Goal: Information Seeking & Learning: Check status

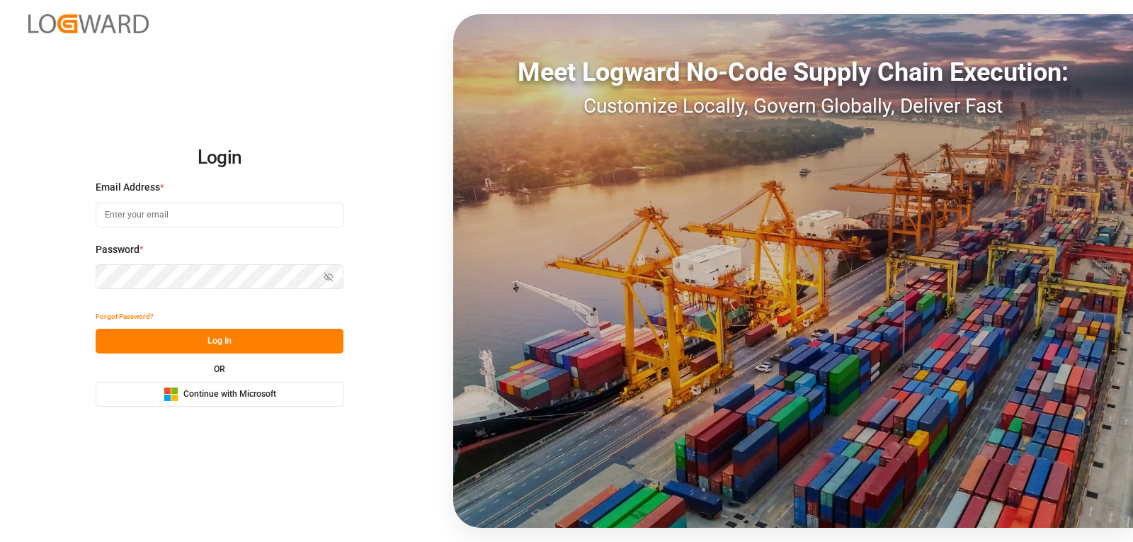
click at [206, 394] on span "Continue with Microsoft" at bounding box center [229, 394] width 93 height 13
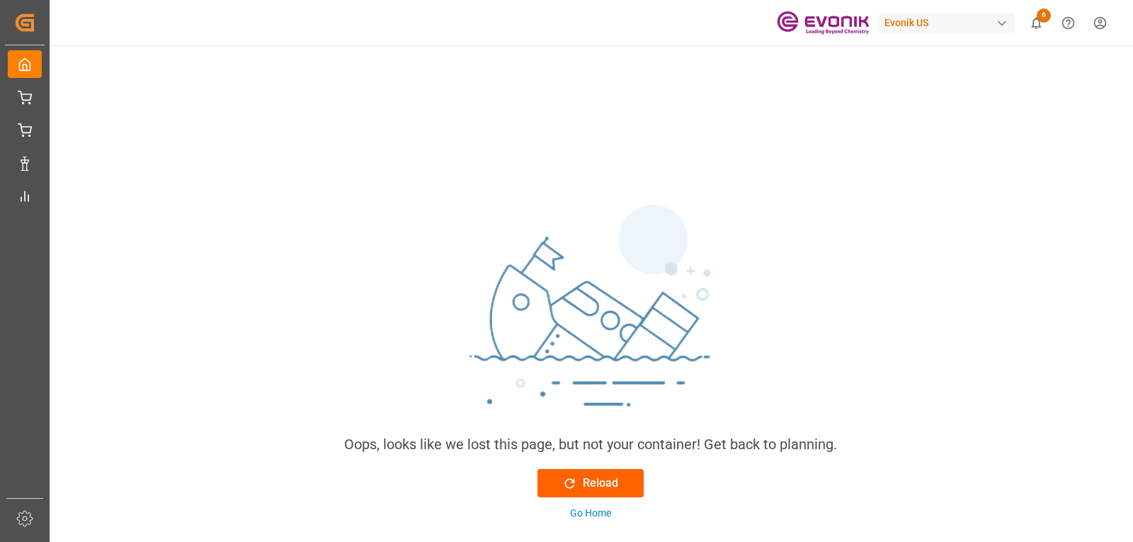
click at [574, 486] on icon at bounding box center [570, 483] width 10 height 10
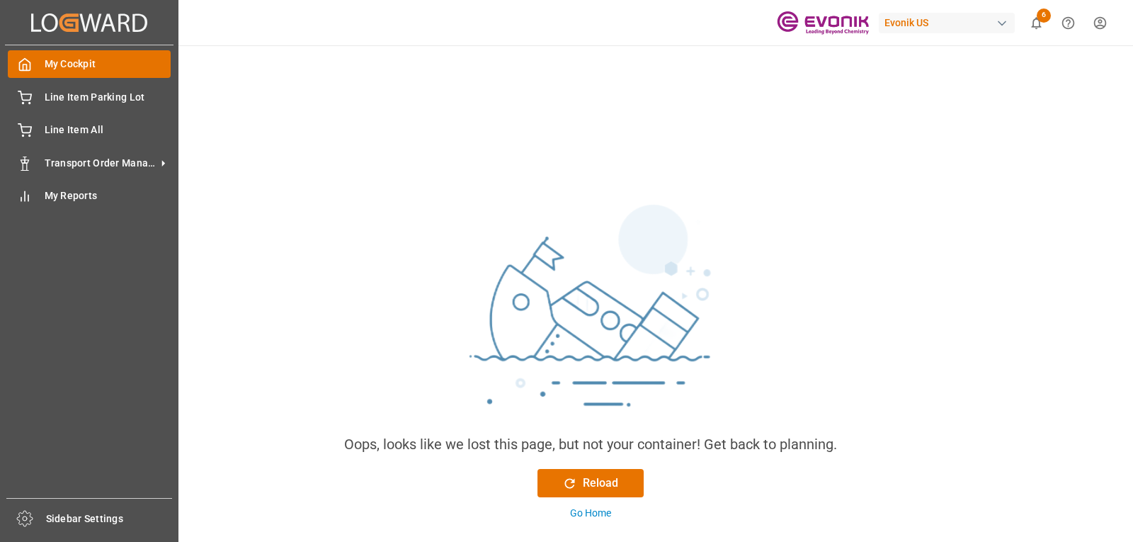
click at [23, 58] on icon at bounding box center [25, 64] width 14 height 14
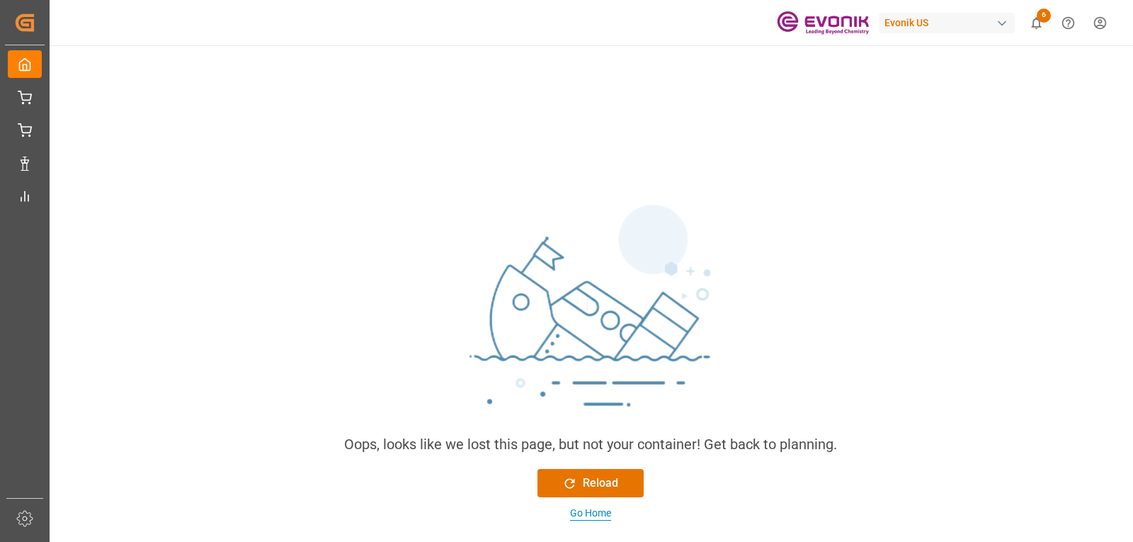
click at [593, 514] on div "Go Home" at bounding box center [590, 513] width 41 height 15
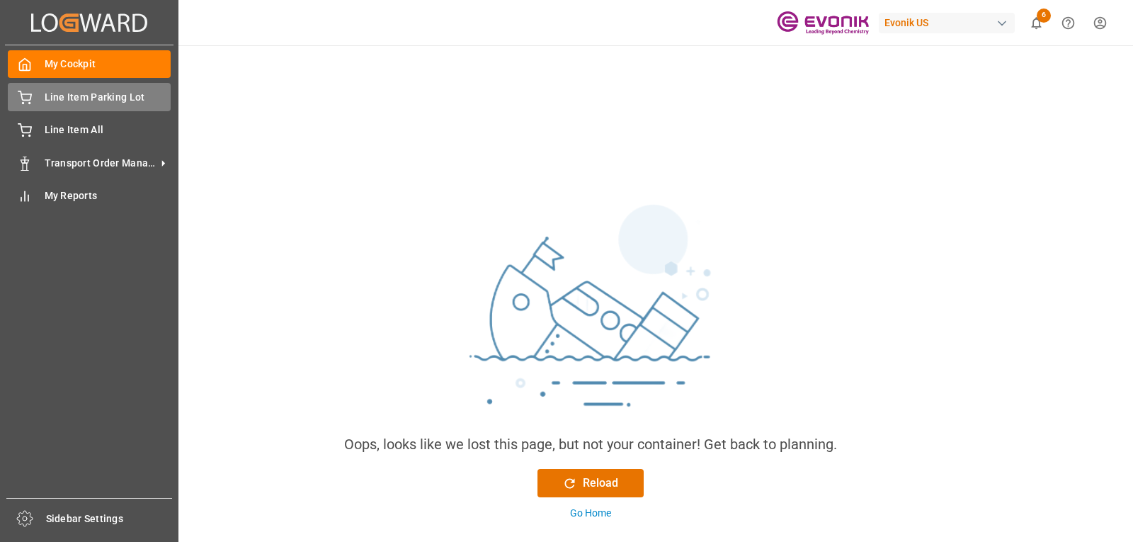
click at [64, 92] on span "Line Item Parking Lot" at bounding box center [108, 97] width 127 height 15
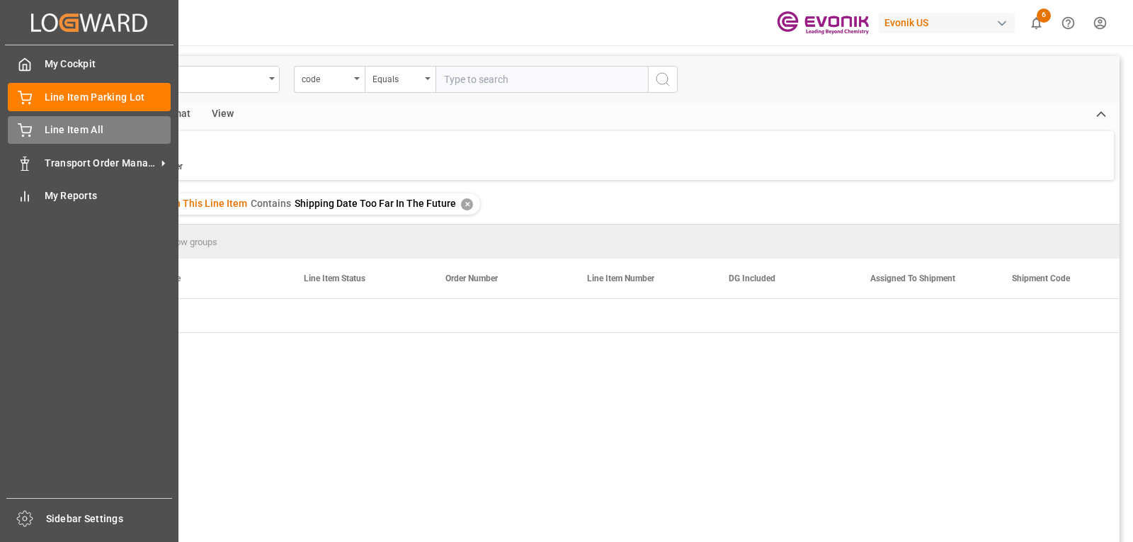
click at [49, 129] on span "Line Item All" at bounding box center [108, 130] width 127 height 15
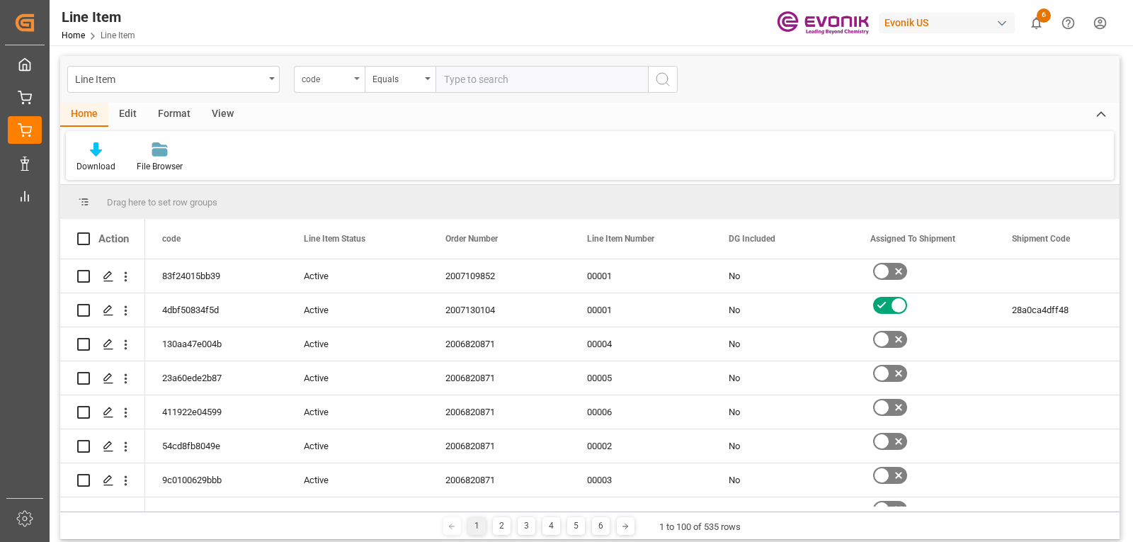
click at [355, 79] on icon "open menu" at bounding box center [357, 78] width 6 height 3
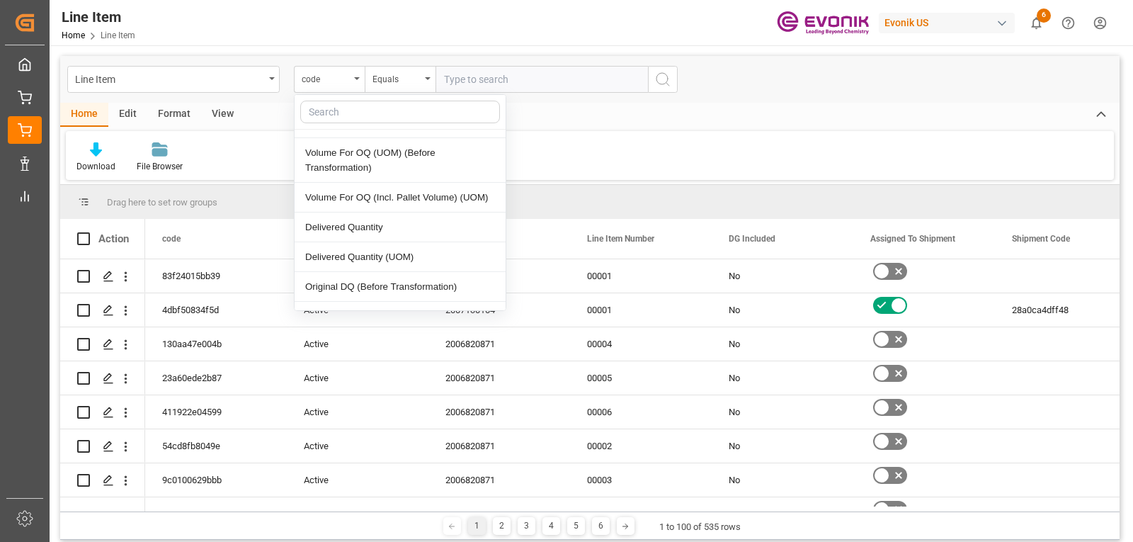
scroll to position [1664, 0]
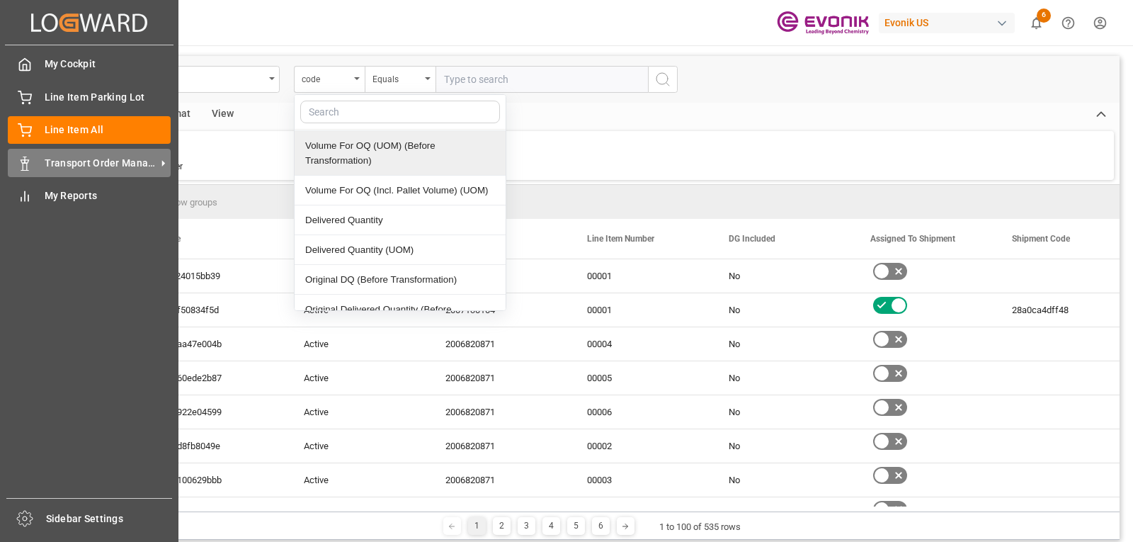
click at [82, 164] on span "Transport Order Management" at bounding box center [101, 163] width 112 height 15
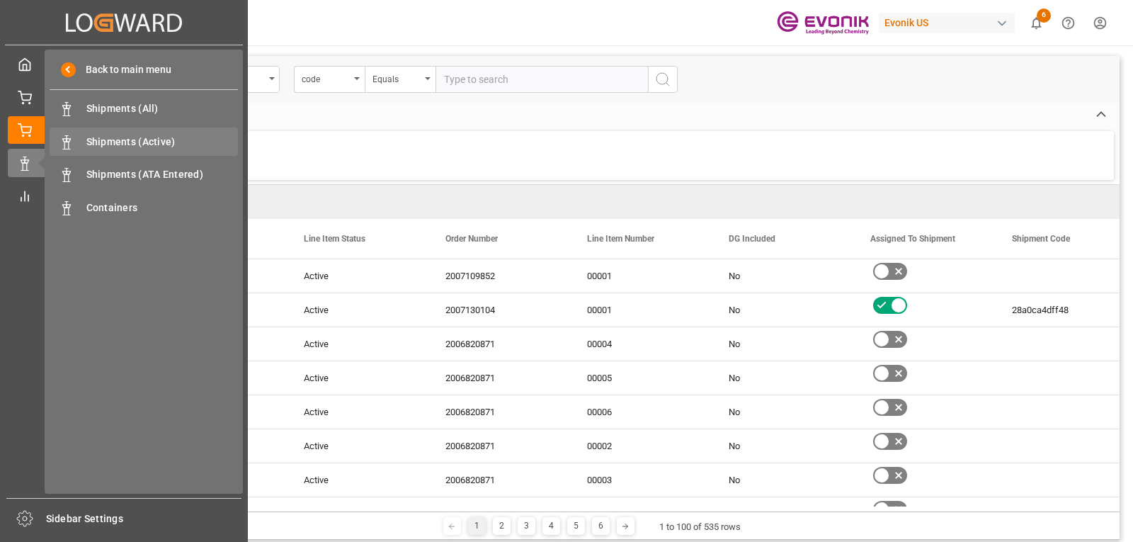
click at [118, 139] on span "Shipments (Active)" at bounding box center [162, 142] width 152 height 15
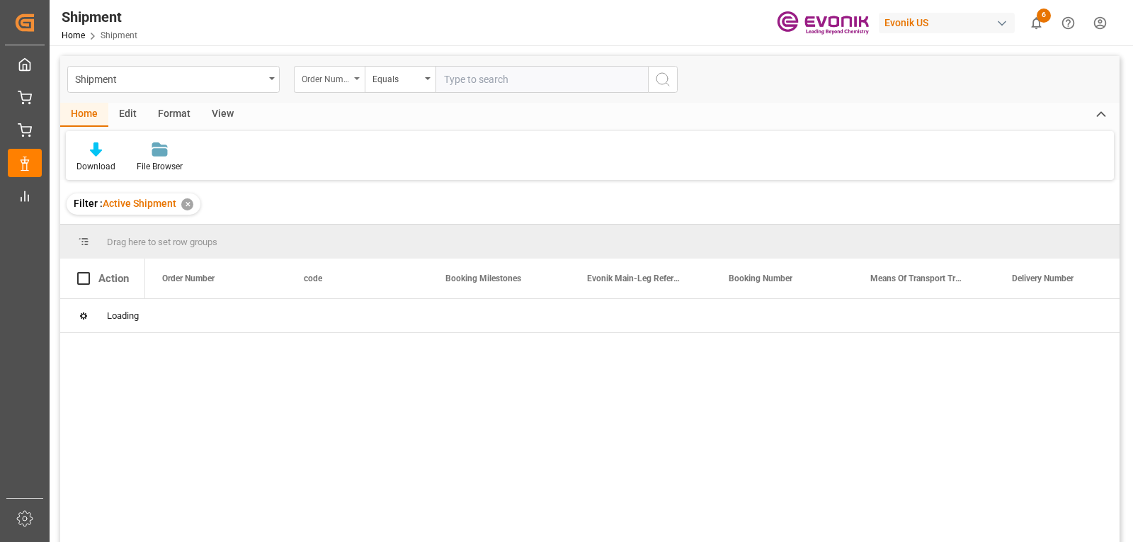
click at [355, 81] on div "Order Number" at bounding box center [329, 79] width 71 height 27
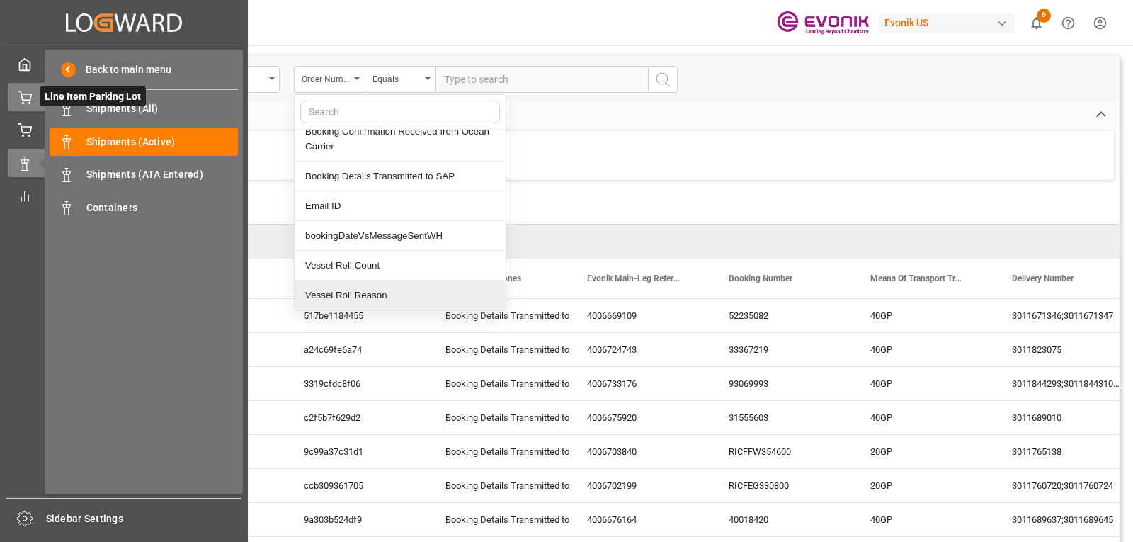
click at [29, 91] on icon at bounding box center [25, 98] width 14 height 14
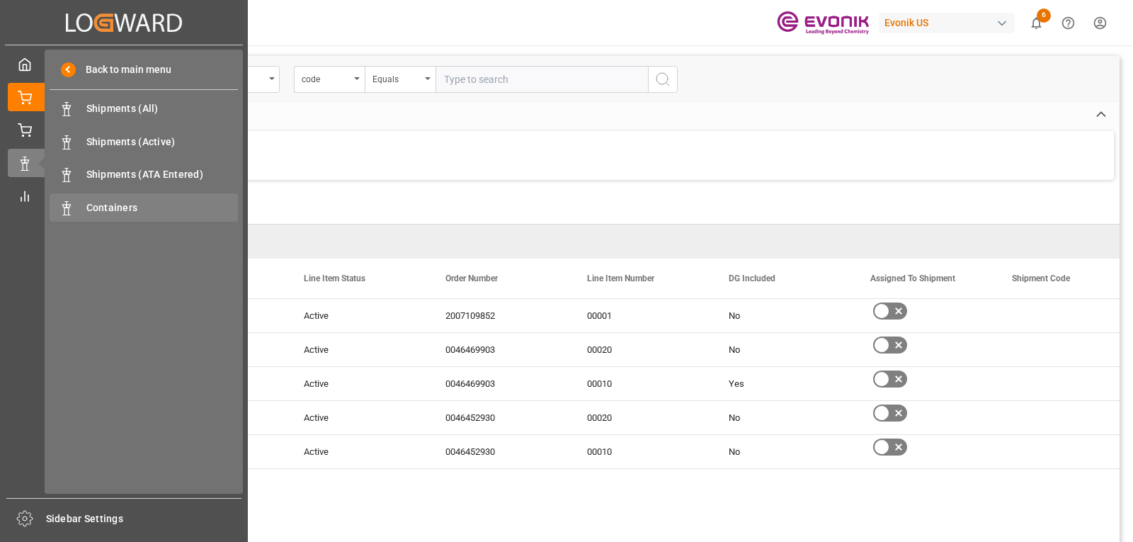
click at [127, 206] on span "Containers" at bounding box center [162, 207] width 152 height 15
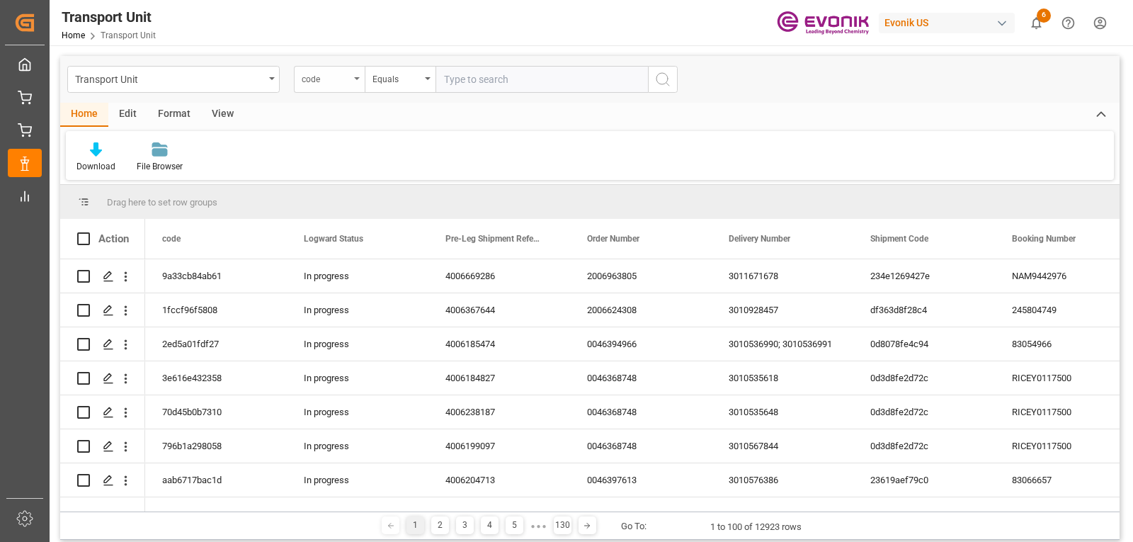
click at [353, 81] on div "code" at bounding box center [329, 79] width 71 height 27
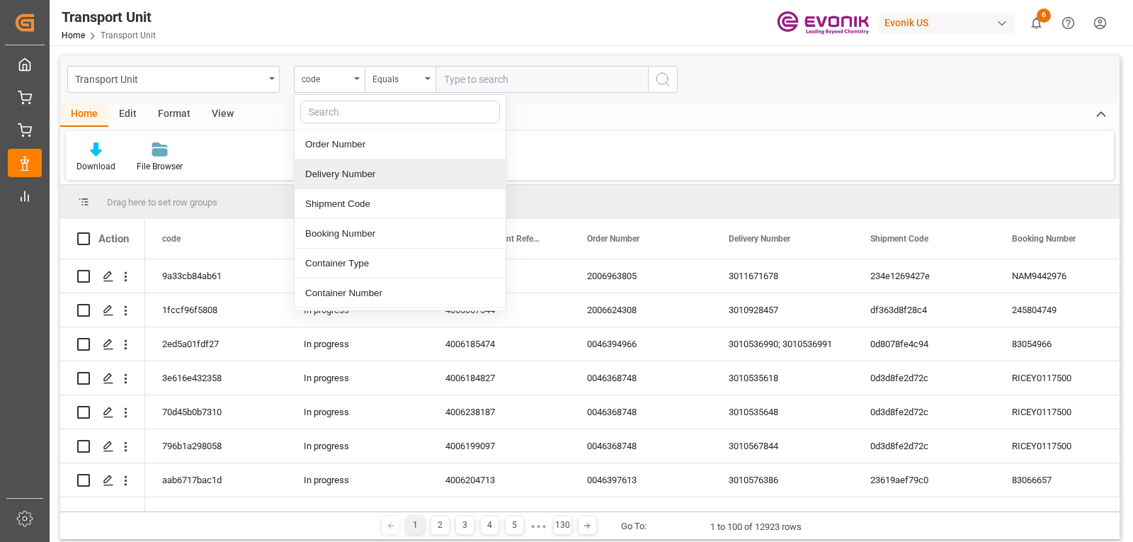
scroll to position [124, 0]
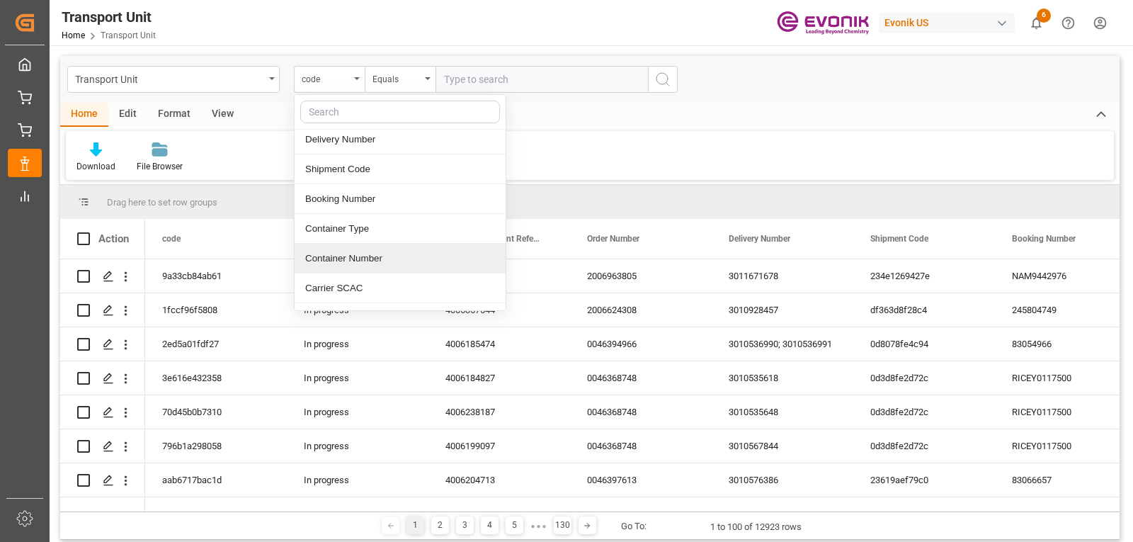
click at [353, 258] on div "Container Number" at bounding box center [400, 259] width 211 height 30
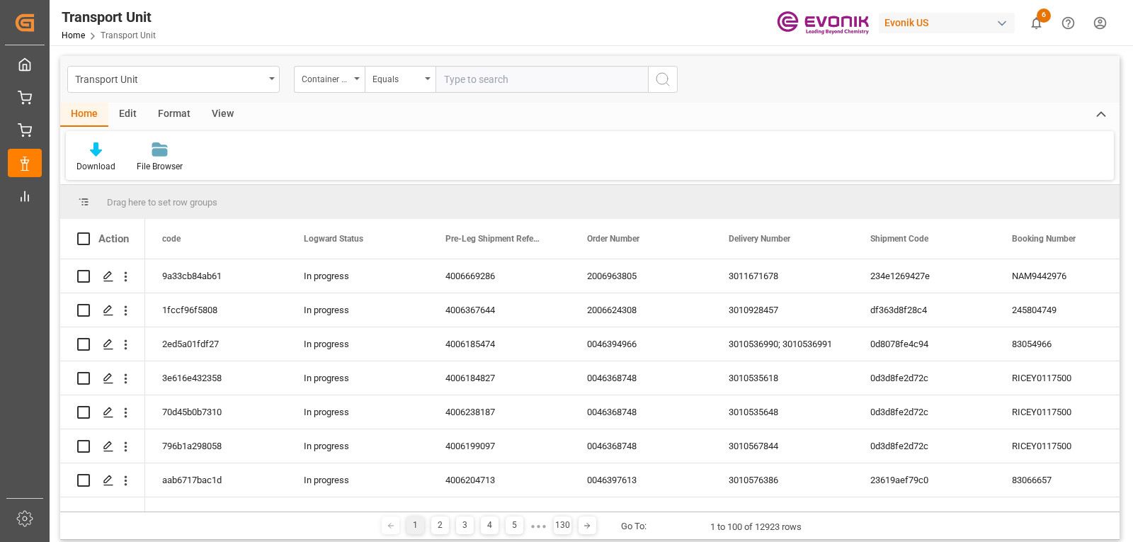
click at [462, 81] on input "text" at bounding box center [542, 79] width 212 height 27
type input "sudu5334226"
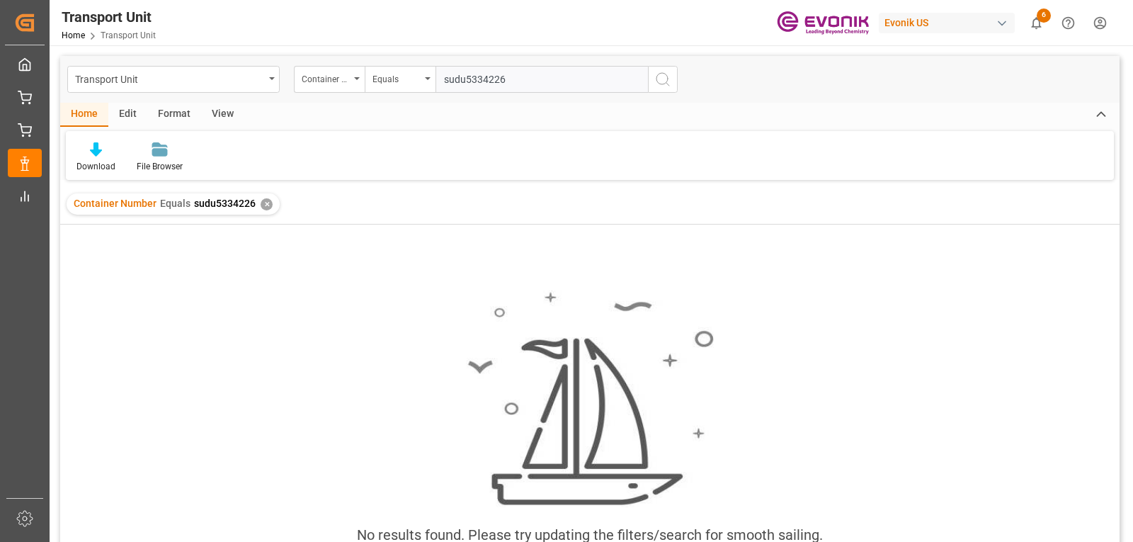
drag, startPoint x: 465, startPoint y: 80, endPoint x: 486, endPoint y: 62, distance: 27.7
click at [465, 80] on input "sudu5334226" at bounding box center [542, 79] width 212 height 27
type input "sudu-5334226"
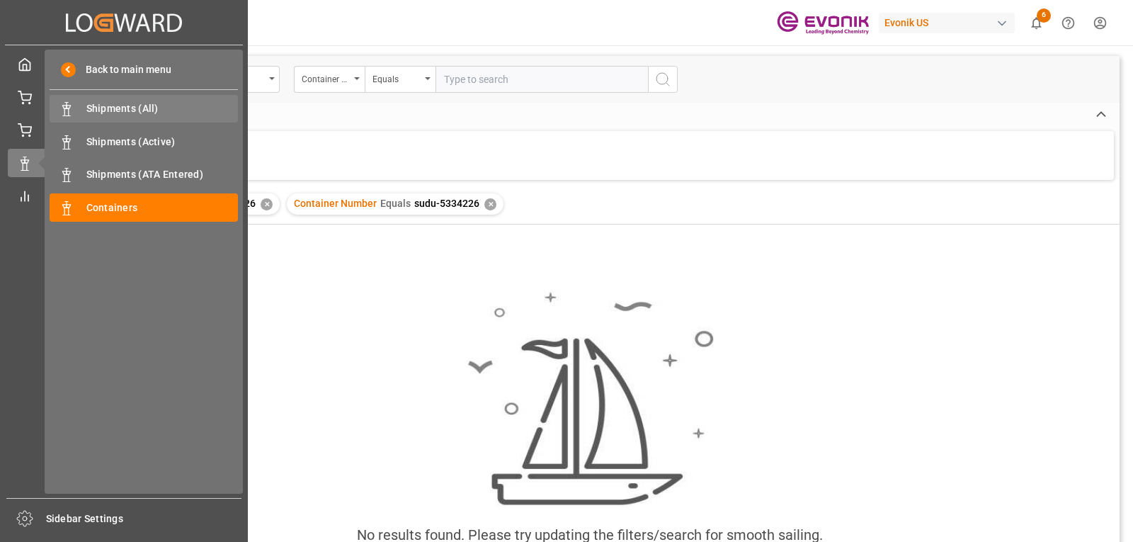
click at [123, 106] on span "Shipments (All)" at bounding box center [162, 108] width 152 height 15
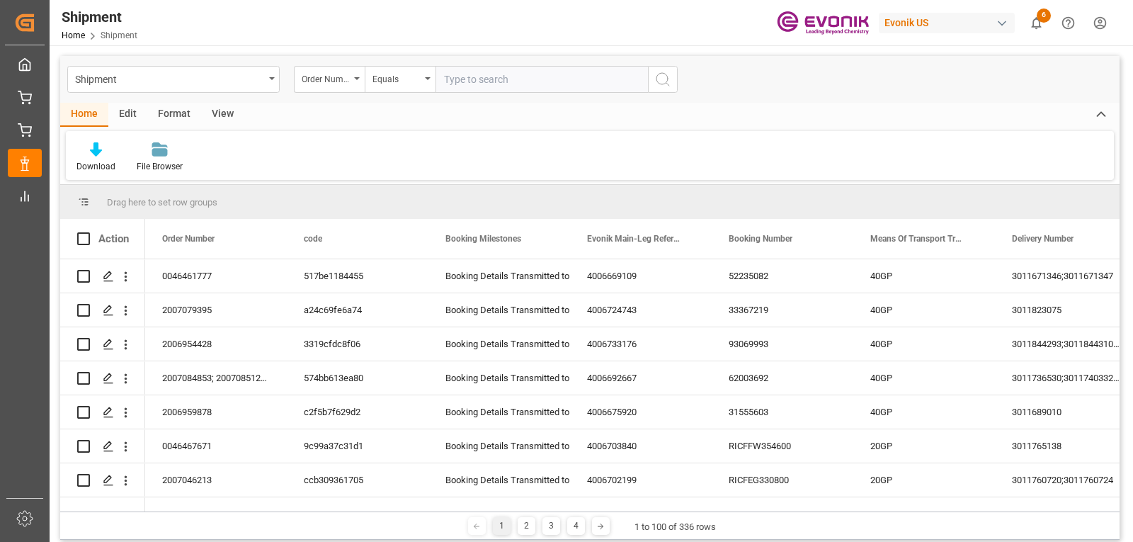
click at [488, 84] on input "text" at bounding box center [542, 79] width 212 height 27
type input "2006999564"
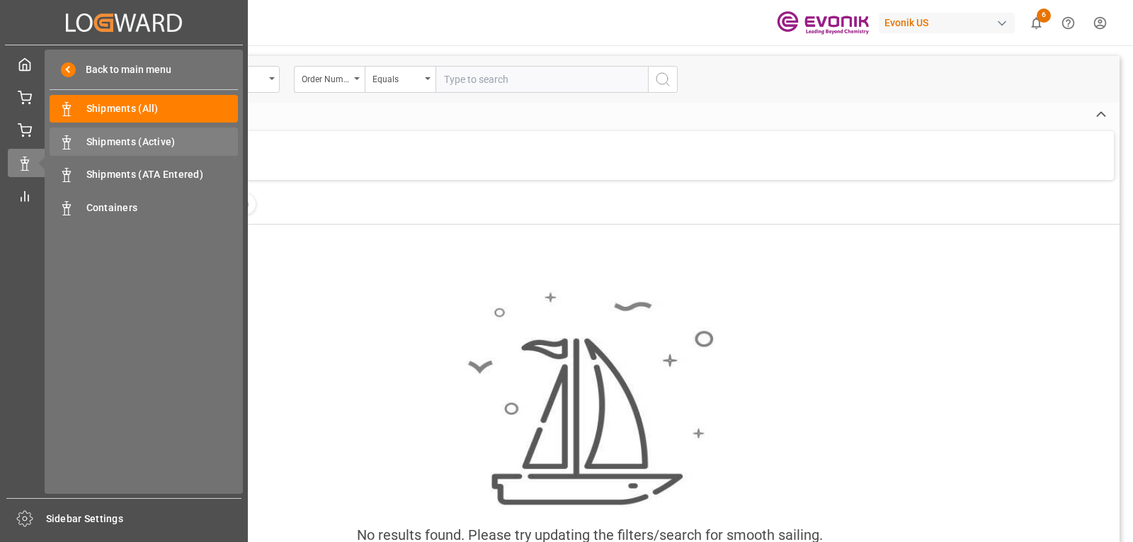
click at [104, 137] on span "Shipments (Active)" at bounding box center [162, 142] width 152 height 15
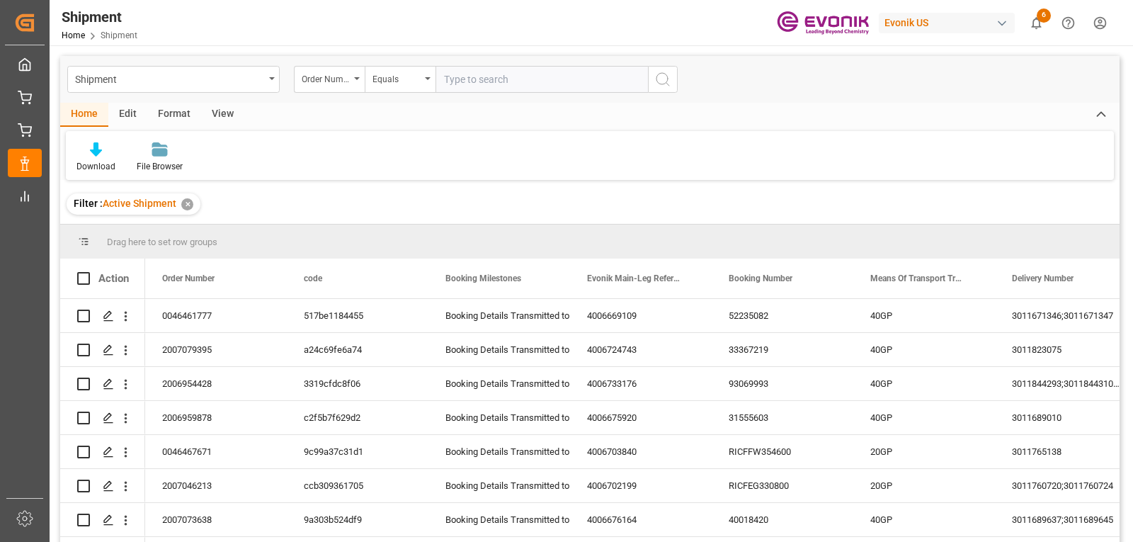
click at [475, 80] on input "text" at bounding box center [542, 79] width 212 height 27
type input "2006999564"
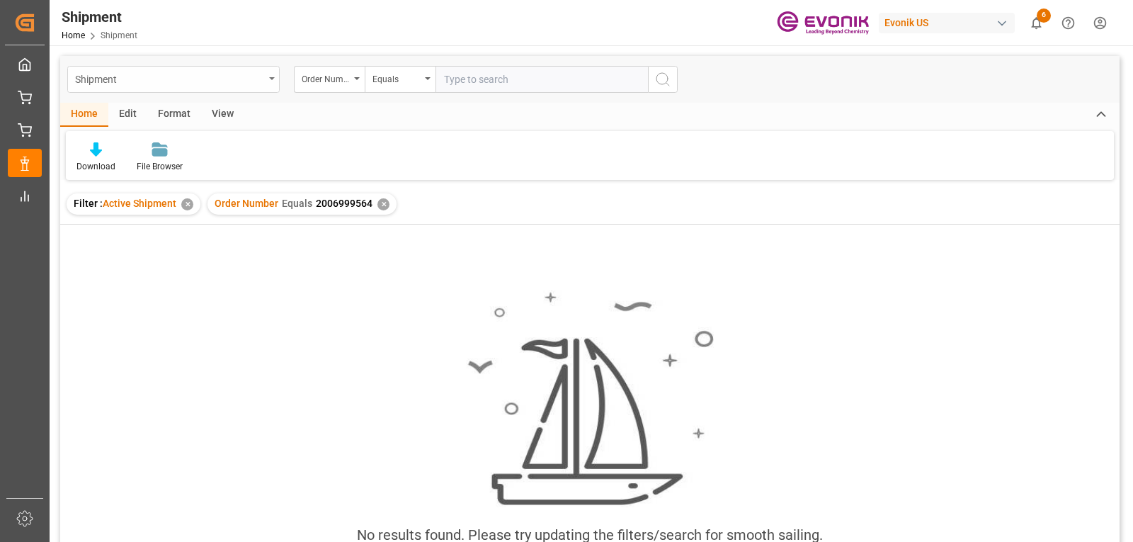
click at [273, 79] on icon "open menu" at bounding box center [272, 78] width 6 height 3
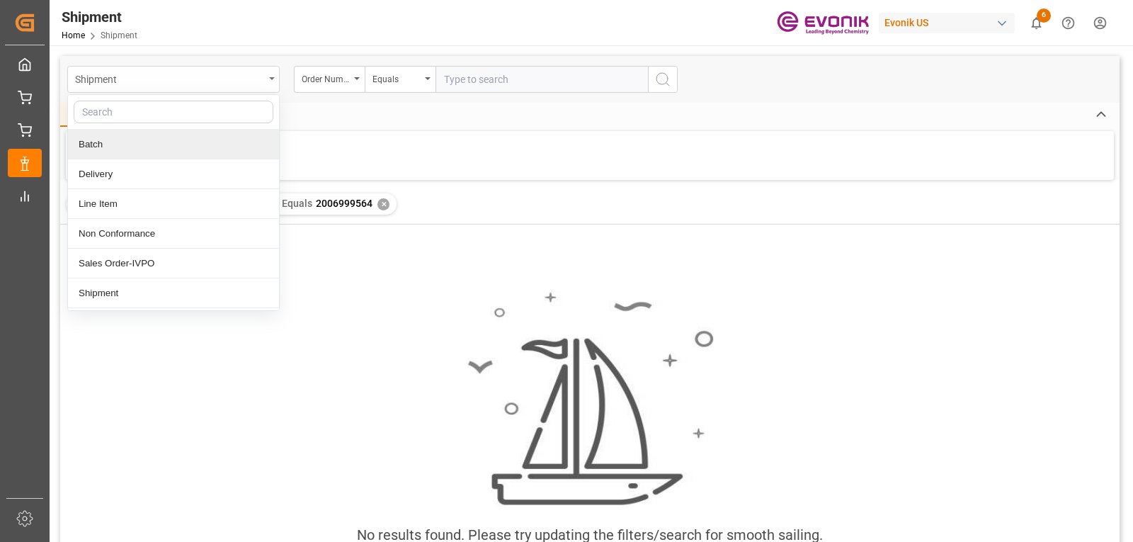
click at [147, 81] on div "Shipment" at bounding box center [169, 78] width 189 height 18
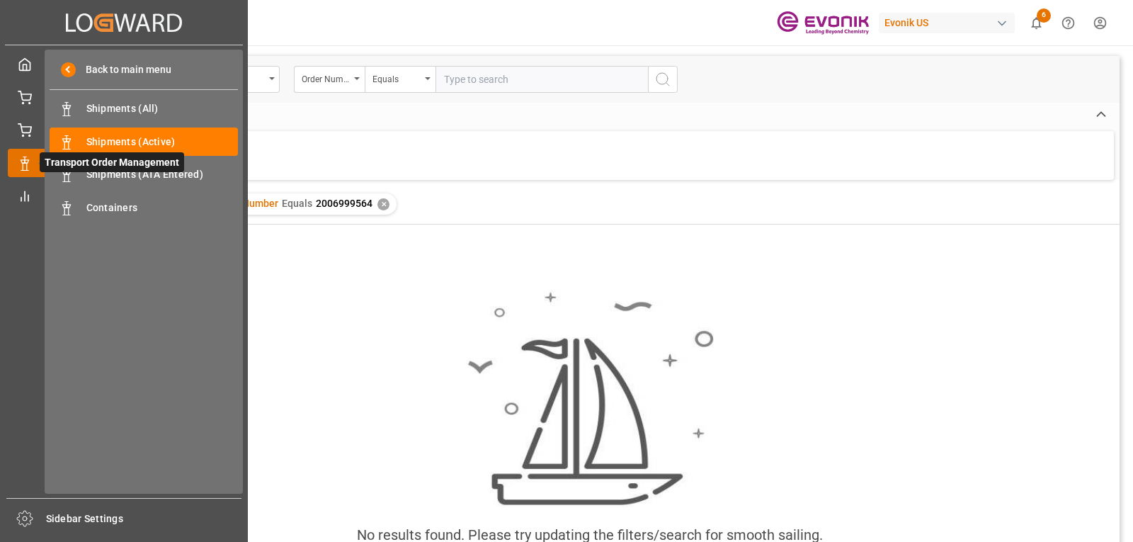
click at [24, 173] on div "Transport Order Management Transport Order Management" at bounding box center [124, 163] width 232 height 28
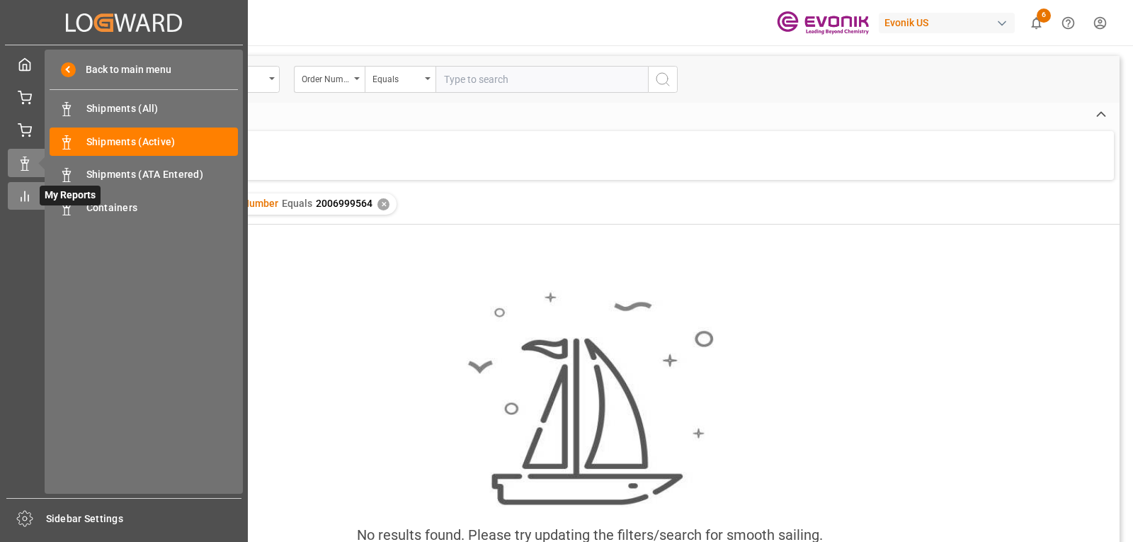
click at [20, 198] on icon at bounding box center [25, 196] width 14 height 14
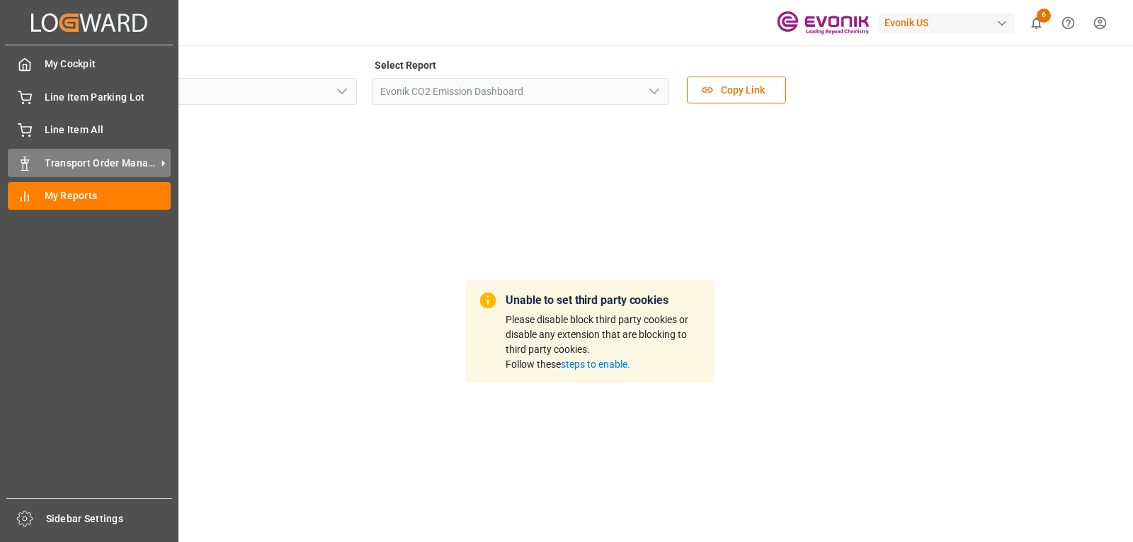
click at [58, 161] on span "Transport Order Management" at bounding box center [101, 163] width 112 height 15
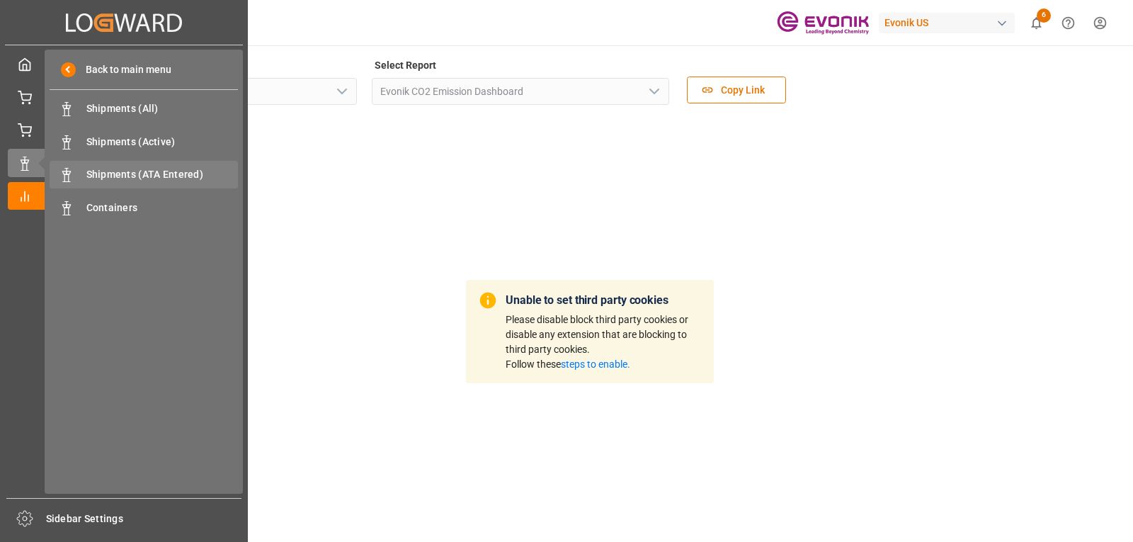
click at [104, 171] on span "Shipments (ATA Entered)" at bounding box center [162, 174] width 152 height 15
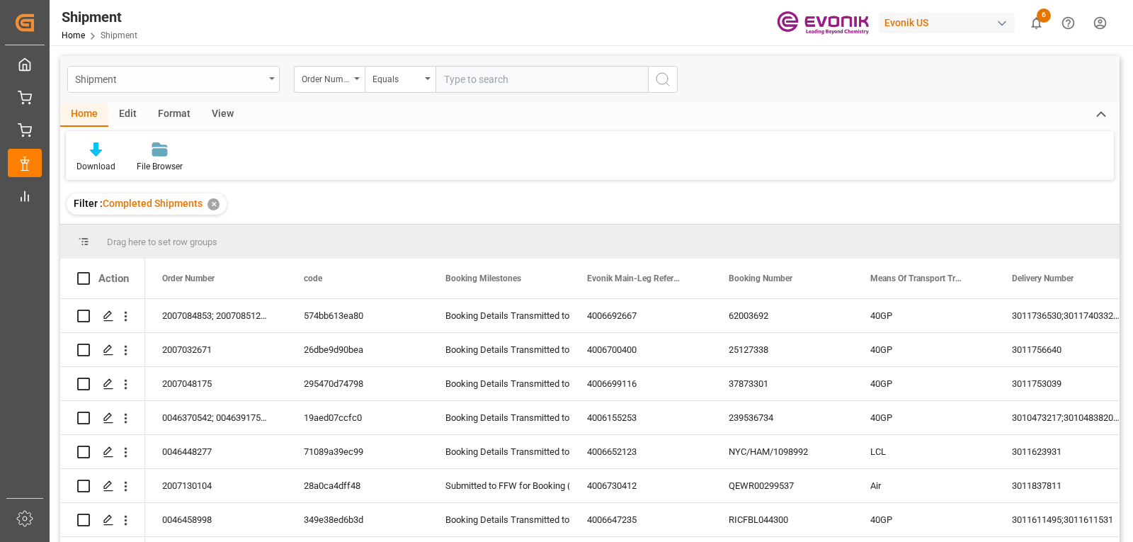
click at [141, 80] on div "Shipment" at bounding box center [169, 78] width 189 height 18
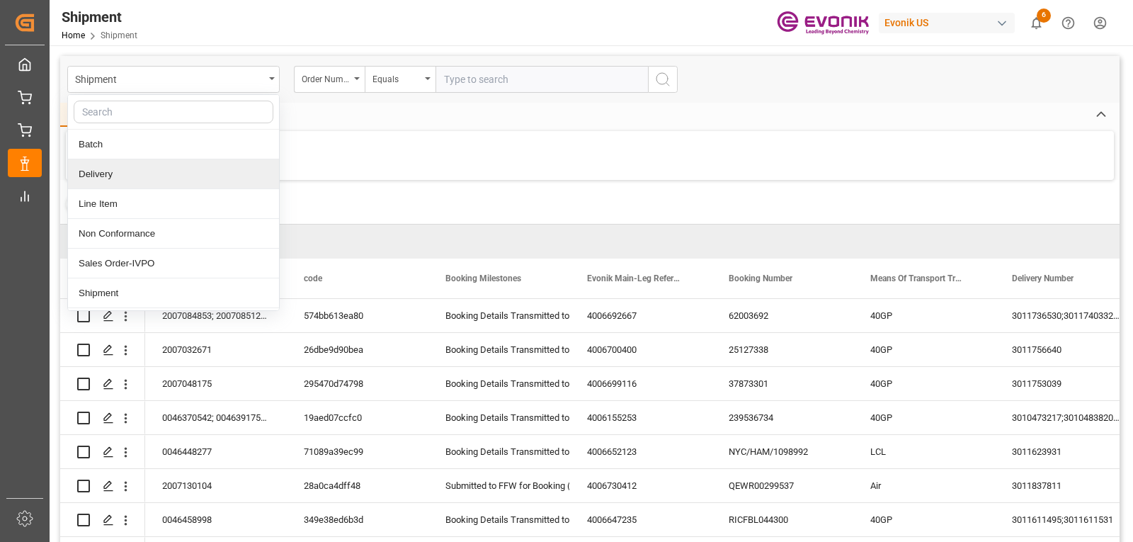
click at [126, 179] on div "Delivery" at bounding box center [173, 174] width 211 height 30
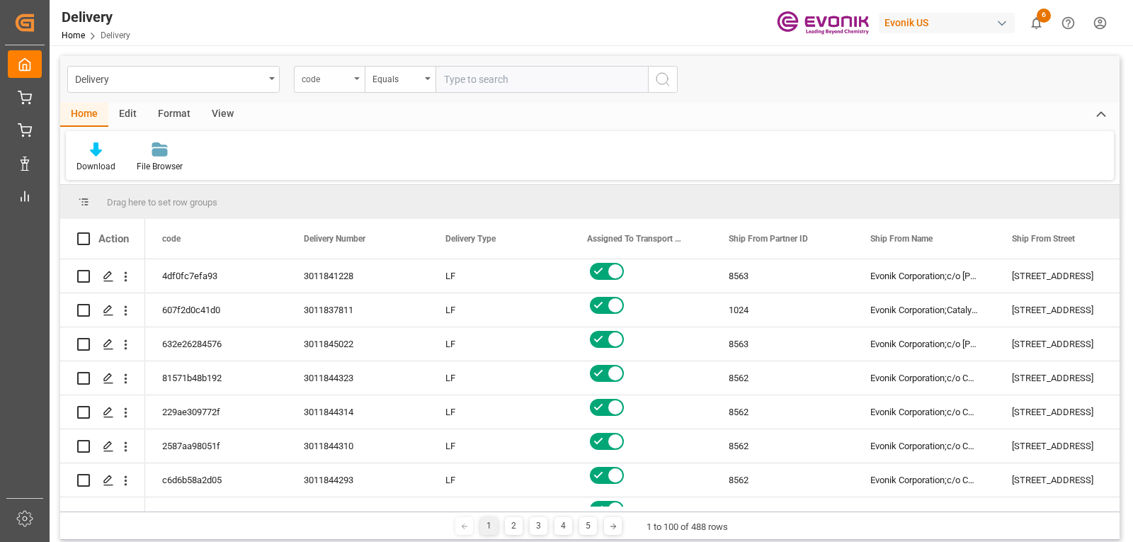
click at [358, 79] on icon "open menu" at bounding box center [357, 78] width 6 height 3
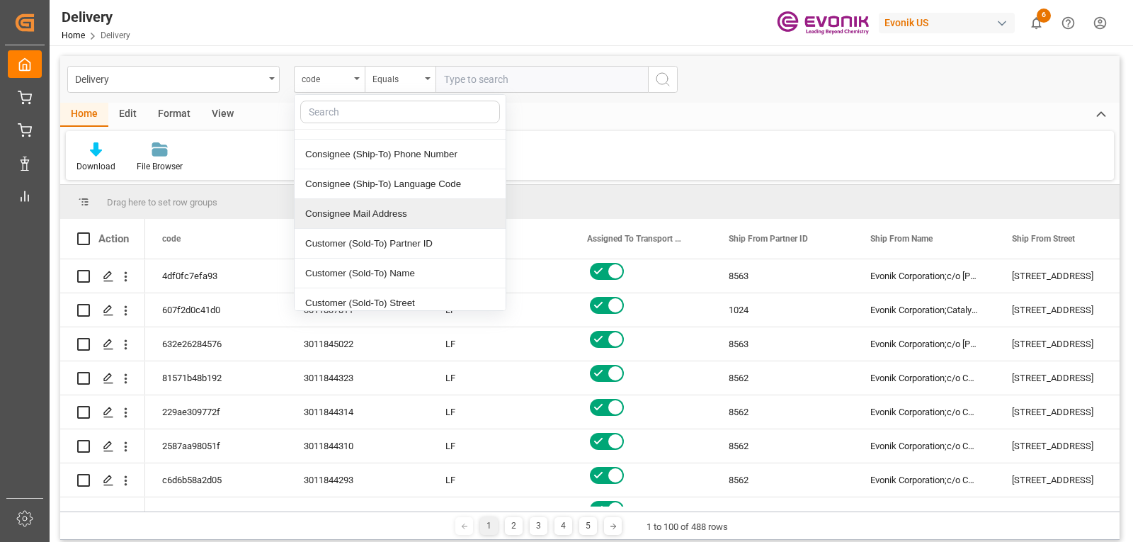
scroll to position [1098, 0]
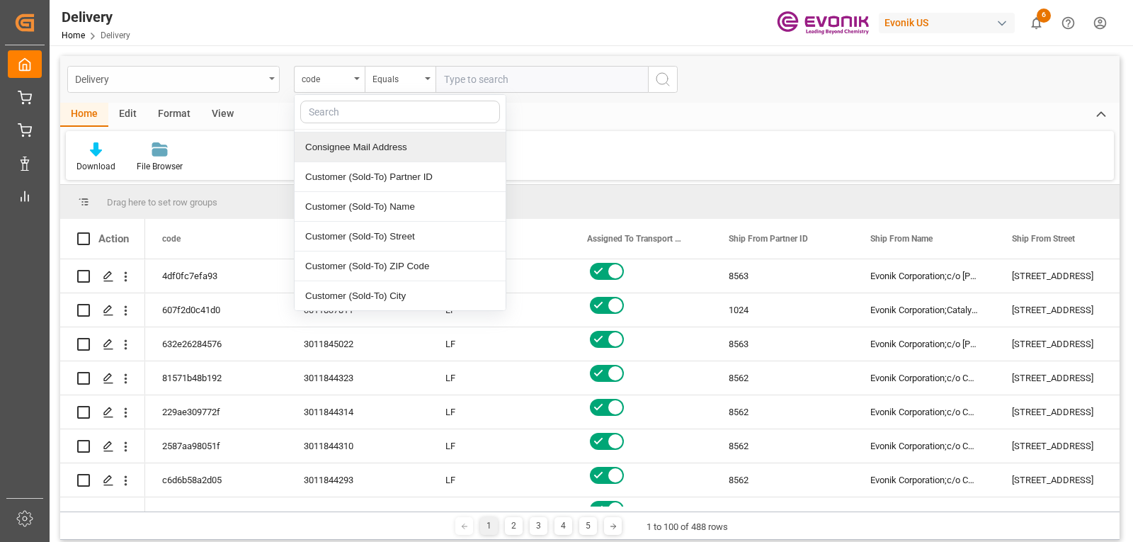
click at [271, 81] on div "Delivery" at bounding box center [173, 79] width 212 height 27
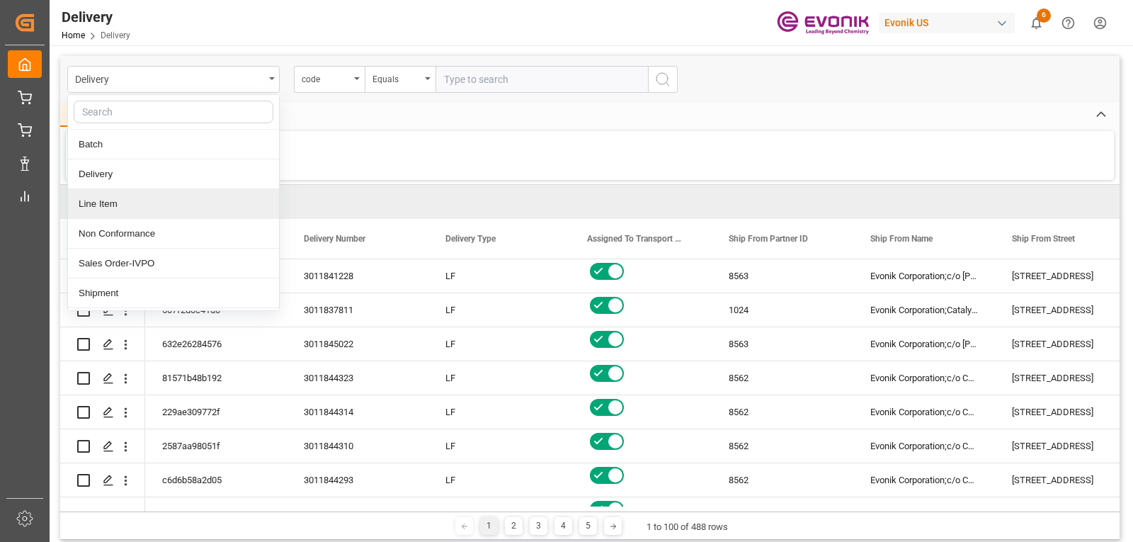
click at [127, 208] on div "Line Item" at bounding box center [173, 204] width 211 height 30
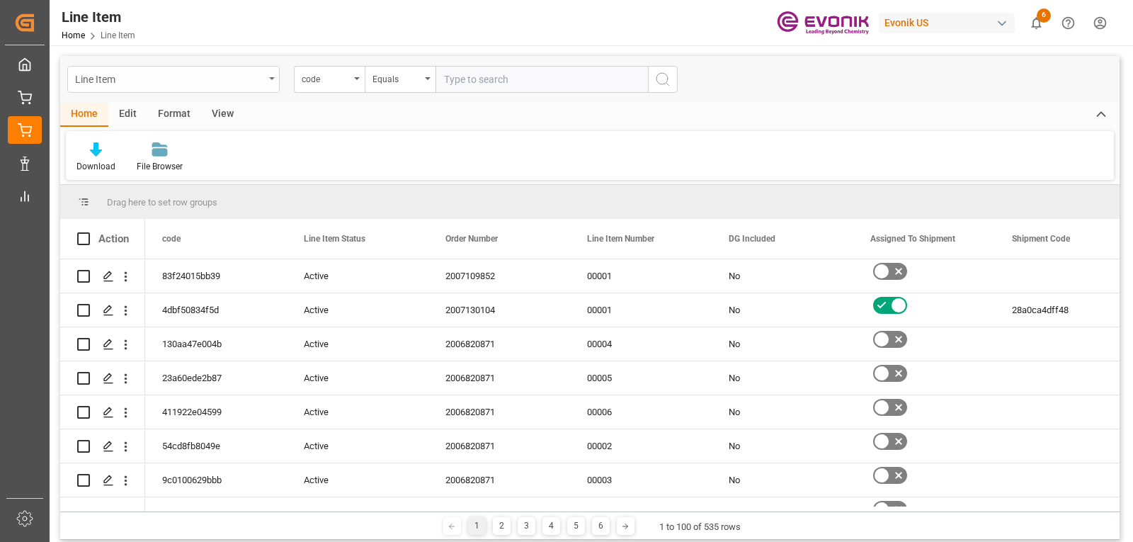
click at [271, 80] on div "Line Item" at bounding box center [173, 79] width 212 height 27
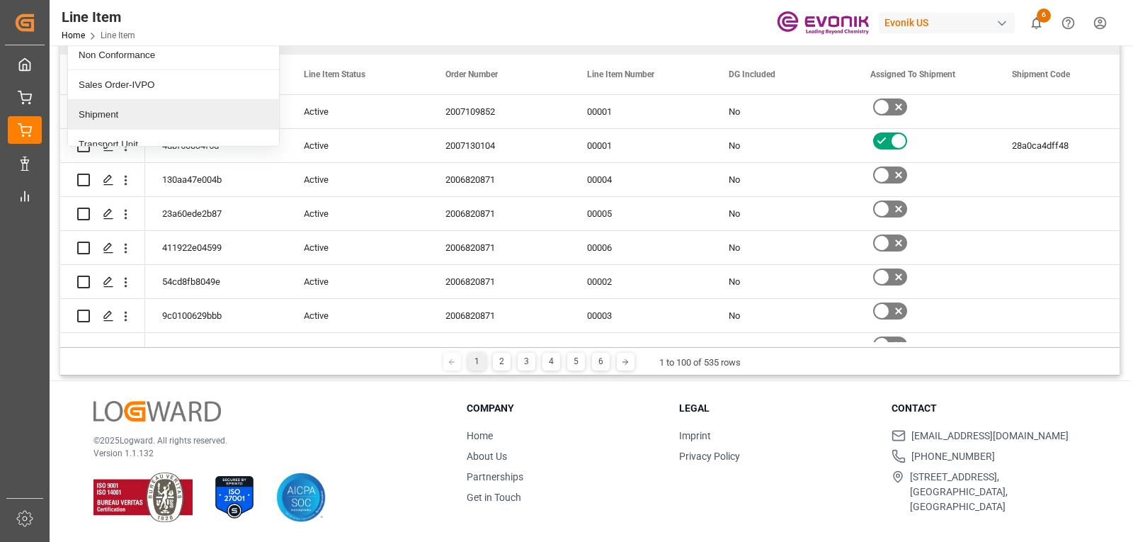
scroll to position [28, 0]
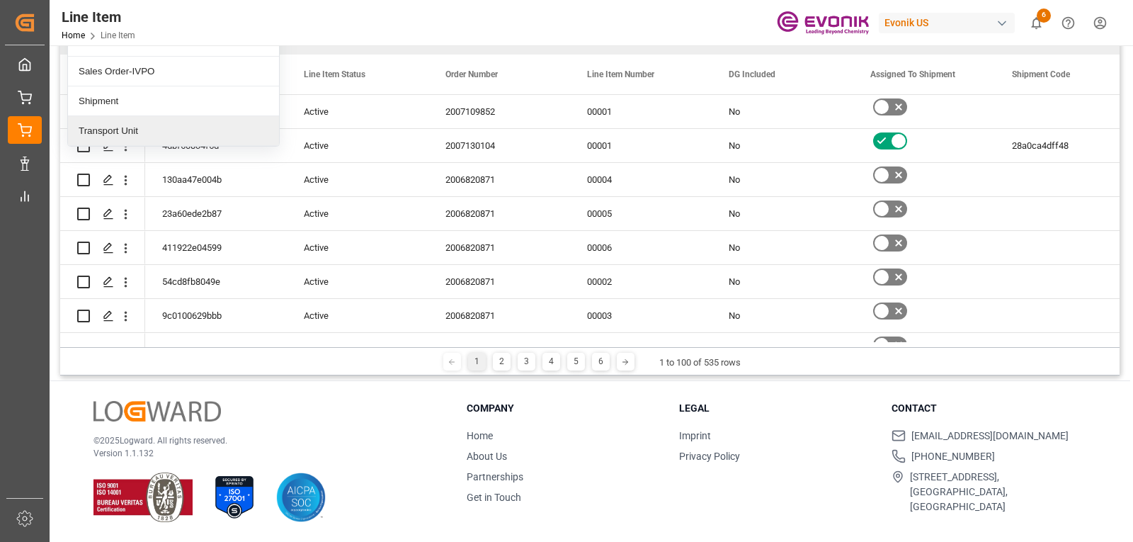
click at [132, 130] on div "Transport Unit" at bounding box center [173, 131] width 211 height 30
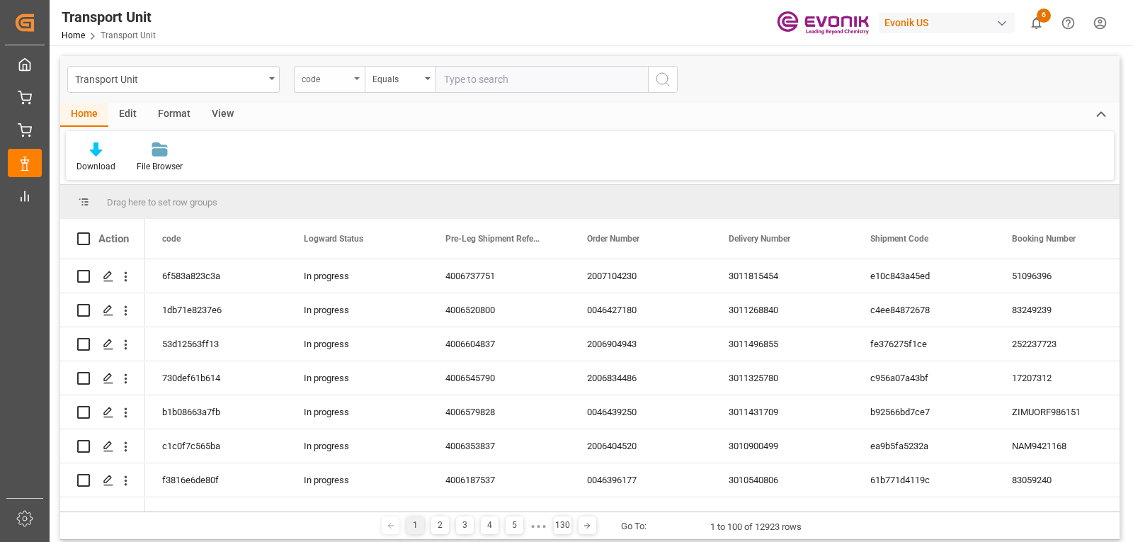
click at [355, 84] on div "code" at bounding box center [329, 79] width 71 height 27
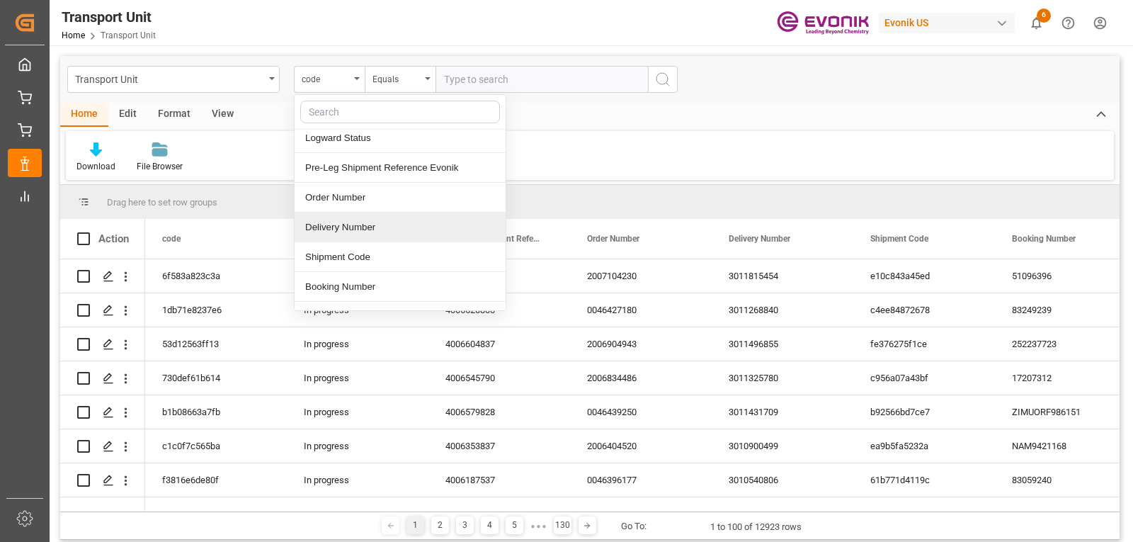
scroll to position [35, 0]
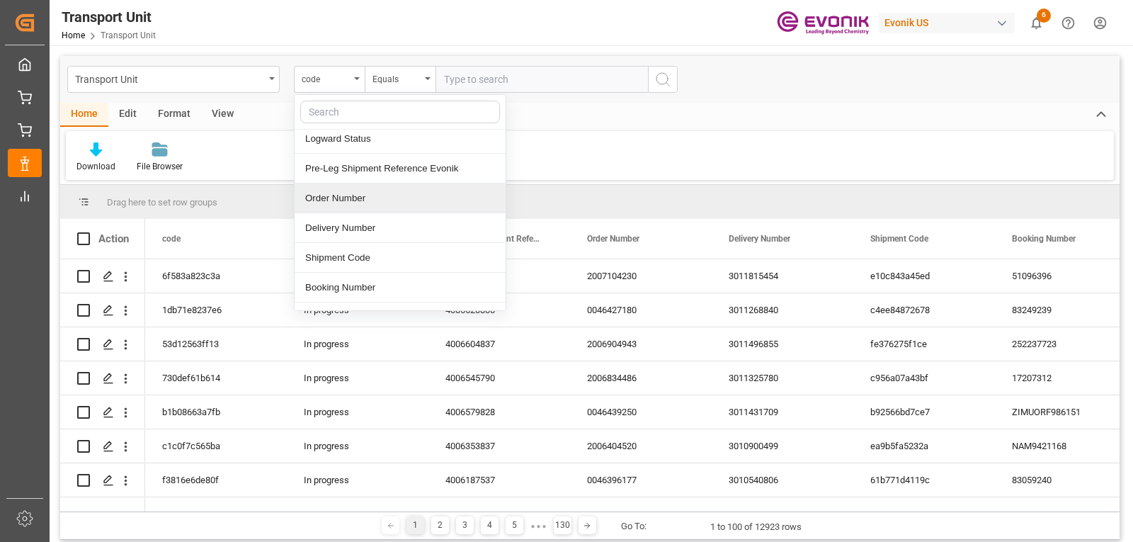
click at [348, 203] on div "Order Number" at bounding box center [400, 198] width 211 height 30
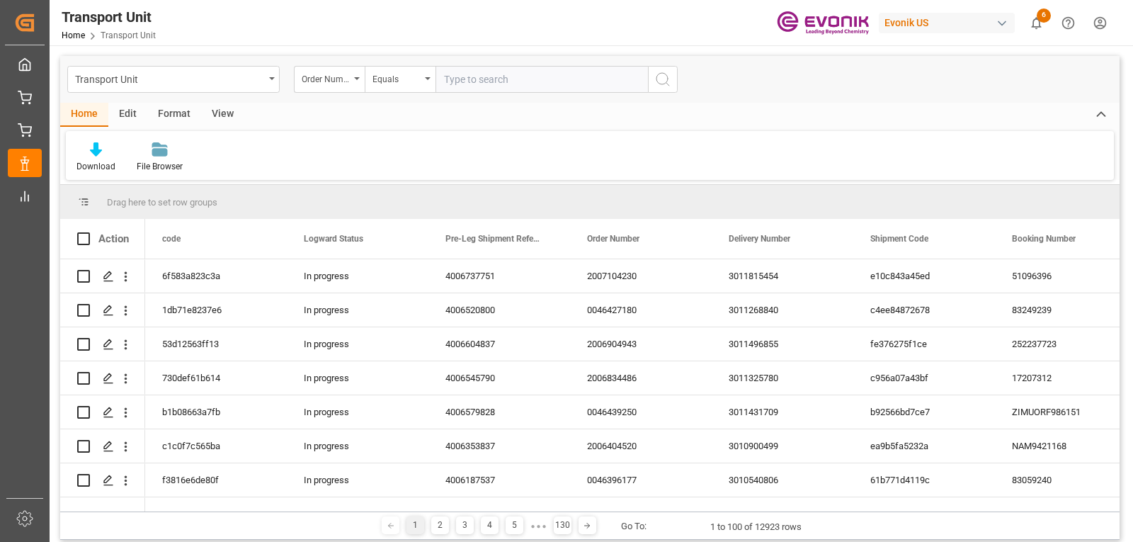
click at [465, 76] on input "text" at bounding box center [542, 79] width 212 height 27
click at [500, 76] on input "2006" at bounding box center [542, 79] width 212 height 27
type input "2006999564"
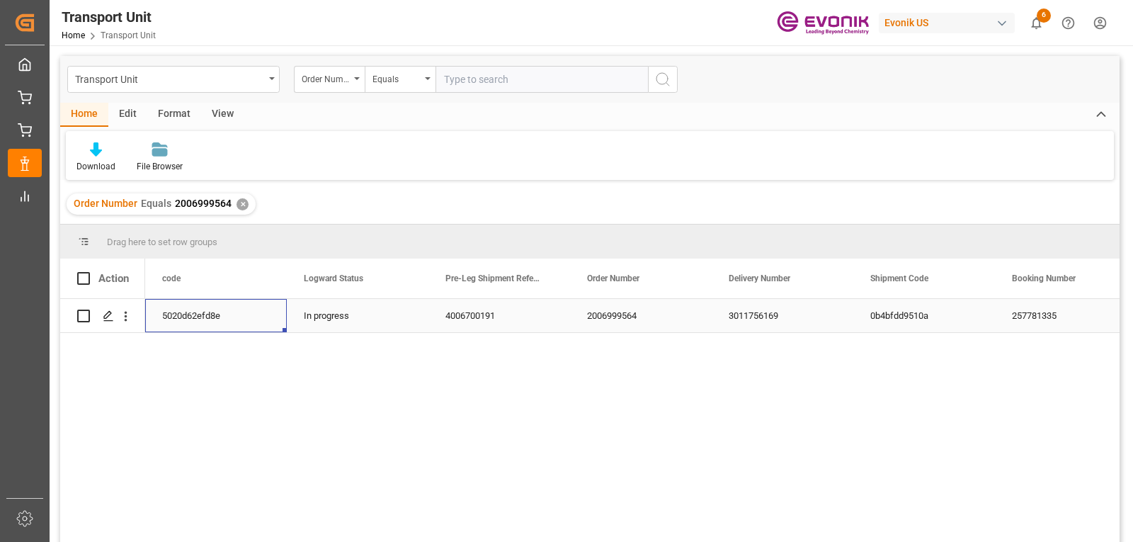
click at [184, 318] on div "5020d62efd8e" at bounding box center [216, 315] width 142 height 33
click at [86, 317] on input "Press Space to toggle row selection (unchecked)" at bounding box center [83, 315] width 13 height 13
checkbox input "true"
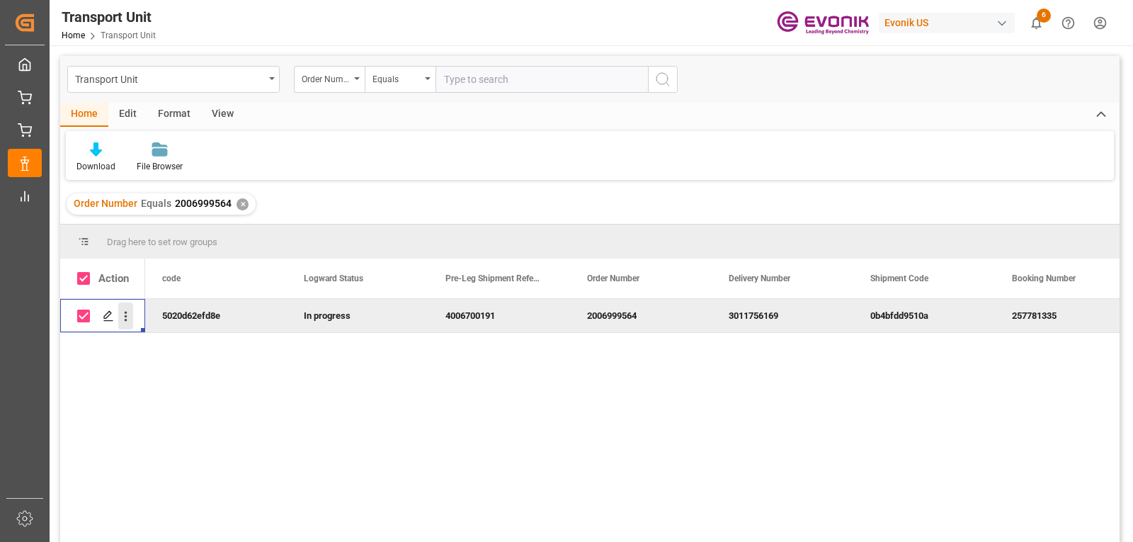
click at [129, 317] on icon "open menu" at bounding box center [125, 316] width 15 height 15
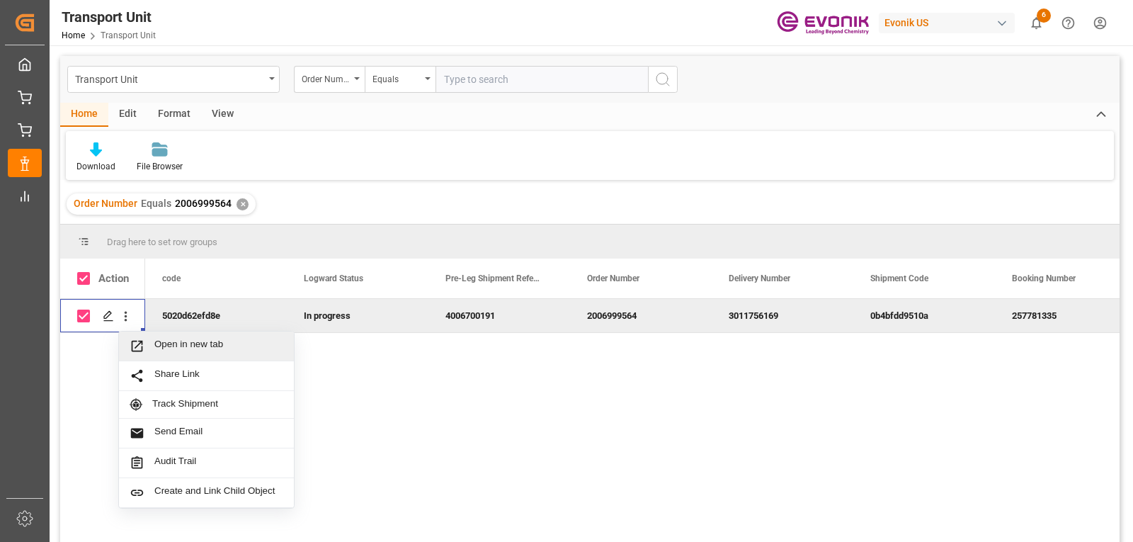
click at [167, 340] on span "Open in new tab" at bounding box center [218, 345] width 129 height 15
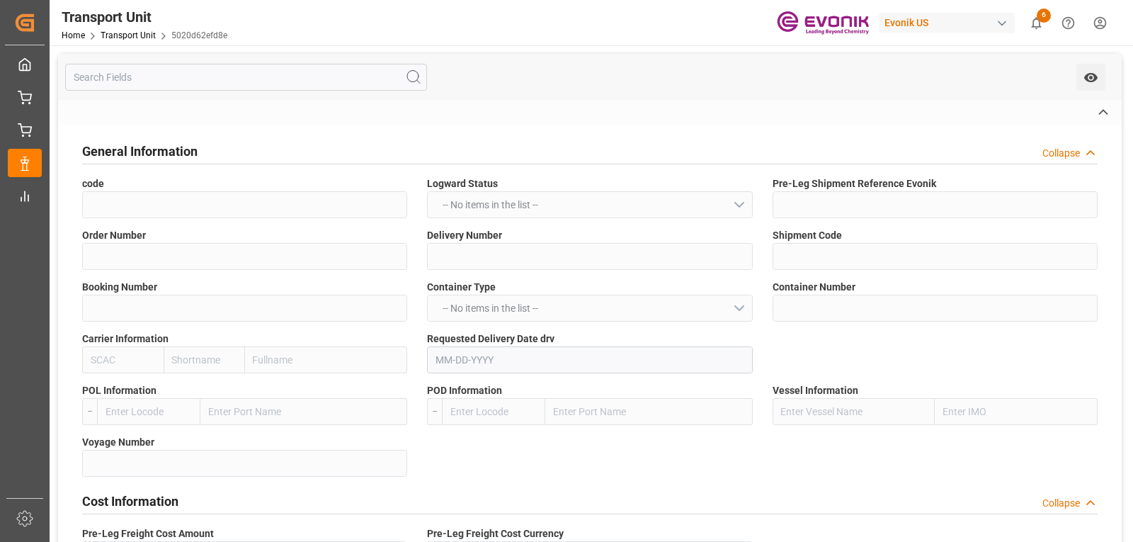
type input "5020d62efd8e"
type input "4006700191"
type input "2006999564"
type input "3011756169"
type input "0b4bfdd9510a"
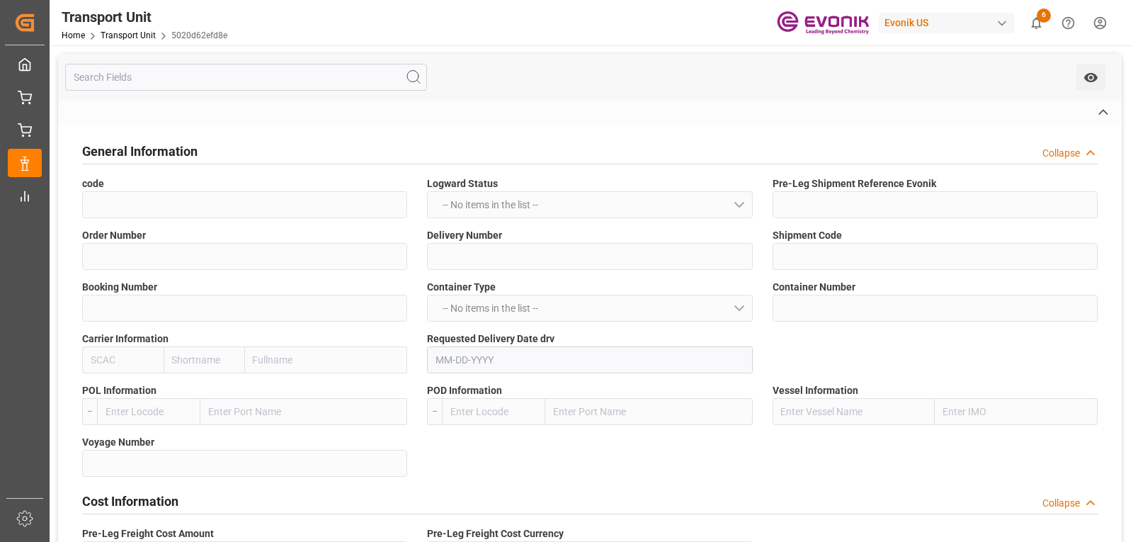
type input "257781335"
type input "MRKU0896890"
type input "MAEU"
type input "[GEOGRAPHIC_DATA]"
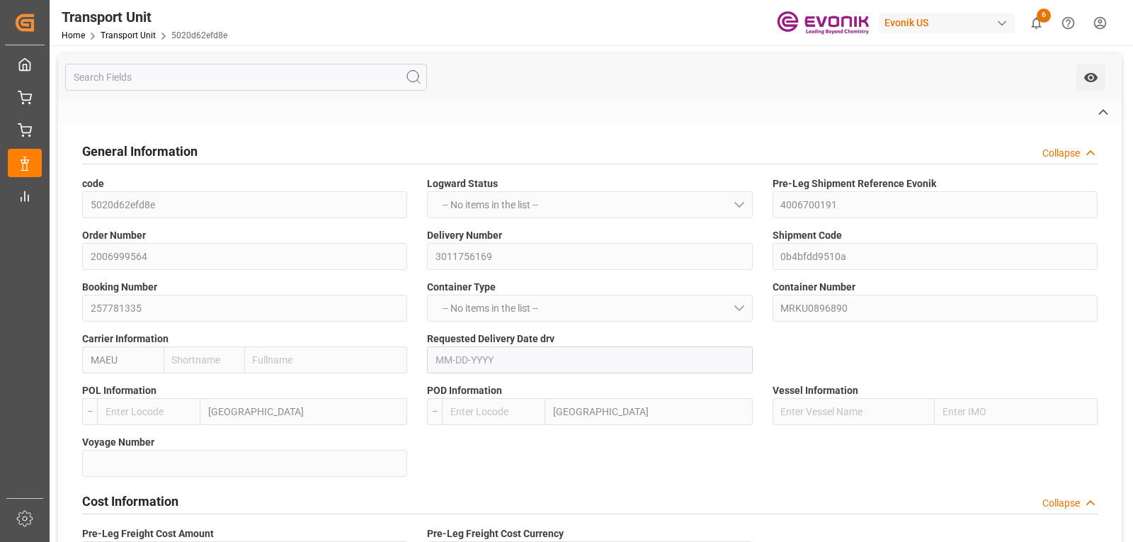
type input "MSC NURIA"
type input "536S"
type textarea "SM KA Catalysts"
type input "CHARLESTON"
type input "DURBAN"
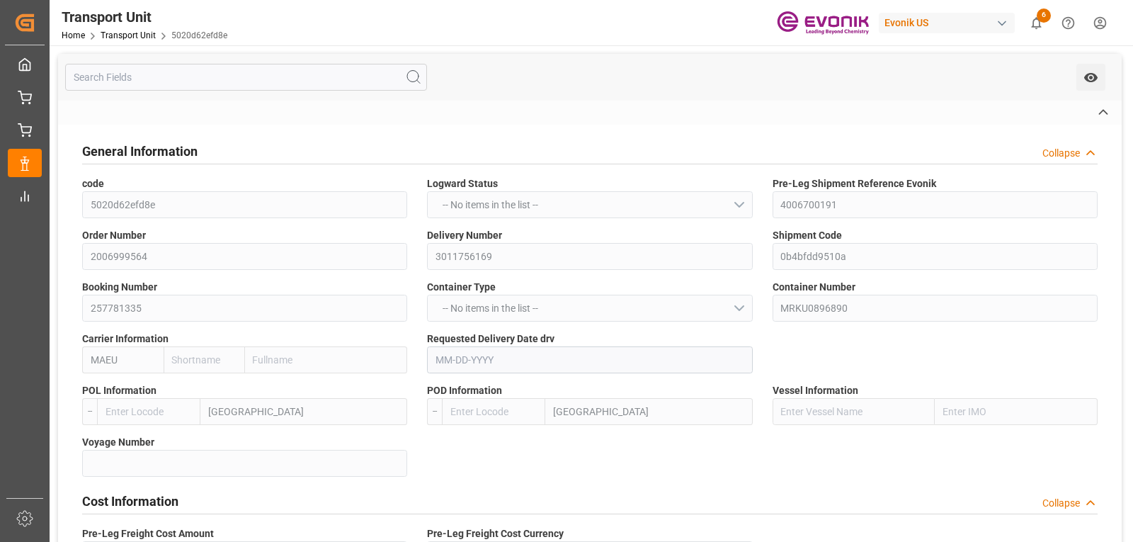
type input "CHARLESTON"
type input "US"
type input "TRUCK"
type input "MEMPHIS"
type input "US"
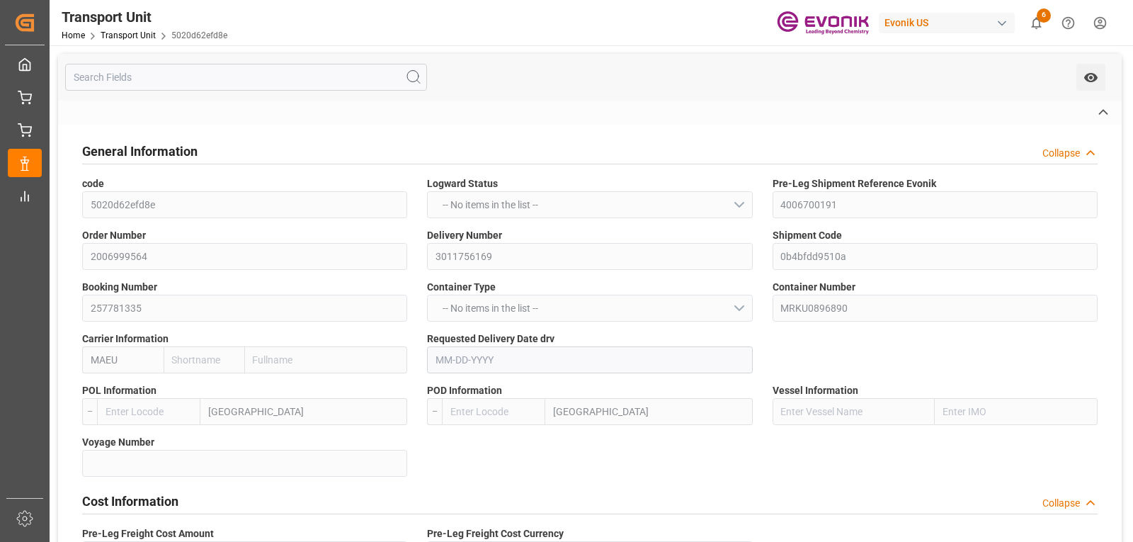
type input "RAIL"
type input "VESSEL"
type input "MSC NURIA"
type input "TRUCK"
type input "kg"
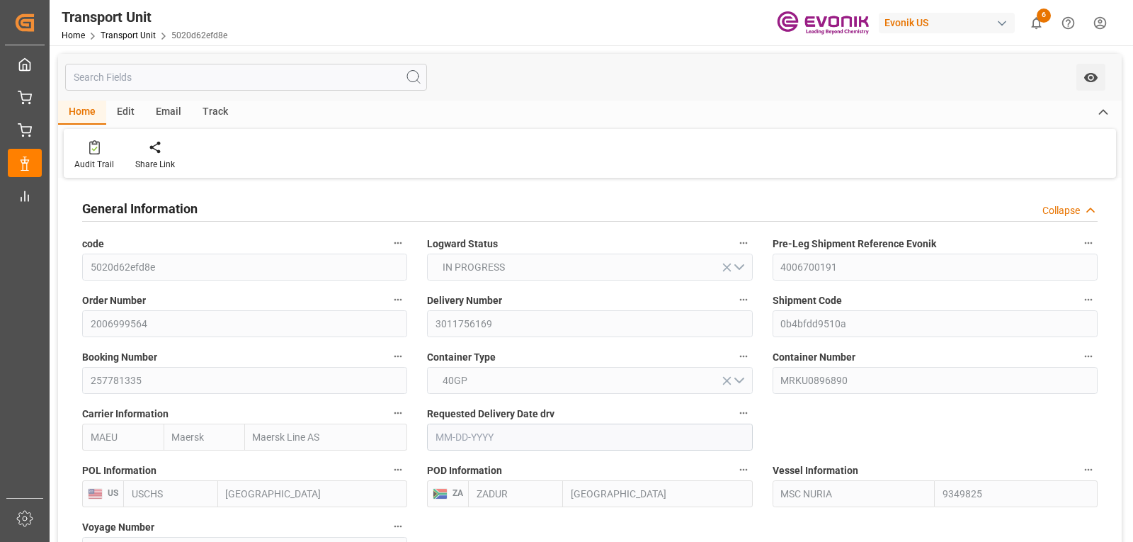
type input "Maersk"
type input "Maersk Line AS"
type input "USCHS"
type input "ZADUR"
type input "9349825"
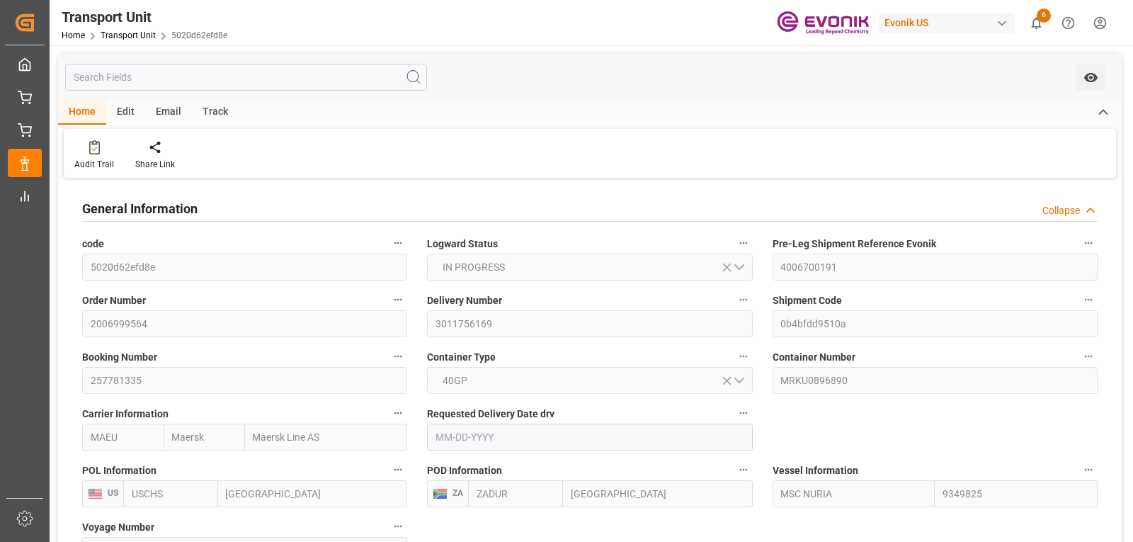
type input "USCHS"
type input "ZADUR"
type input "9349825"
type input "15450.931"
type input "[DATE]"
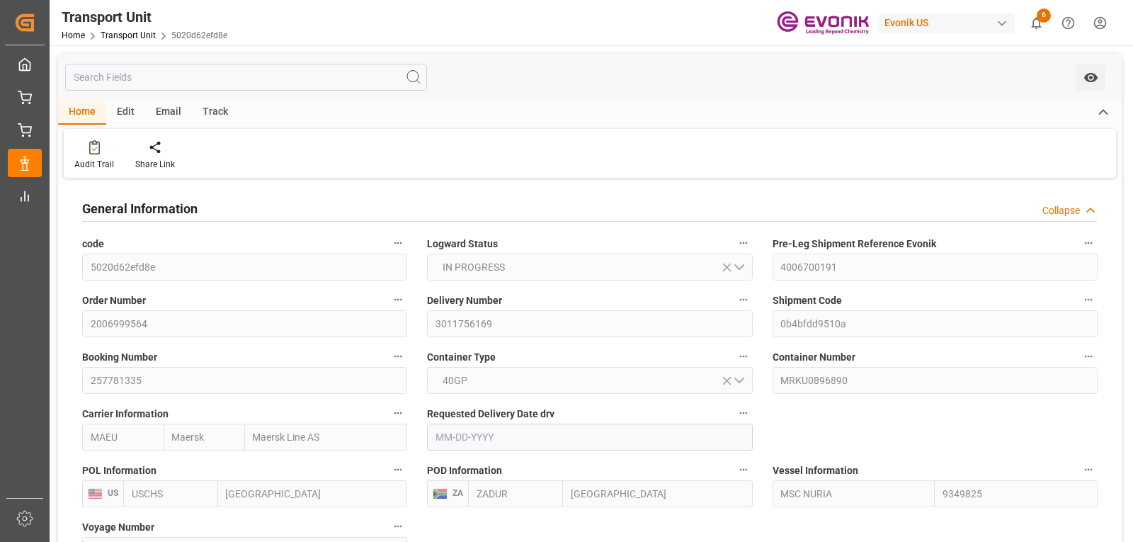
type input "09-04-2025 14:59"
type input "08-28-2025 13:29"
type input "09-11-2025 05:00"
type input "09-04-2025 15:31"
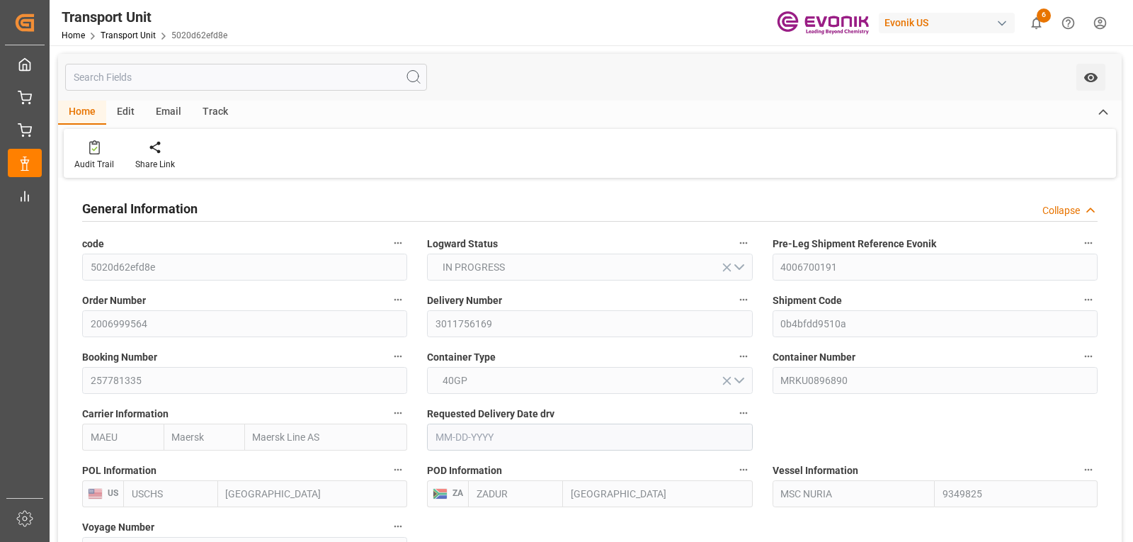
type input "09-14-2025 00:00"
type input "09-12-2025 00:00"
type input "09-14-2025 04:06"
type input "10-11-2025 00:00"
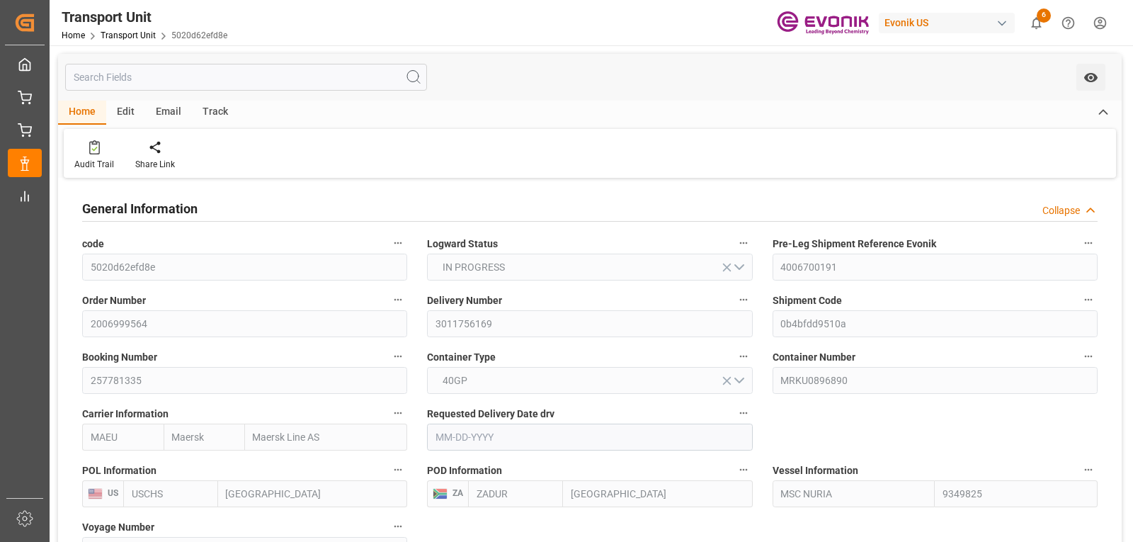
type input "09-14-2025"
type input "09-13-2025 21:12"
type input "09-14-2025 06:00"
type input "09-14-2025 05:39"
type input "10-11-2025 12:54"
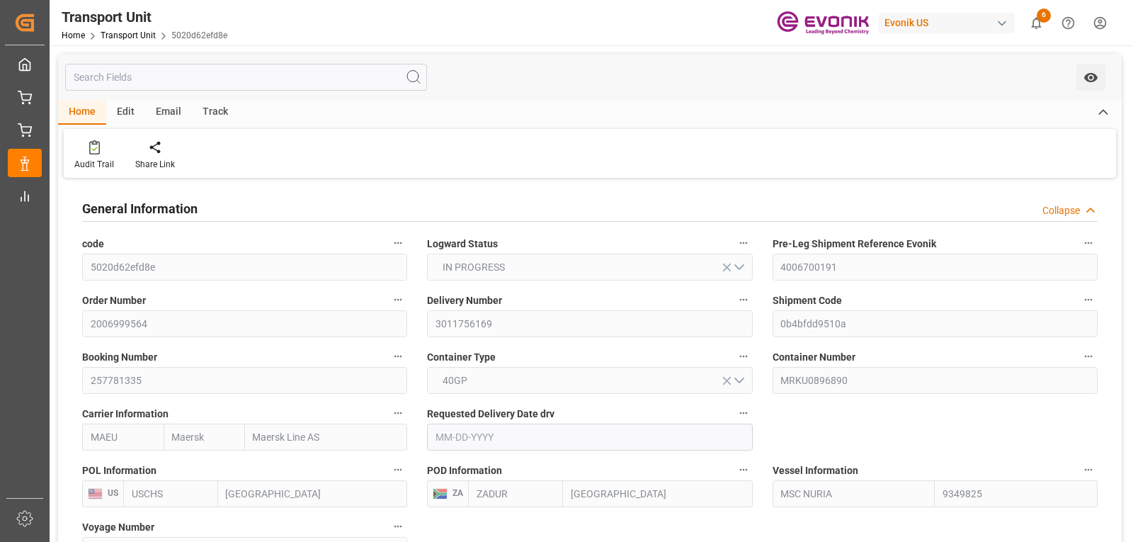
type input "10-12-2025 16:43"
type input "10-16-2025 16:43"
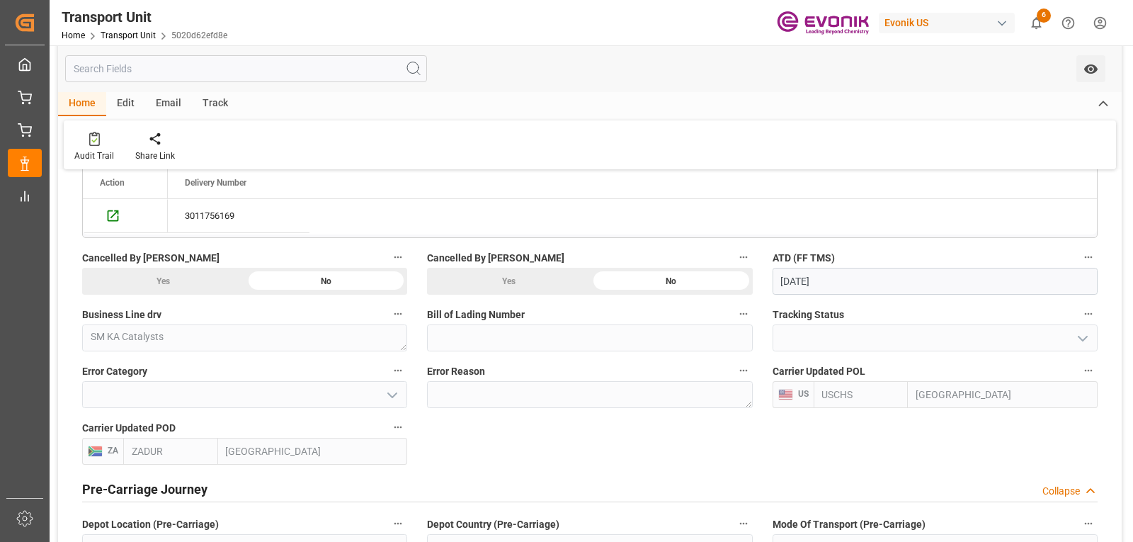
scroll to position [1576, 0]
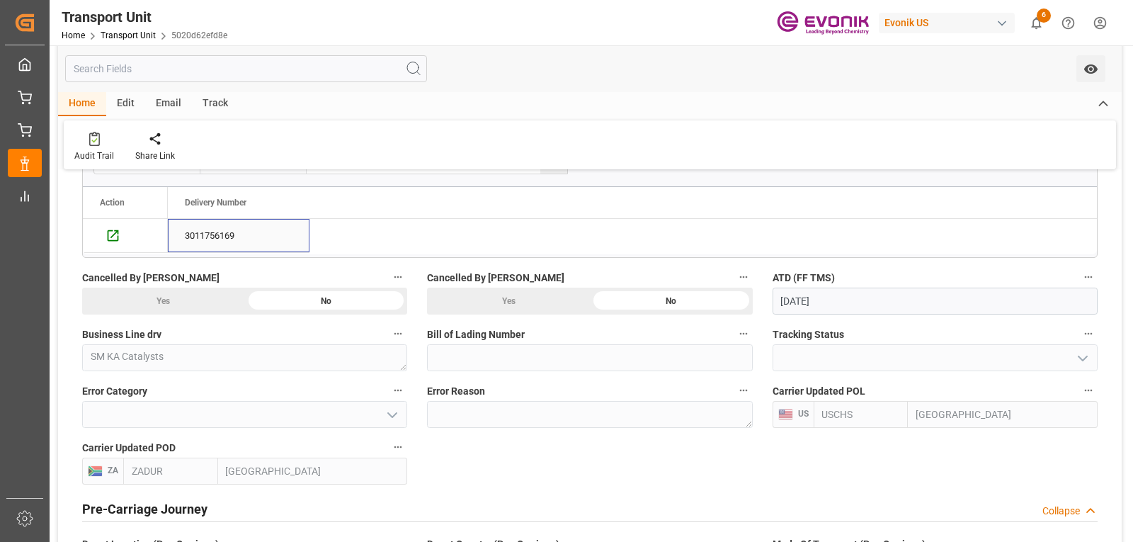
click at [214, 232] on div "3011756169" at bounding box center [239, 235] width 142 height 33
click at [115, 235] on icon "Press SPACE to deselect this row." at bounding box center [113, 235] width 15 height 15
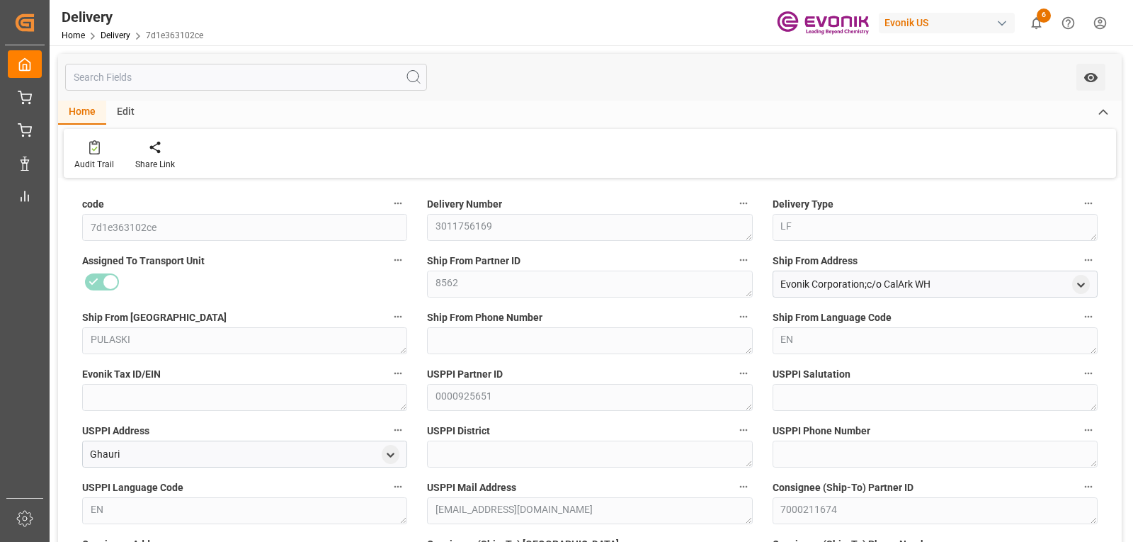
type input "USCHS"
type input "ZADUR"
type input "[DATE]"
type input "08-29-2025"
type input "08-22-2025"
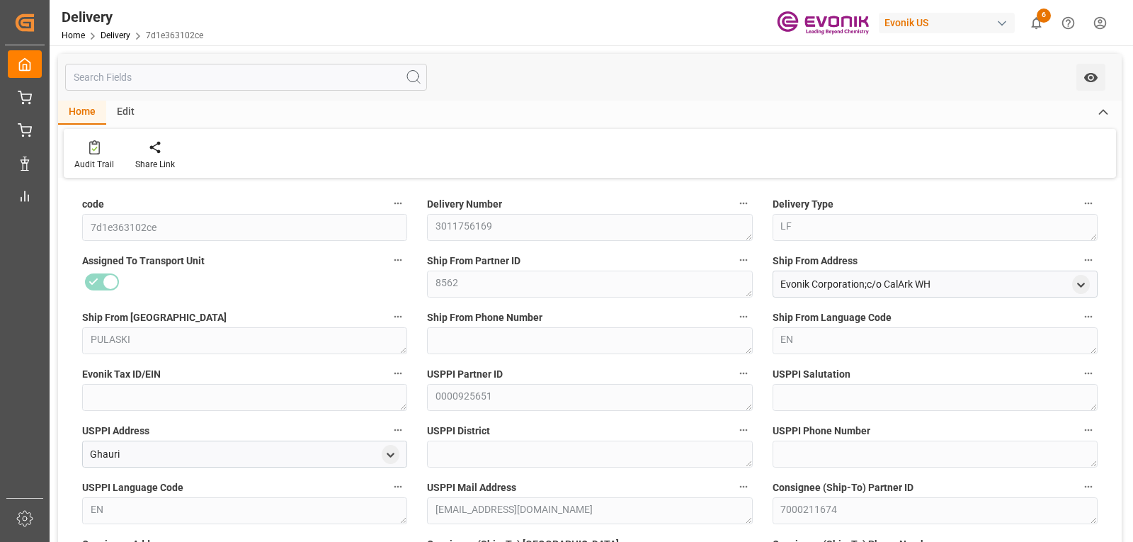
type input "09-02-2025 00:00"
type input "08-15-2025 12:16"
type input "09-02-2025 15:43"
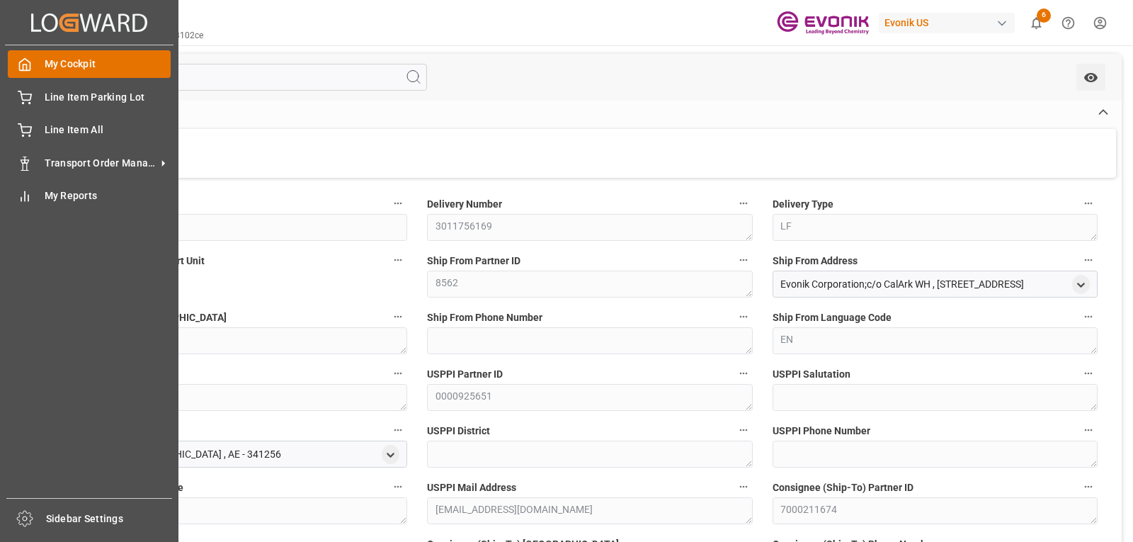
click at [74, 62] on span "My Cockpit" at bounding box center [108, 64] width 127 height 15
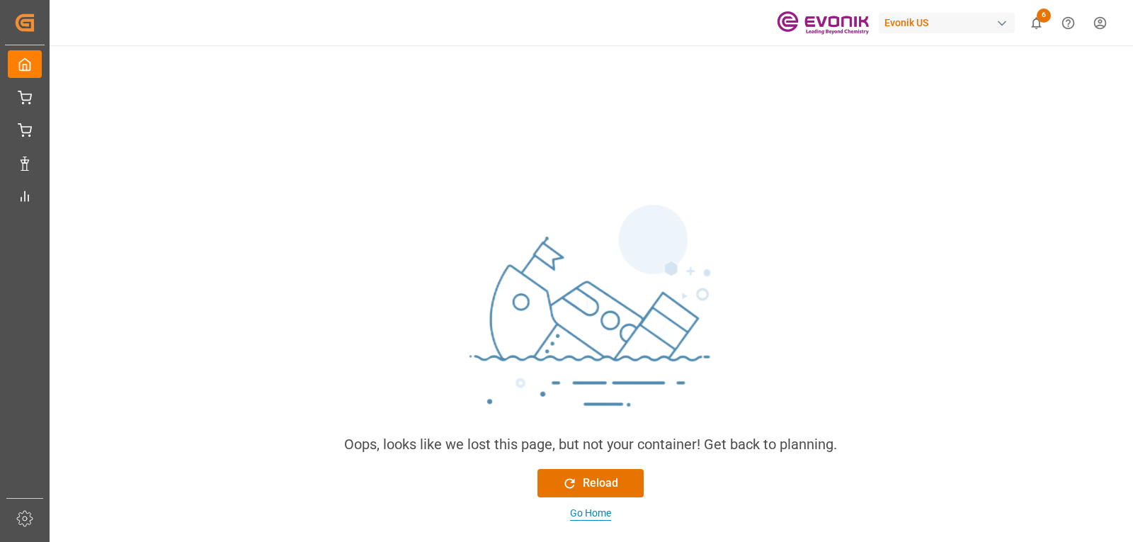
click at [582, 514] on div "Go Home" at bounding box center [590, 513] width 41 height 15
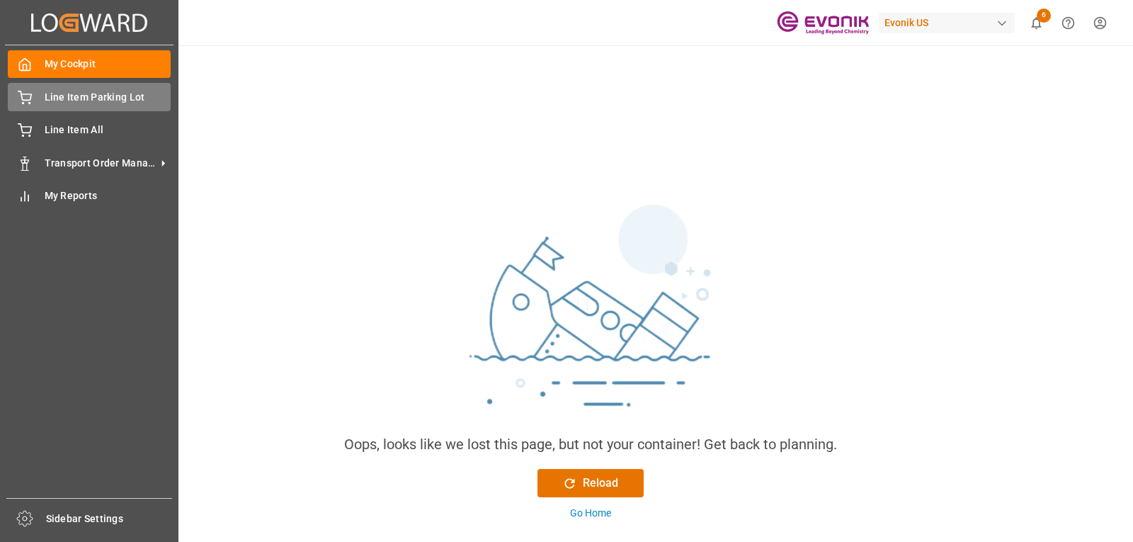
click at [61, 94] on span "Line Item Parking Lot" at bounding box center [108, 97] width 127 height 15
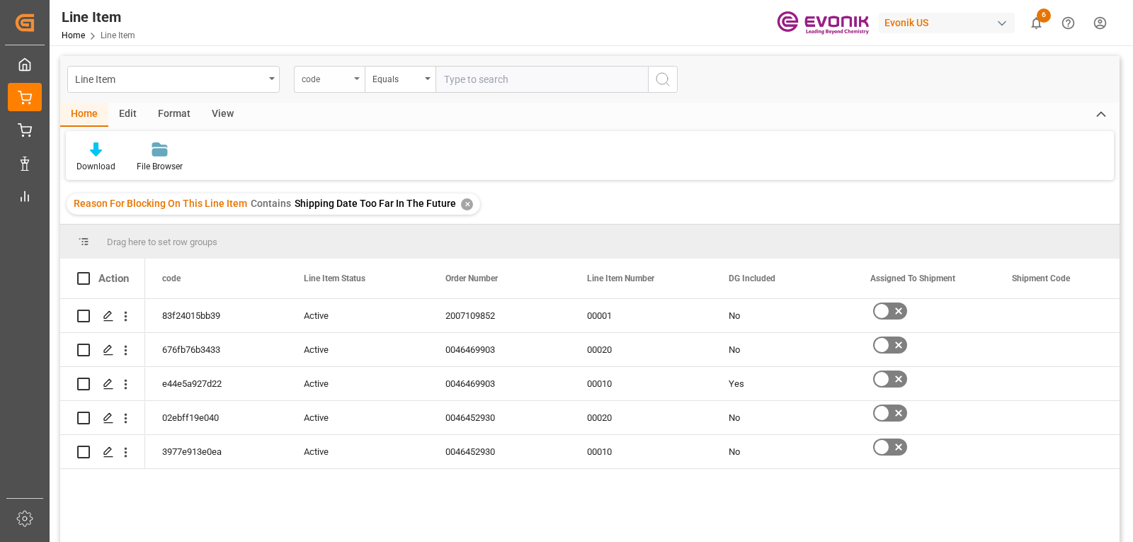
click at [358, 79] on icon "open menu" at bounding box center [357, 78] width 6 height 3
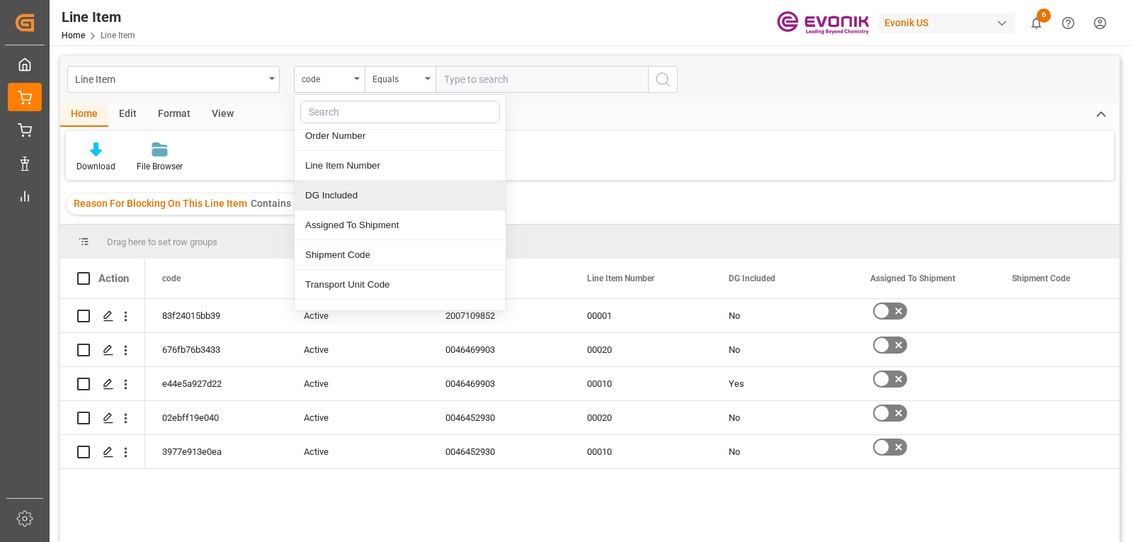
scroll to position [124, 0]
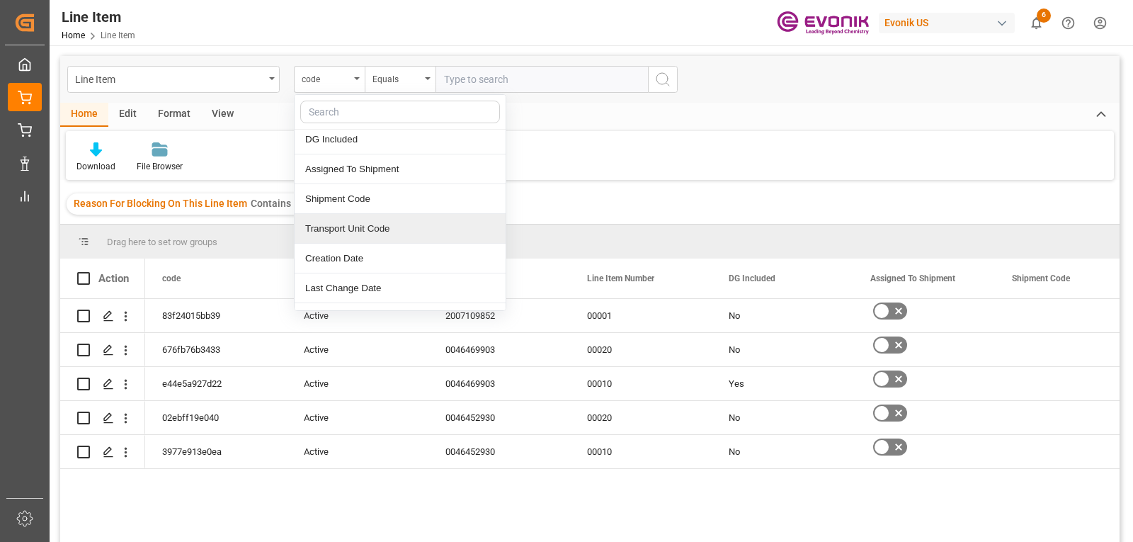
click at [363, 224] on div "Transport Unit Code" at bounding box center [400, 229] width 211 height 30
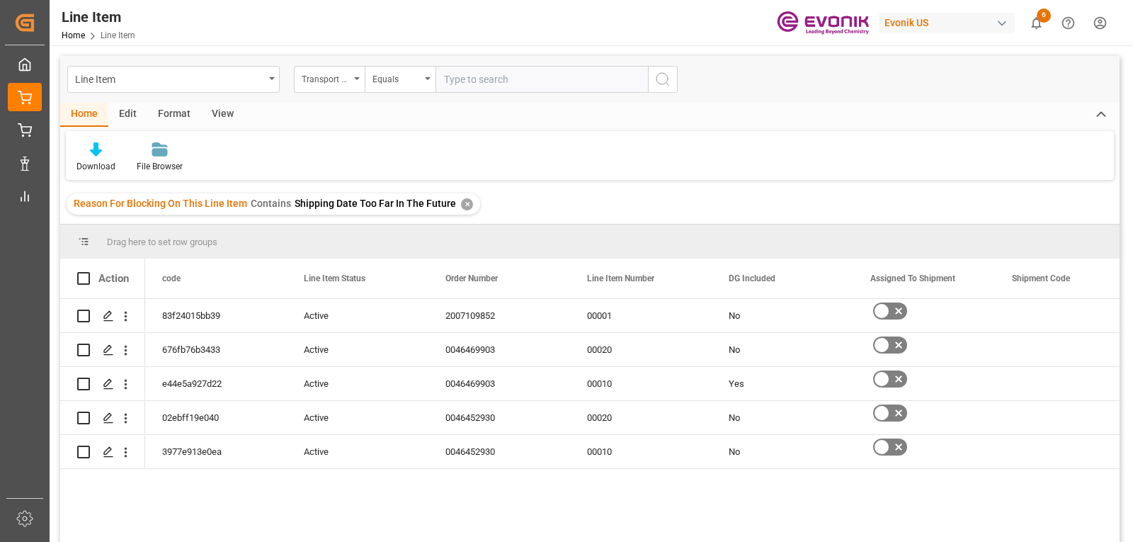
click at [460, 74] on input "text" at bounding box center [542, 79] width 212 height 27
type input "sudu5334226"
click at [665, 81] on icon "search button" at bounding box center [662, 79] width 17 height 17
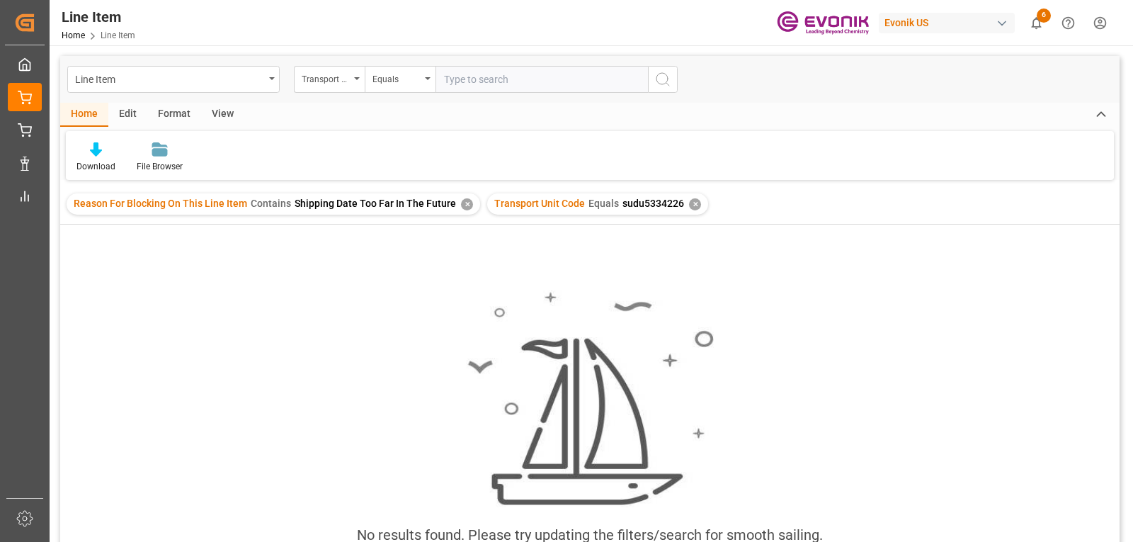
click at [222, 115] on div "View" at bounding box center [222, 115] width 43 height 24
click at [465, 81] on input "text" at bounding box center [542, 79] width 212 height 27
type input "sudu5334226"
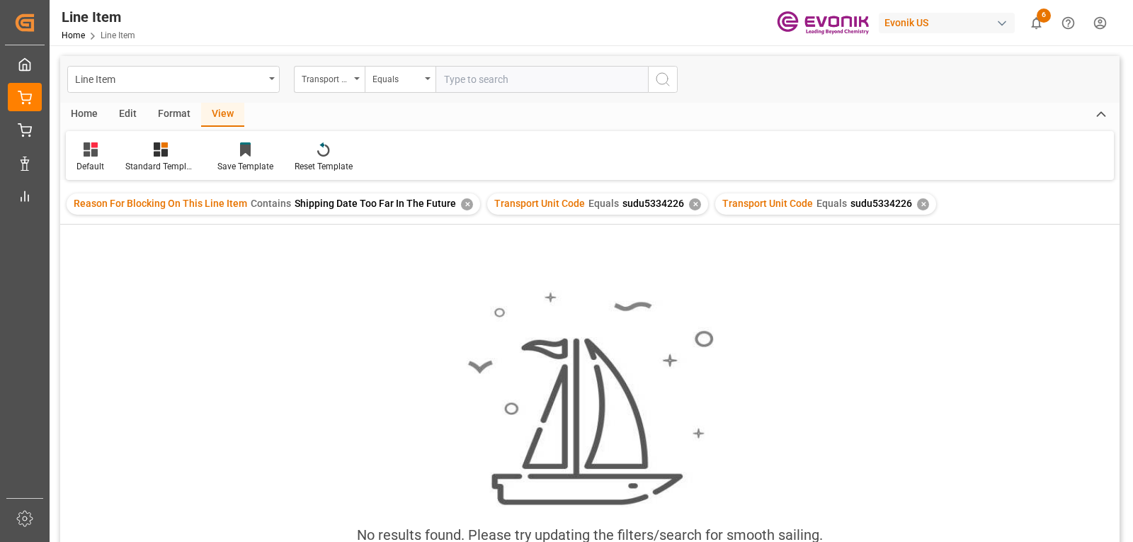
click at [917, 201] on div "✕" at bounding box center [923, 204] width 12 height 12
click at [169, 152] on div at bounding box center [160, 149] width 71 height 15
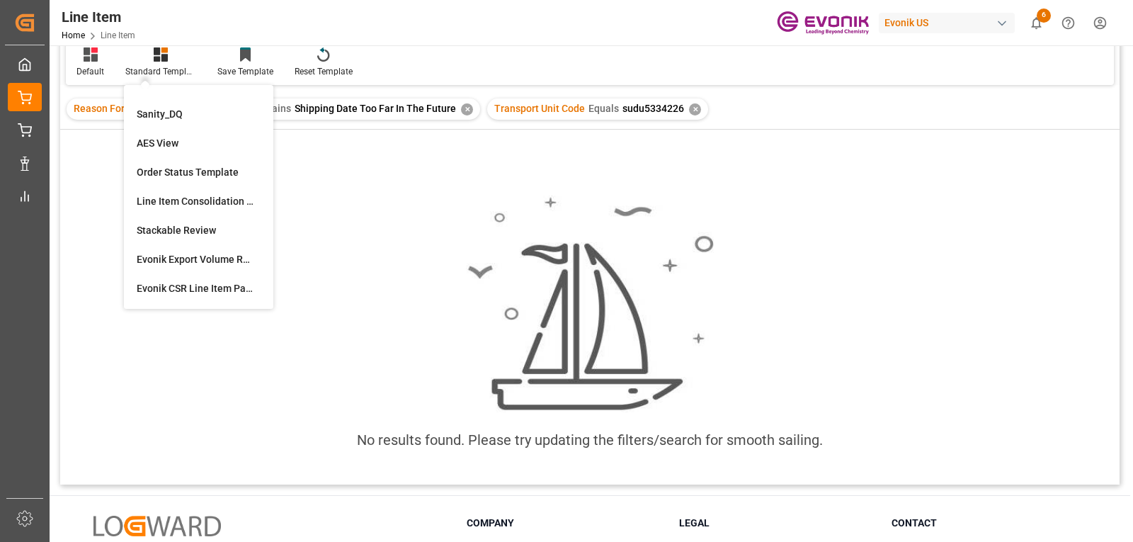
scroll to position [106, 0]
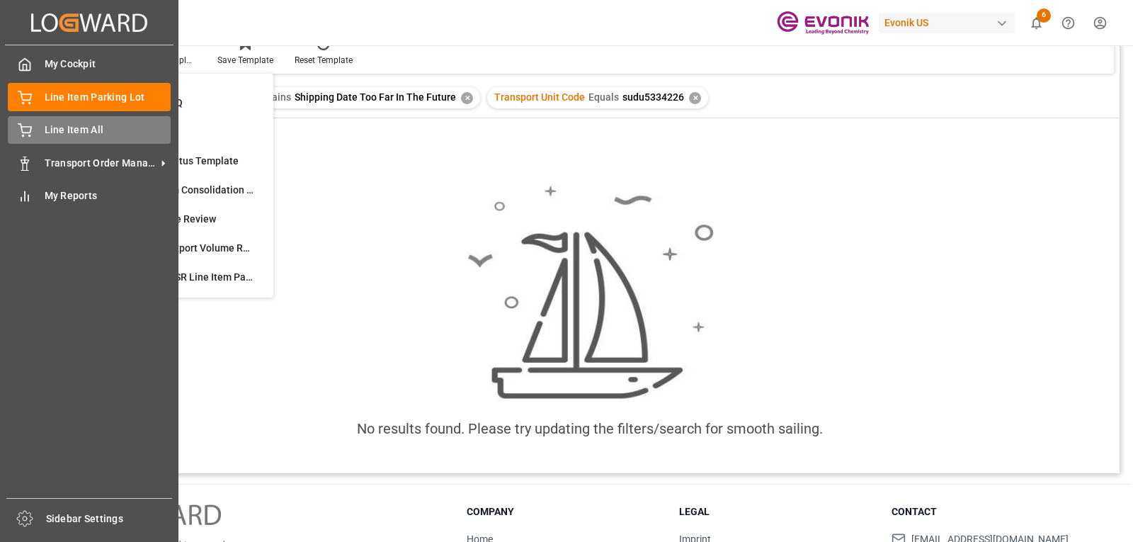
click at [28, 127] on icon at bounding box center [24, 128] width 13 height 9
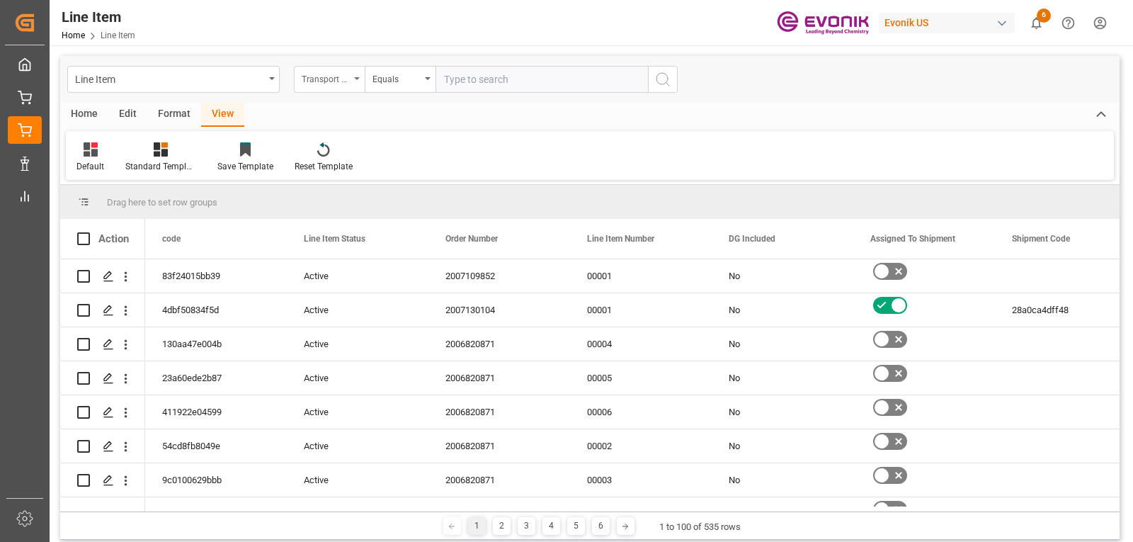
click at [356, 79] on icon "open menu" at bounding box center [357, 78] width 6 height 3
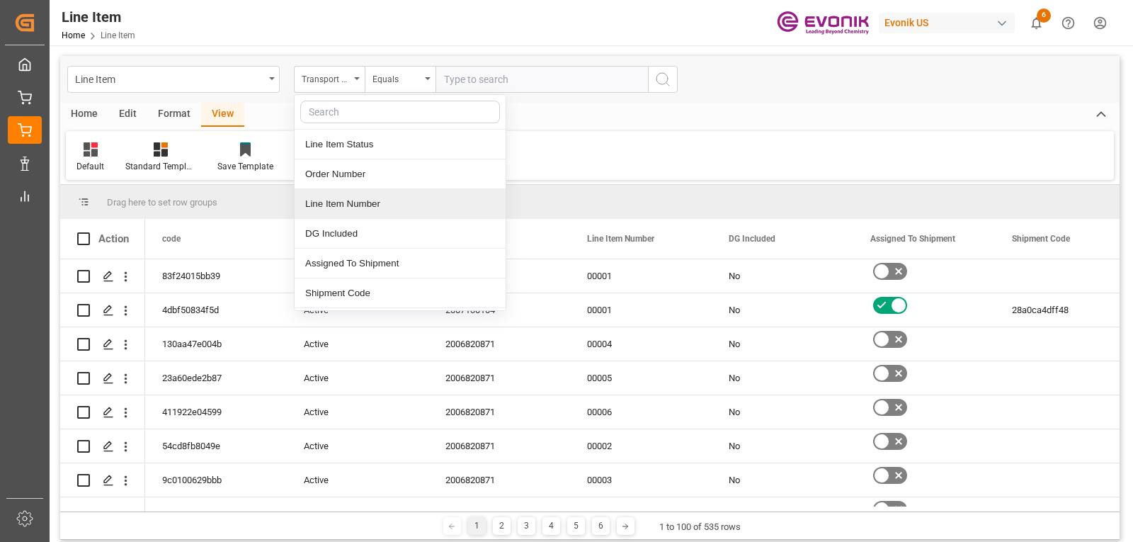
scroll to position [35, 0]
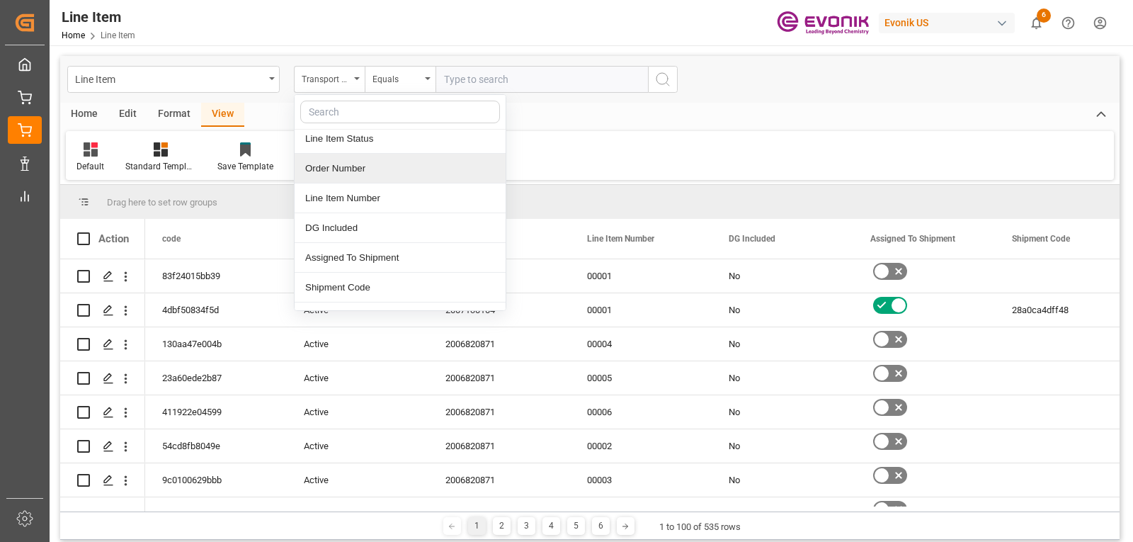
click at [359, 167] on div "Order Number" at bounding box center [400, 169] width 211 height 30
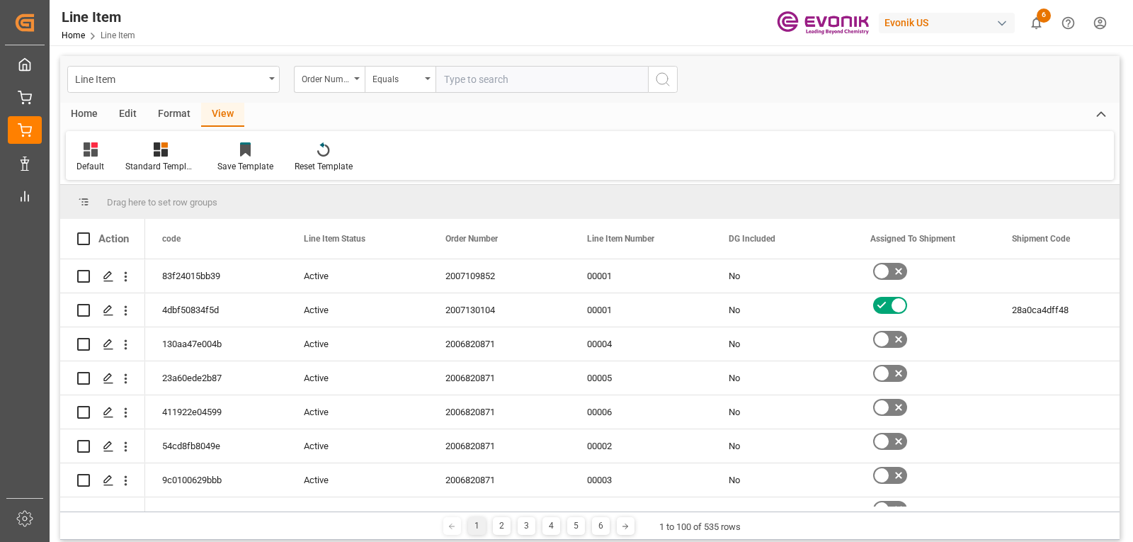
click at [480, 78] on input "text" at bounding box center [542, 79] width 212 height 27
type input "2006999564"
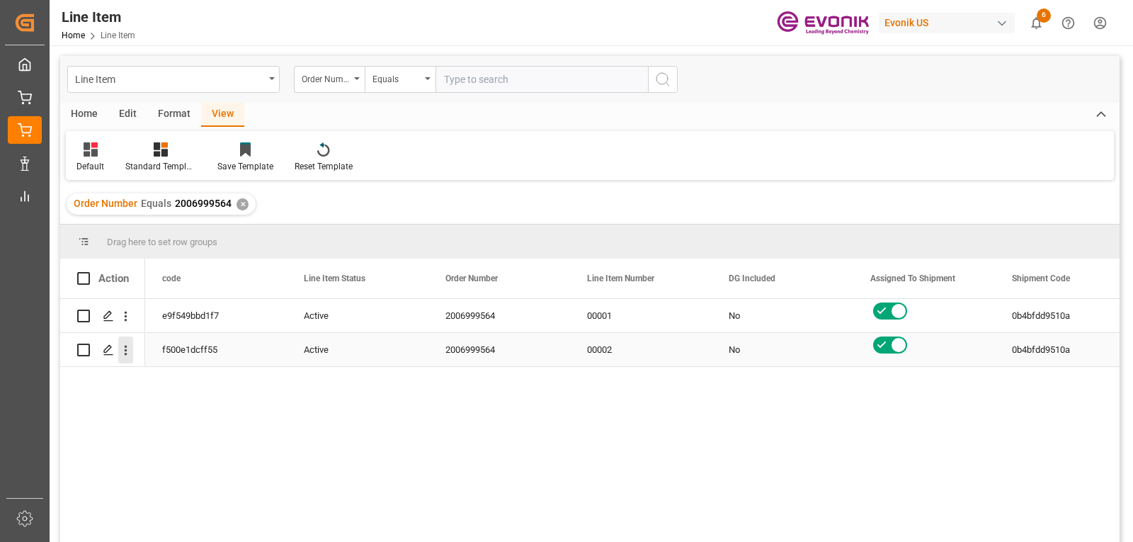
click at [126, 351] on icon "open menu" at bounding box center [126, 351] width 3 height 10
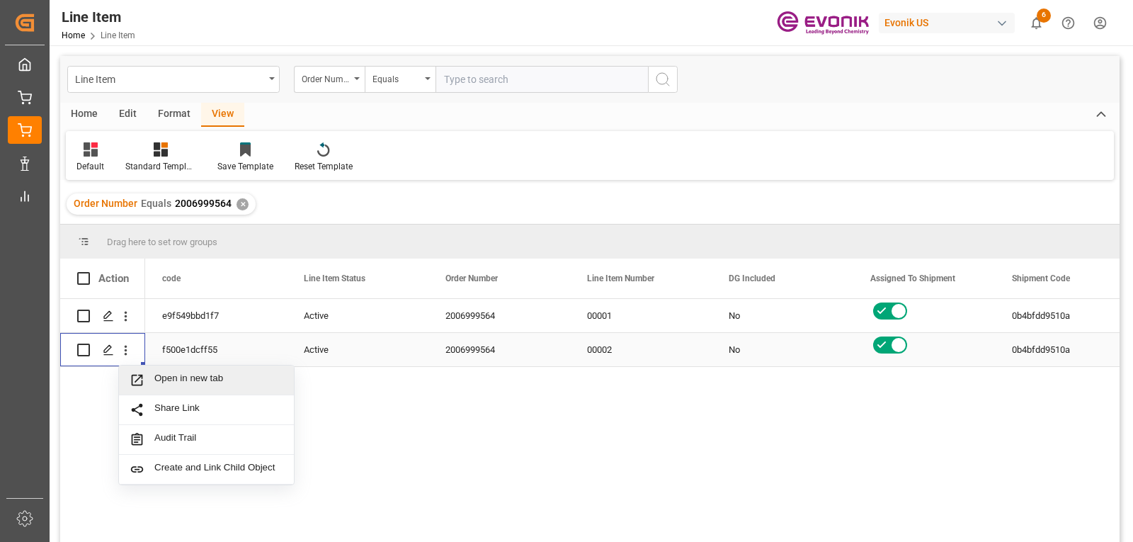
click at [164, 380] on span "Open in new tab" at bounding box center [218, 379] width 129 height 15
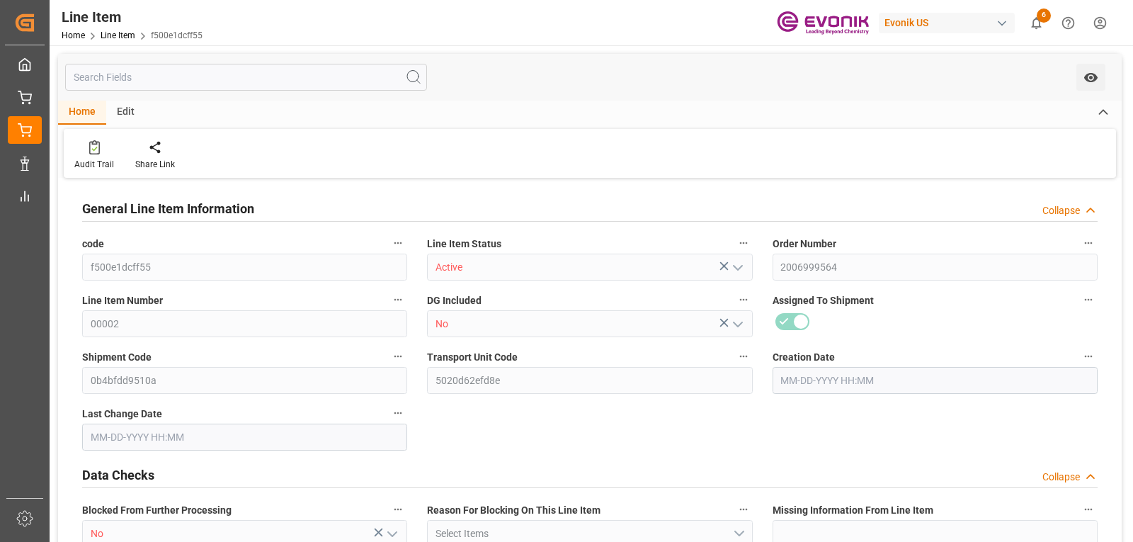
type input "9"
type input "8175.187"
type input "8154.8"
type input "17.1107"
type input "9"
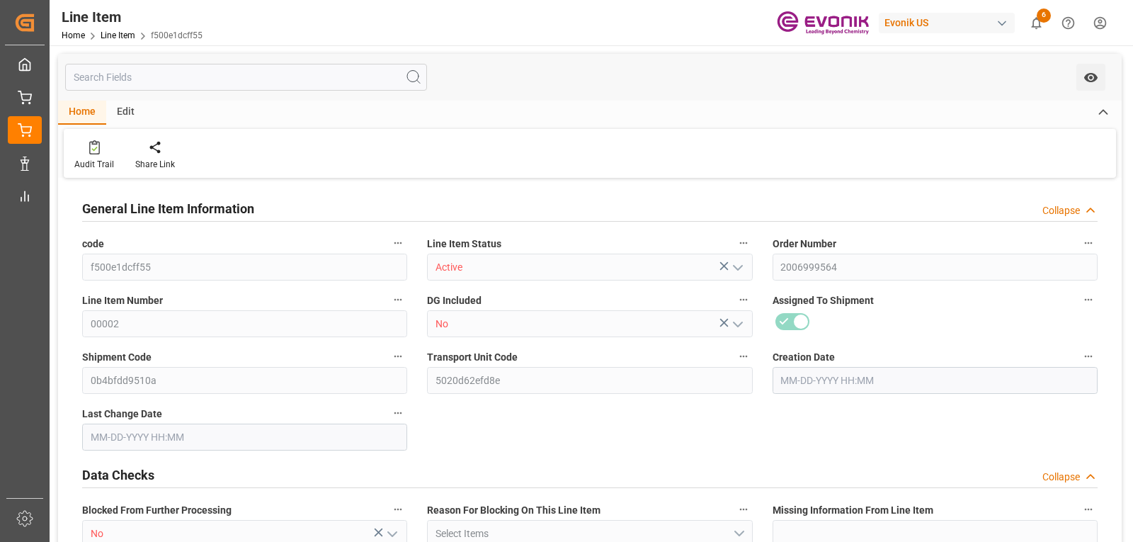
type input "45177.59"
type input "9"
type input "8154.8"
type input "8175.187"
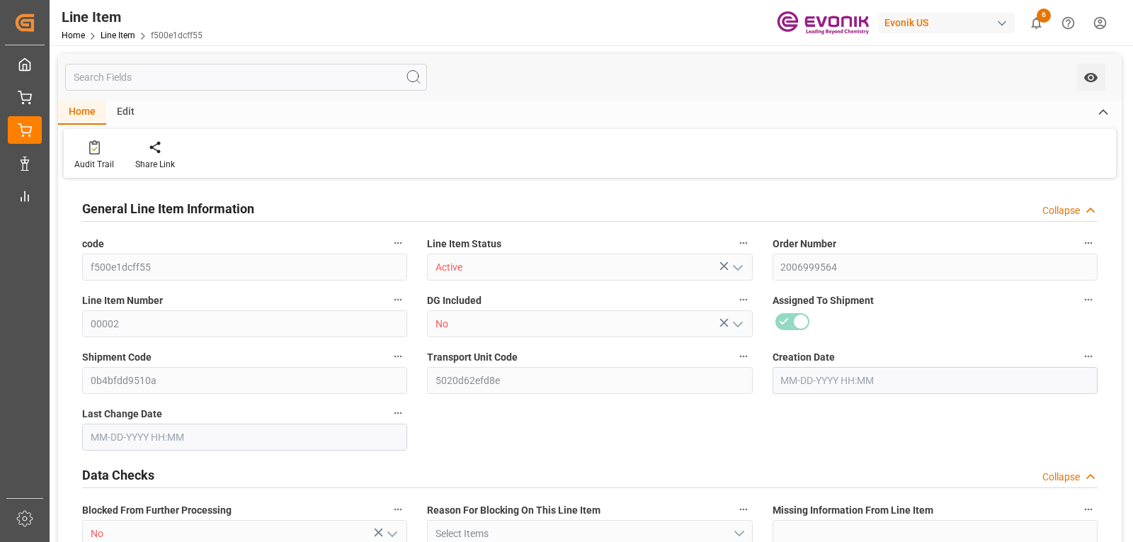
type input "8399.287"
type input "8154.8"
type input "17.1107"
type input "17110.707"
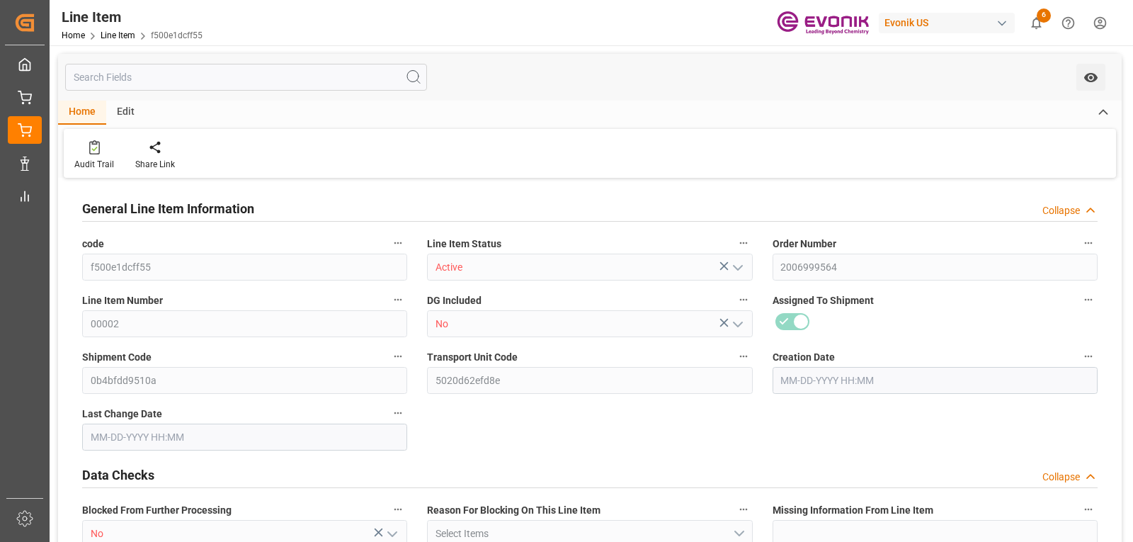
type input "8.989"
type input "8175.187"
type input "8154.8"
type input "17.1107"
type input "[DATE] 21:12"
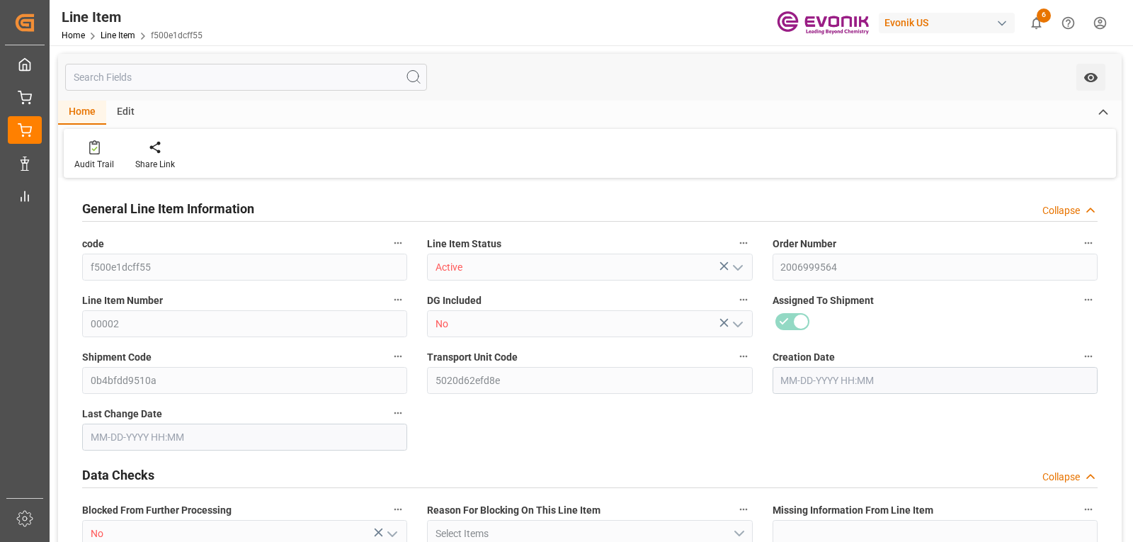
type input "[DATE] 12:16"
type input "[DATE]"
click at [87, 146] on div at bounding box center [94, 147] width 40 height 15
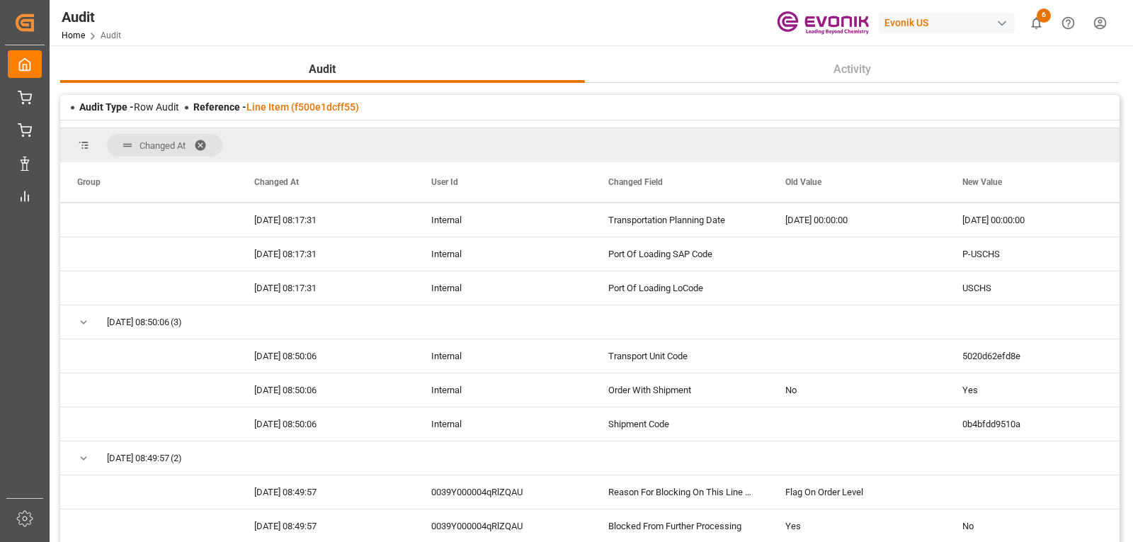
scroll to position [876, 0]
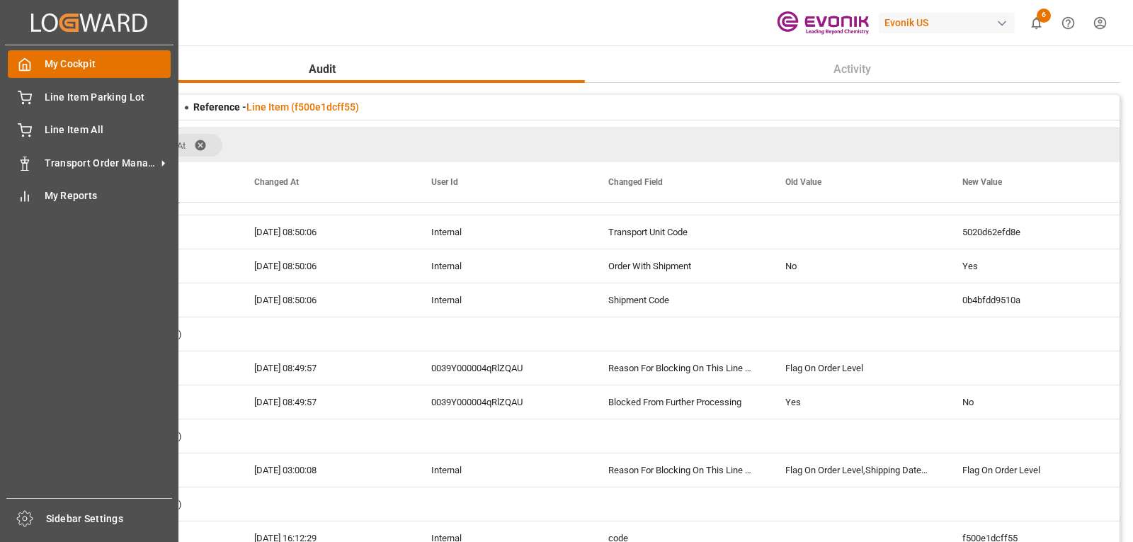
click at [91, 69] on span "My Cockpit" at bounding box center [108, 64] width 127 height 15
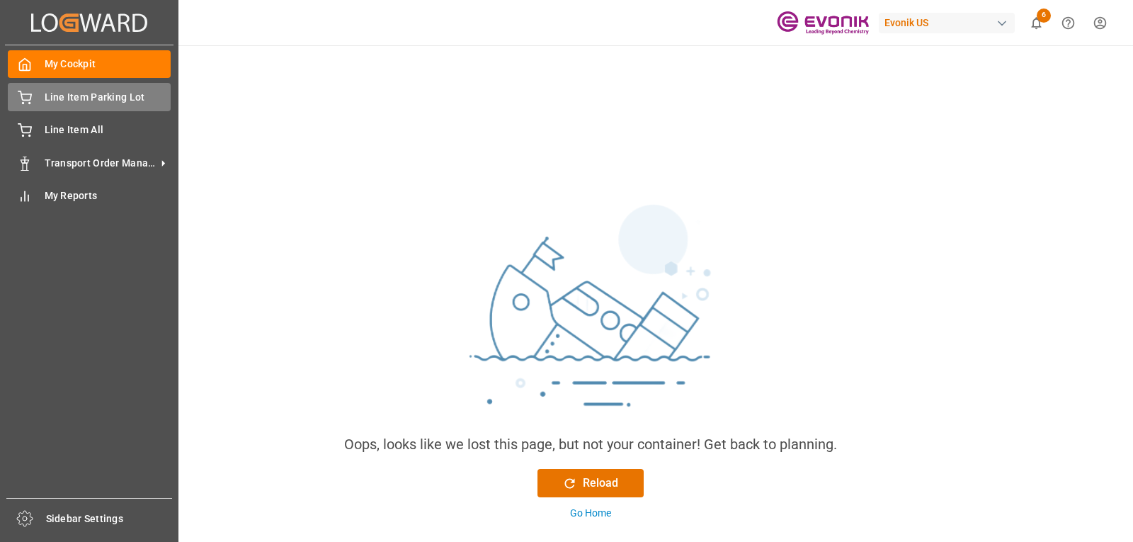
click at [79, 95] on span "Line Item Parking Lot" at bounding box center [108, 97] width 127 height 15
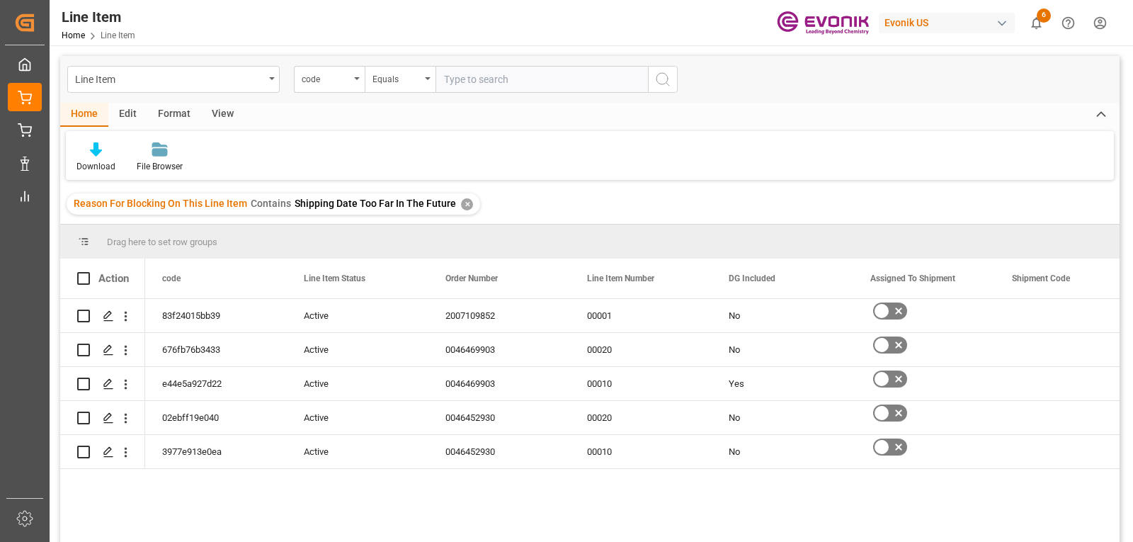
click at [217, 112] on div "View" at bounding box center [222, 115] width 43 height 24
click at [355, 77] on icon "open menu" at bounding box center [357, 78] width 6 height 3
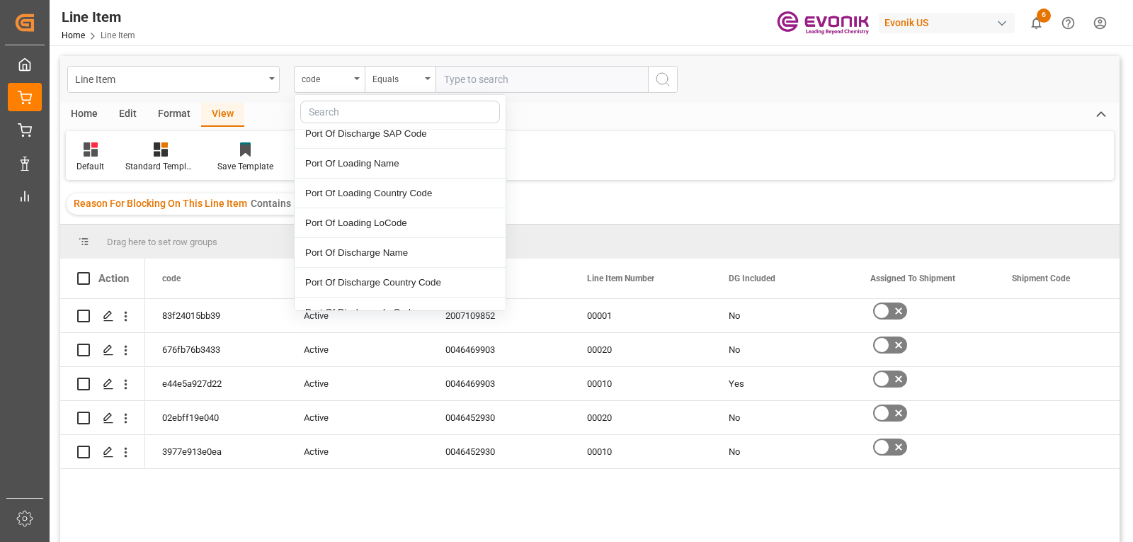
scroll to position [3842, 0]
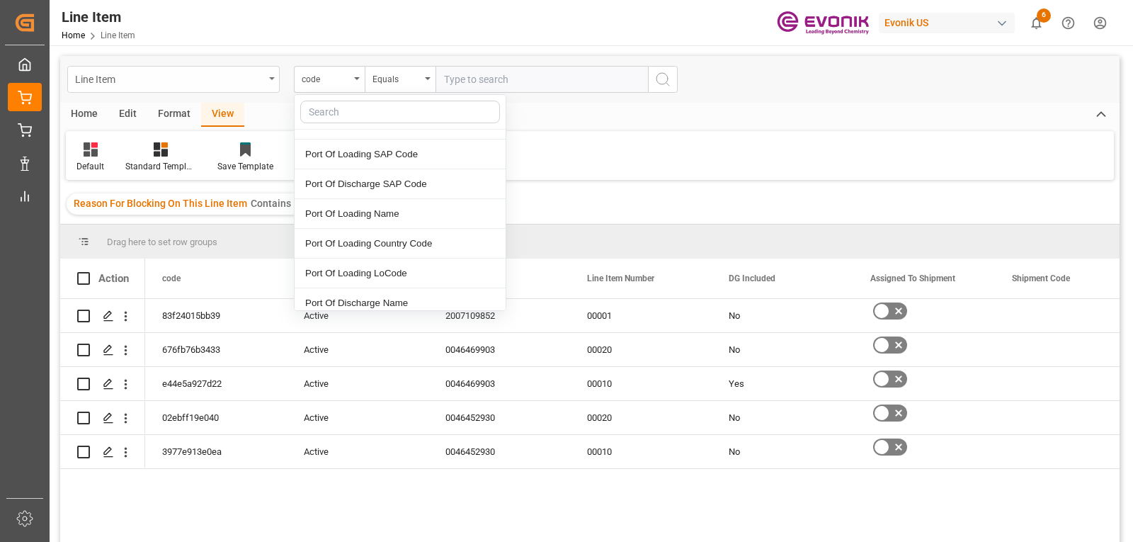
click at [270, 77] on icon "open menu" at bounding box center [272, 78] width 6 height 3
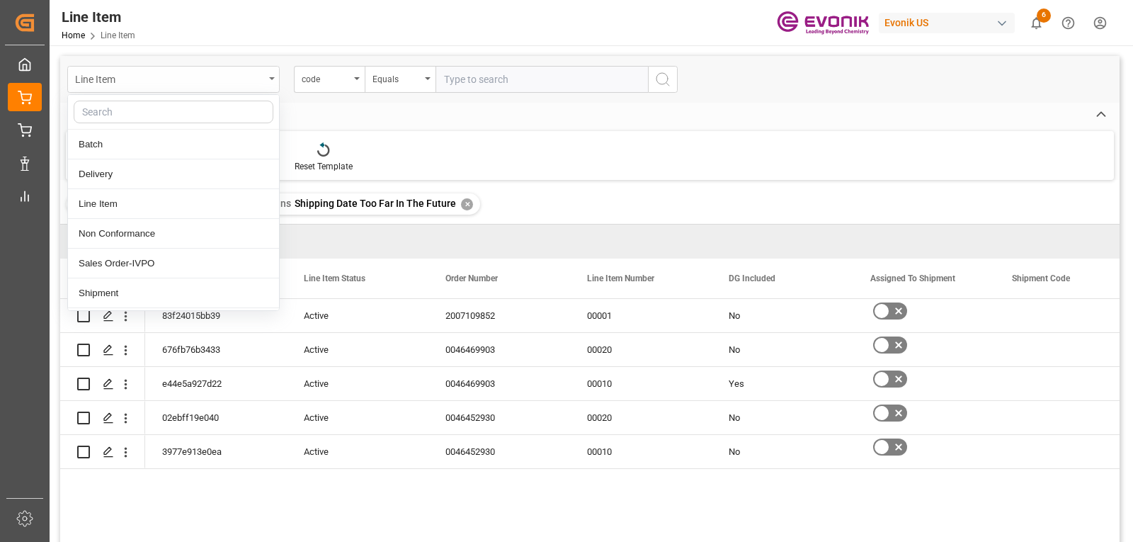
click at [269, 78] on icon "close menu" at bounding box center [272, 78] width 6 height 3
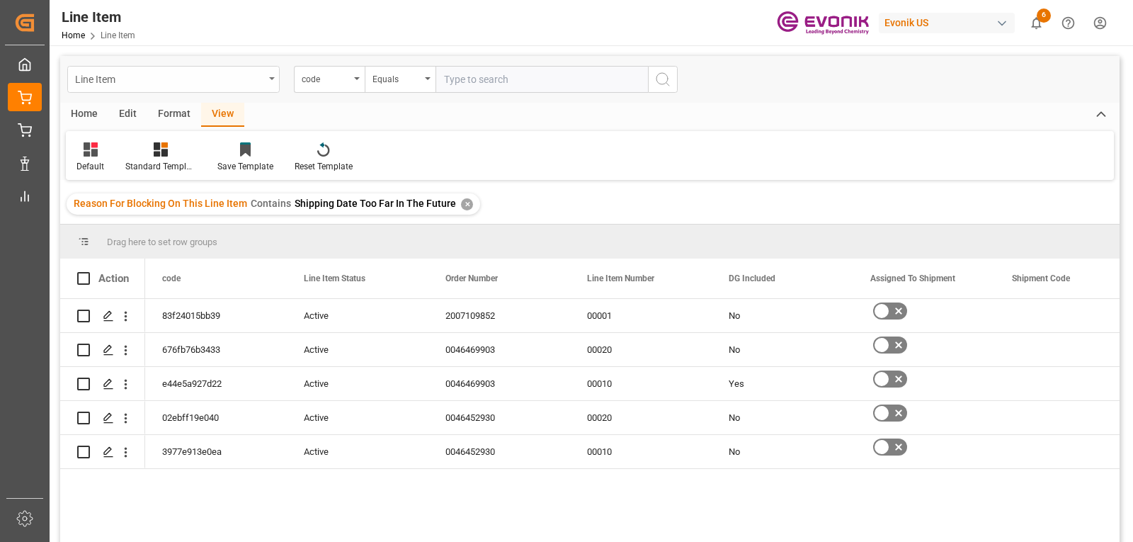
click at [268, 78] on div "Line Item" at bounding box center [173, 79] width 212 height 27
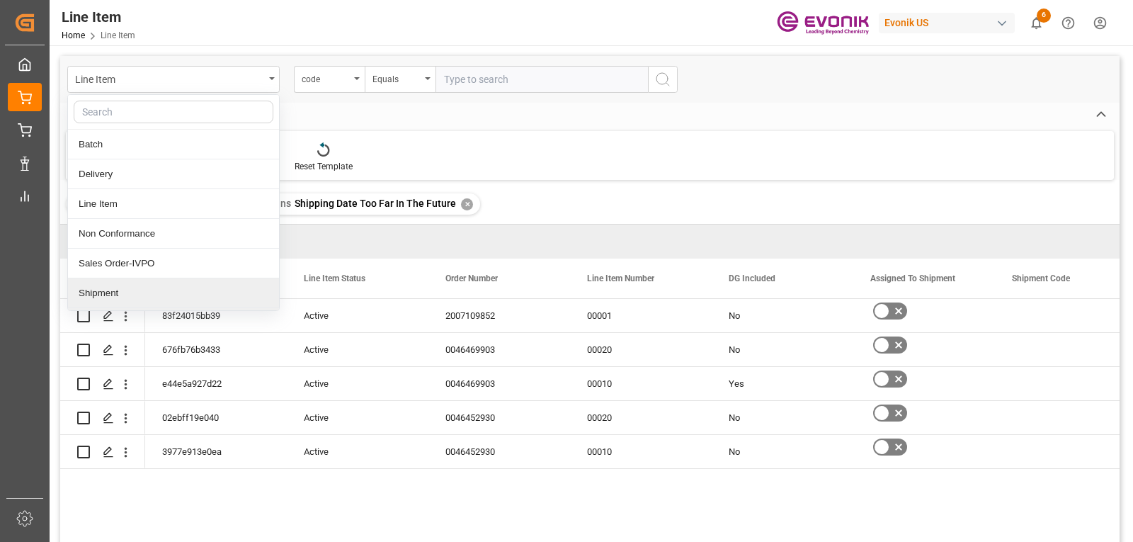
scroll to position [18, 0]
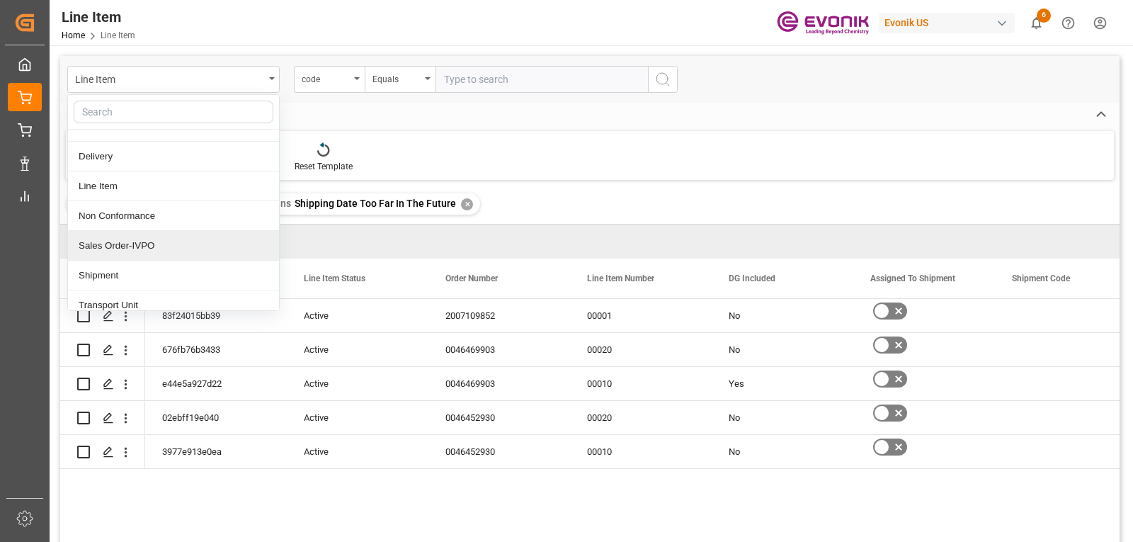
click at [131, 246] on div "Sales Order-IVPO" at bounding box center [173, 246] width 211 height 30
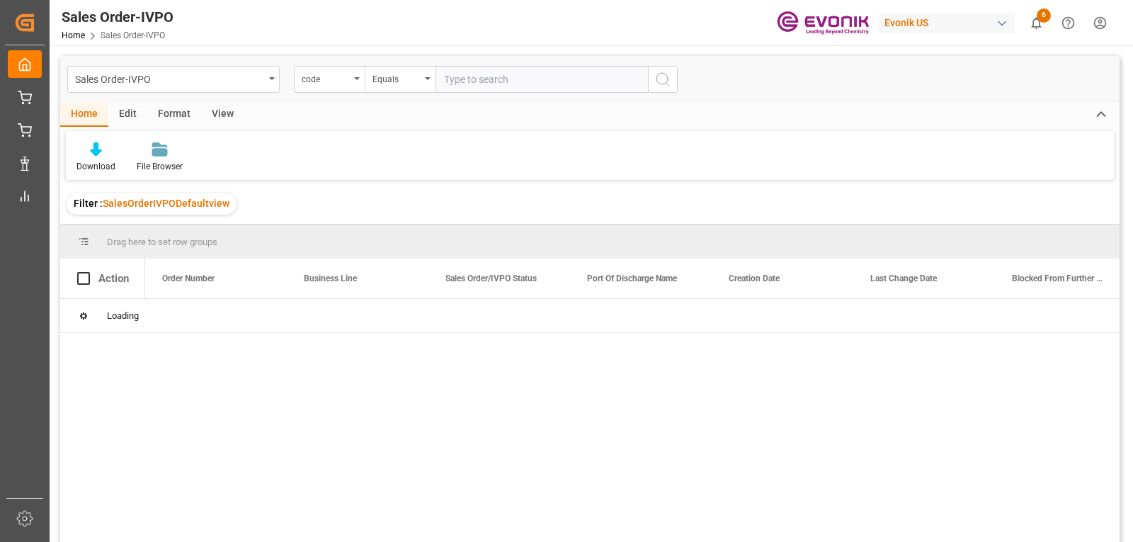
click at [469, 79] on input "text" at bounding box center [542, 79] width 212 height 27
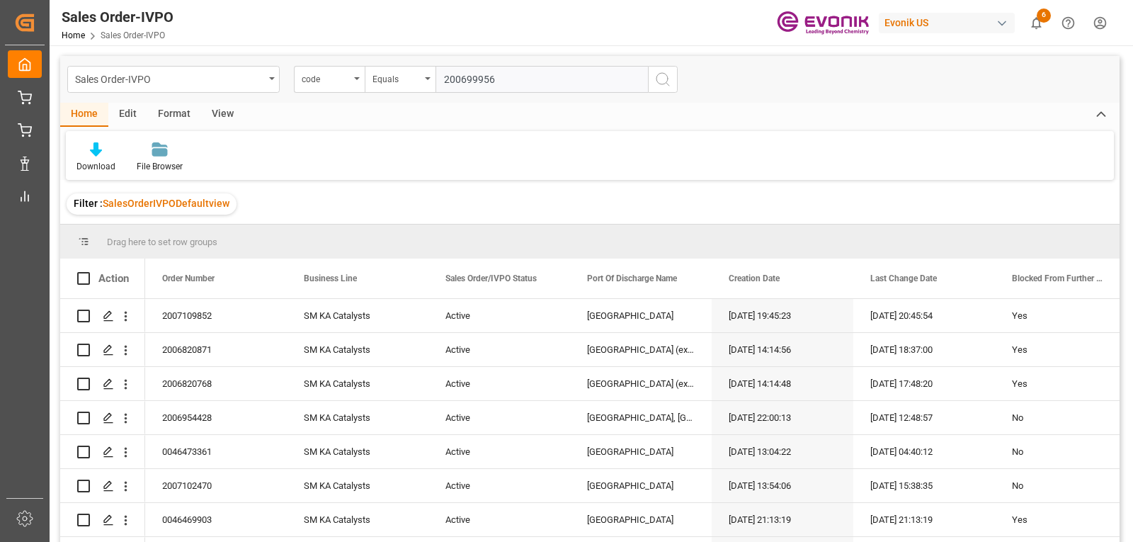
type input "2006999564"
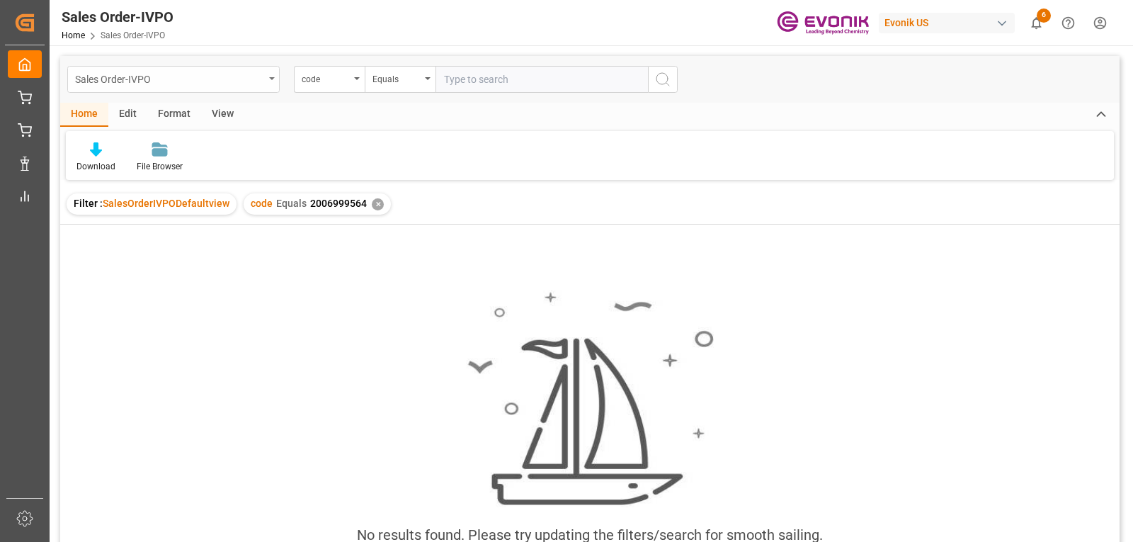
click at [269, 80] on div "Sales Order-IVPO" at bounding box center [173, 79] width 212 height 27
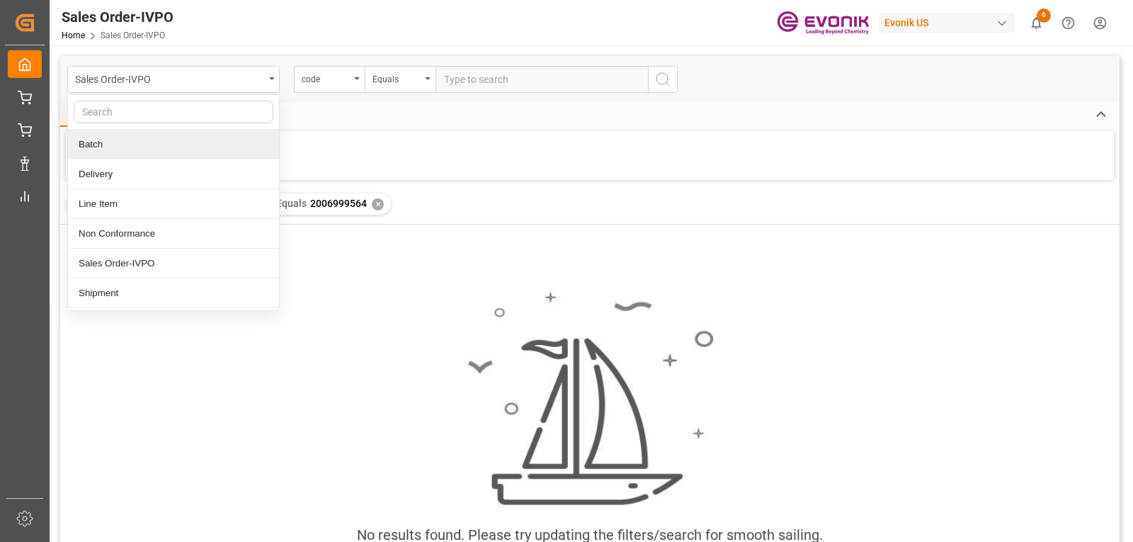
click at [110, 156] on div "Batch" at bounding box center [173, 145] width 211 height 30
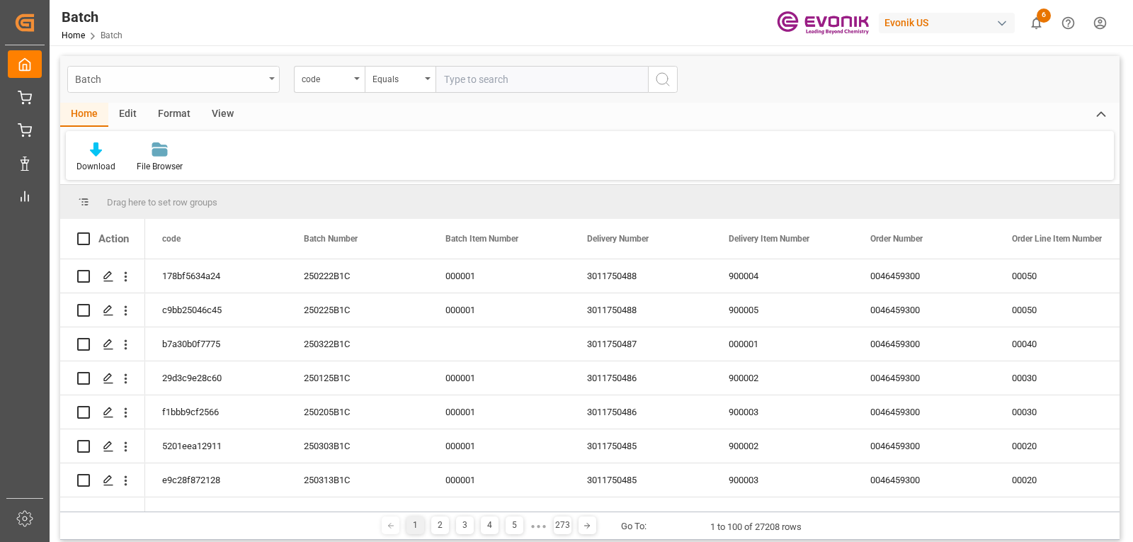
click at [273, 81] on div "Batch" at bounding box center [173, 79] width 212 height 27
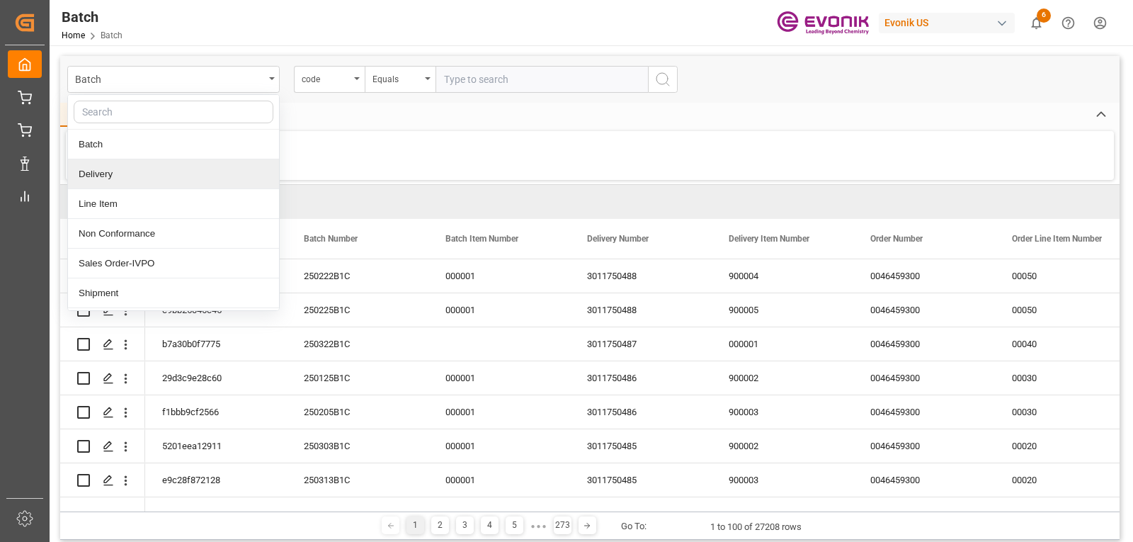
click at [149, 167] on div "Delivery" at bounding box center [173, 174] width 211 height 30
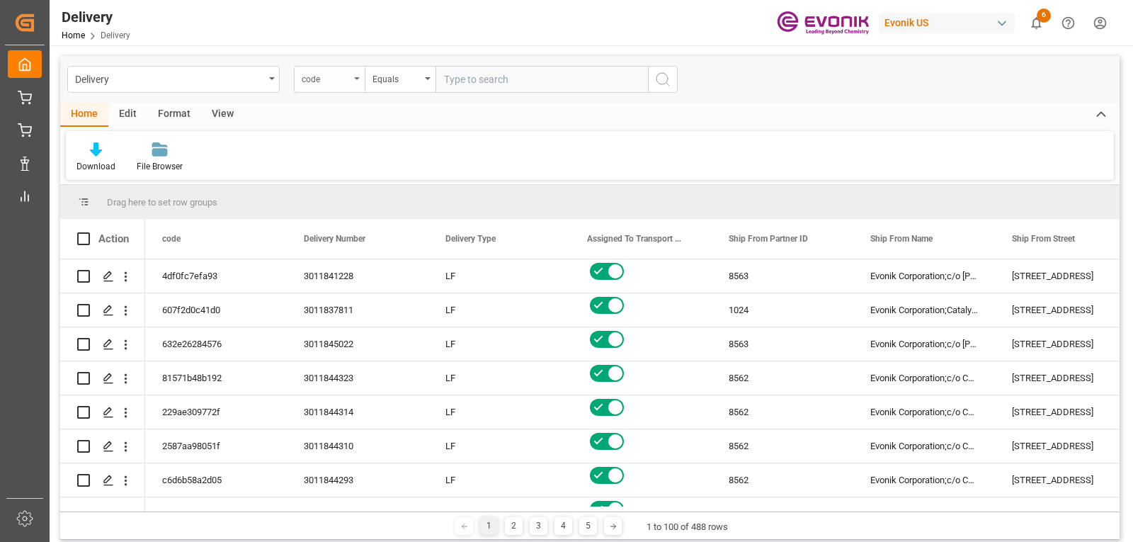
click at [356, 77] on icon "open menu" at bounding box center [357, 78] width 6 height 3
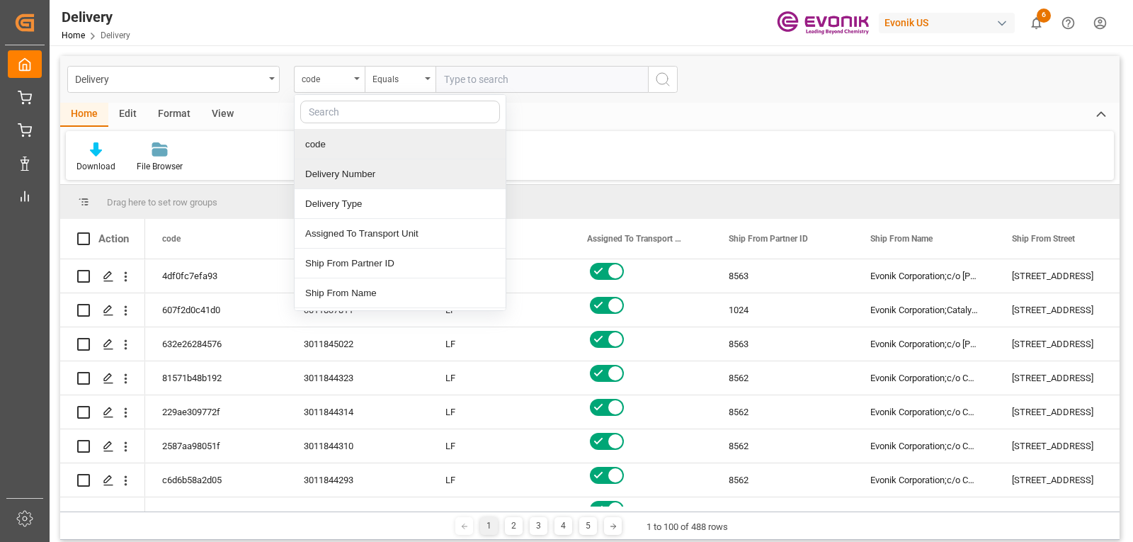
click at [341, 171] on div "Delivery Number" at bounding box center [400, 174] width 211 height 30
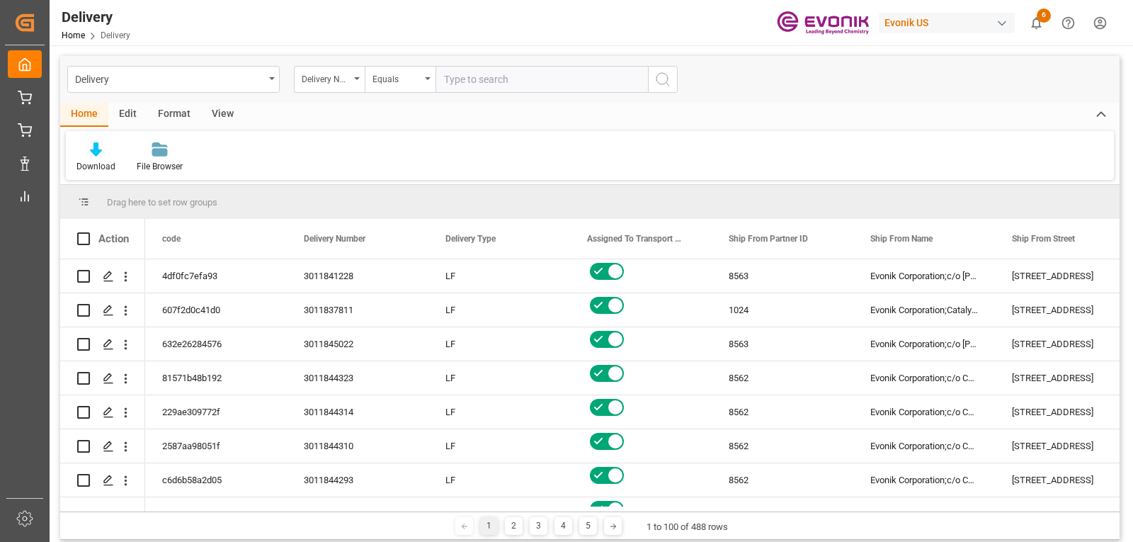
click at [464, 84] on input "text" at bounding box center [542, 79] width 212 height 27
type input "3011756169"
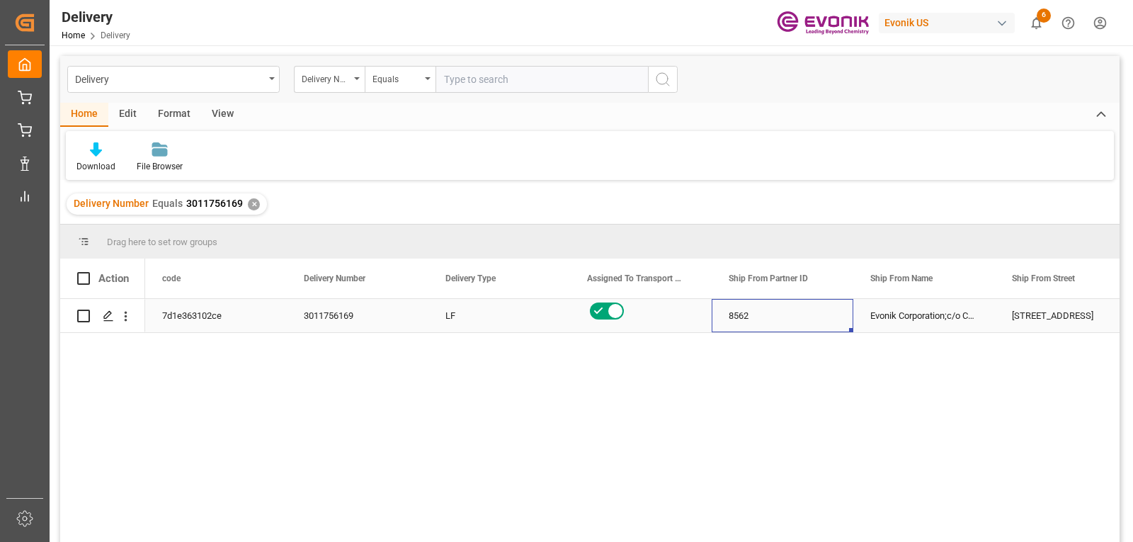
click at [738, 318] on div "8562" at bounding box center [783, 315] width 142 height 33
click at [128, 318] on icon "open menu" at bounding box center [125, 316] width 15 height 15
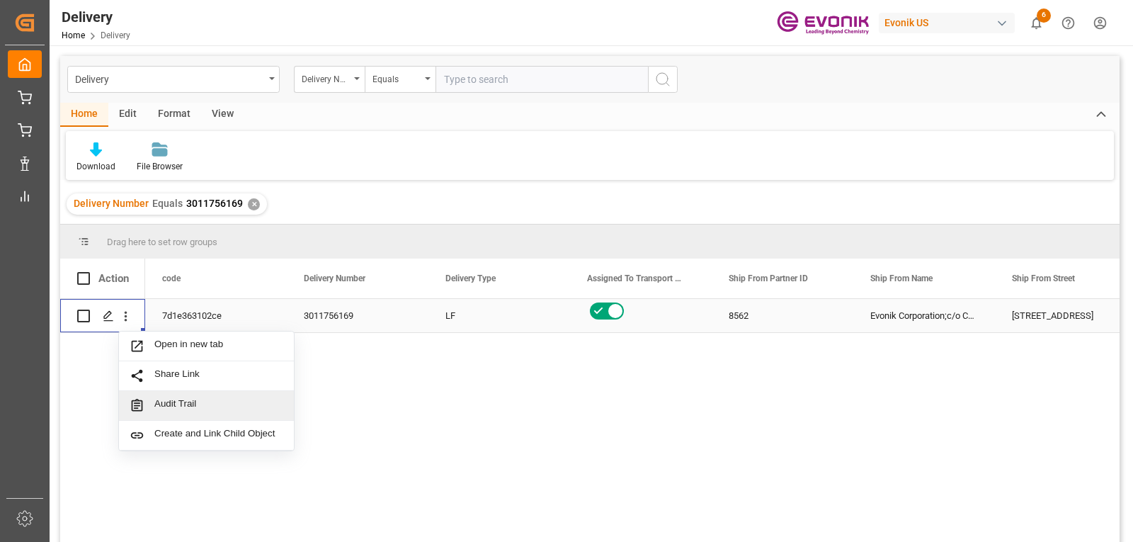
click at [188, 404] on span "Audit Trail" at bounding box center [218, 405] width 129 height 15
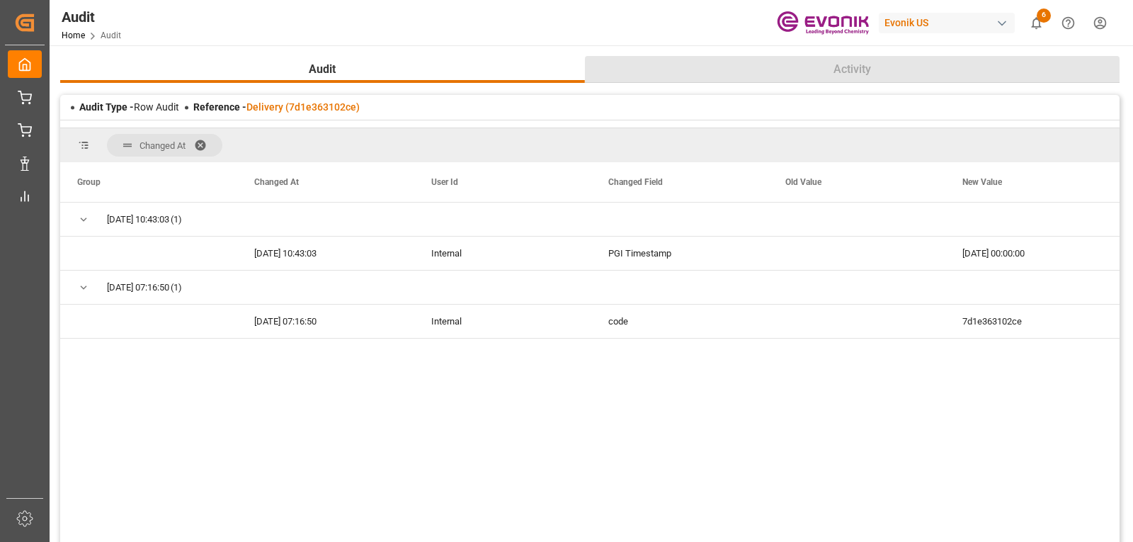
click at [851, 69] on span "Activity" at bounding box center [852, 69] width 49 height 17
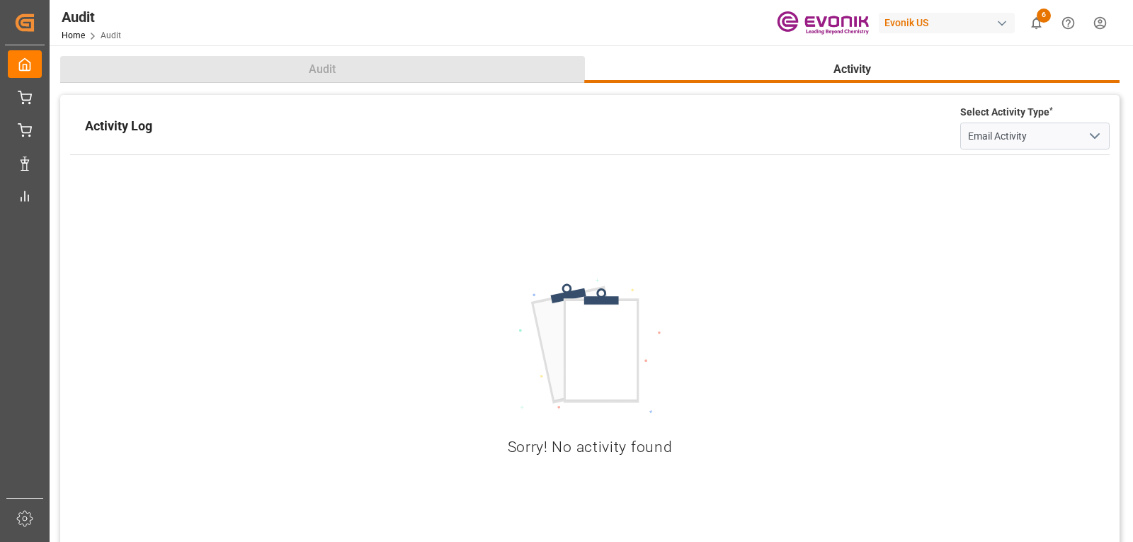
click at [313, 69] on span "Audit" at bounding box center [322, 69] width 38 height 17
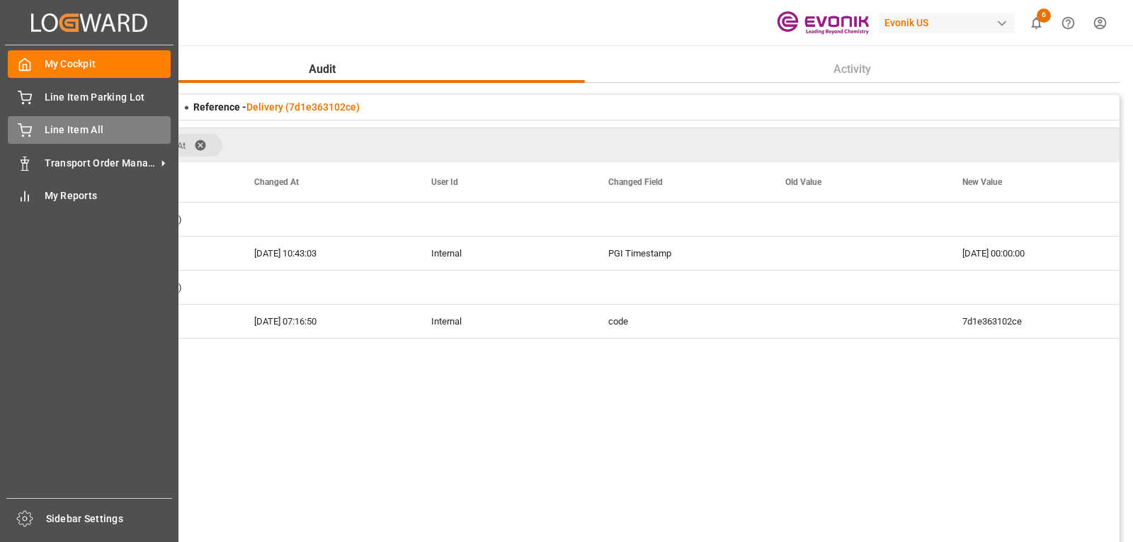
click at [68, 124] on span "Line Item All" at bounding box center [108, 130] width 127 height 15
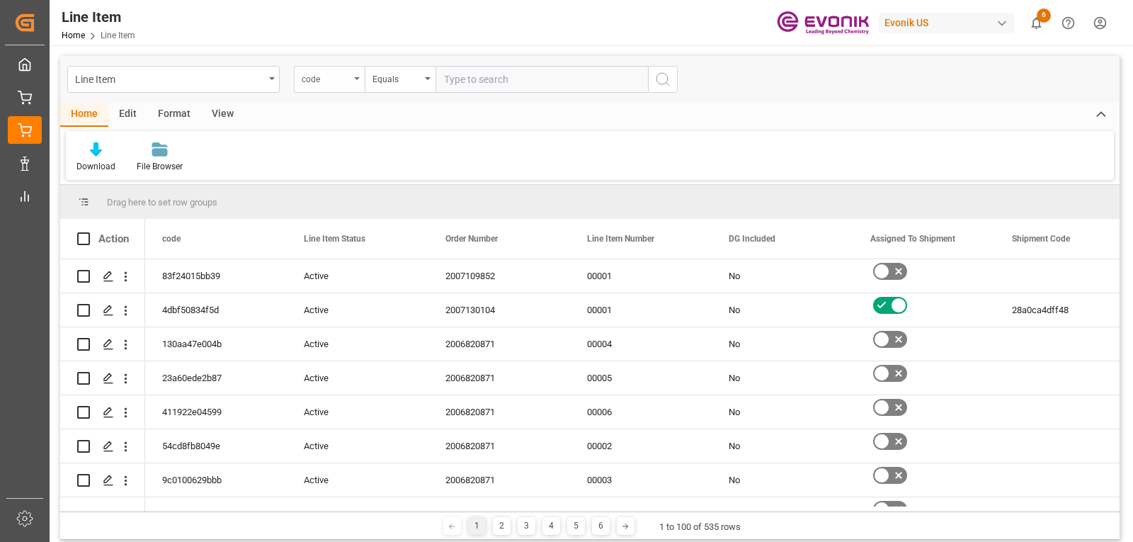
click at [355, 81] on div "code" at bounding box center [329, 79] width 71 height 27
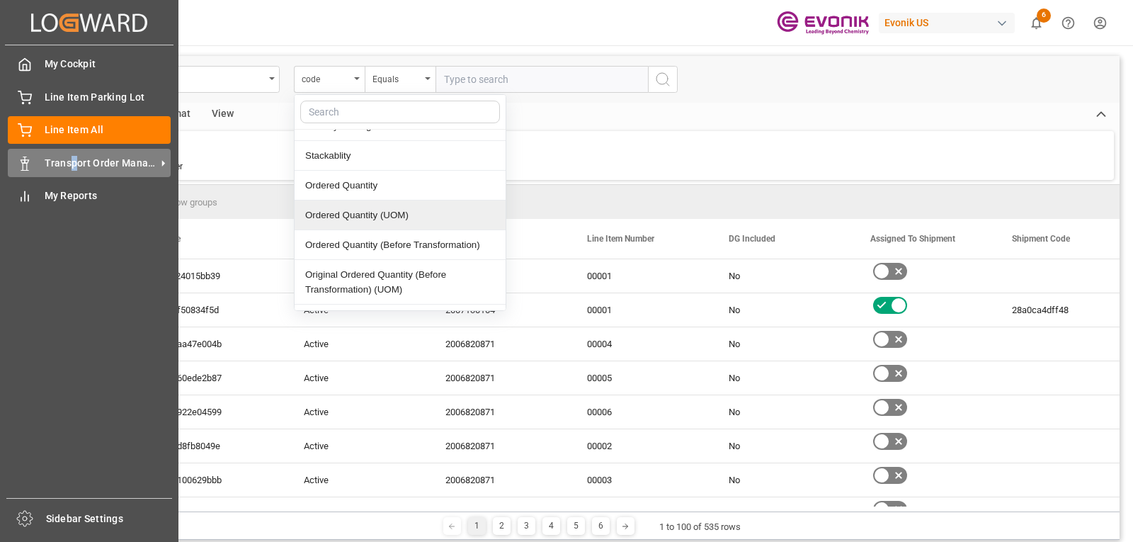
click at [74, 164] on span "Transport Order Management" at bounding box center [101, 163] width 112 height 15
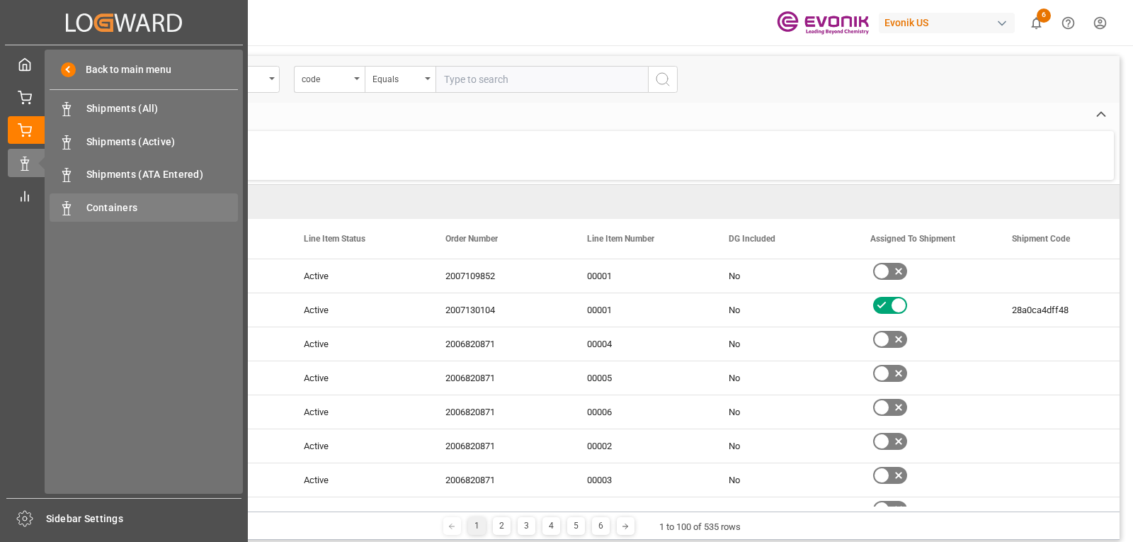
click at [130, 212] on span "Containers" at bounding box center [162, 207] width 152 height 15
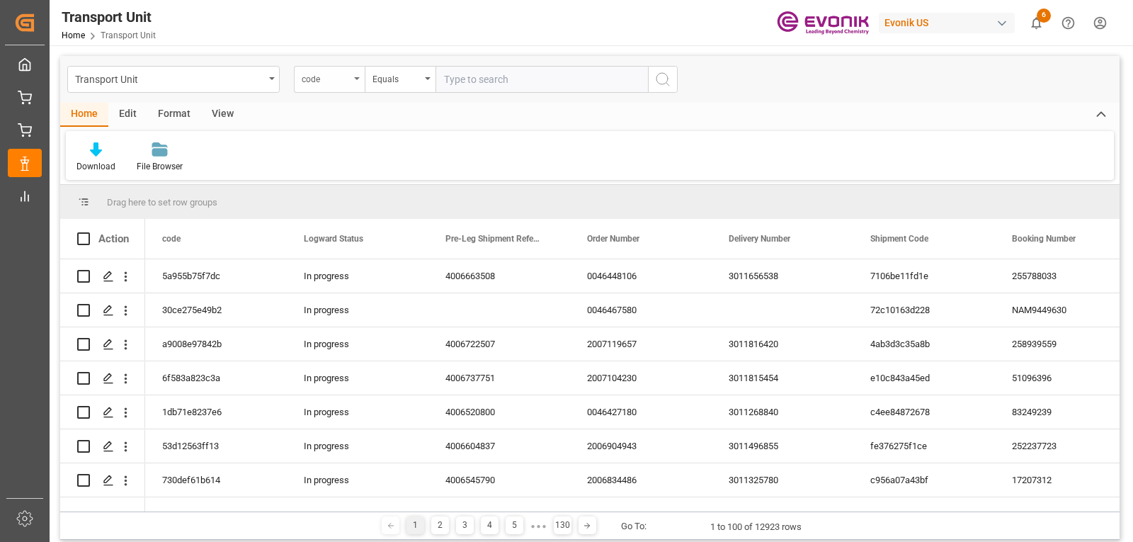
click at [354, 77] on icon "open menu" at bounding box center [357, 78] width 6 height 3
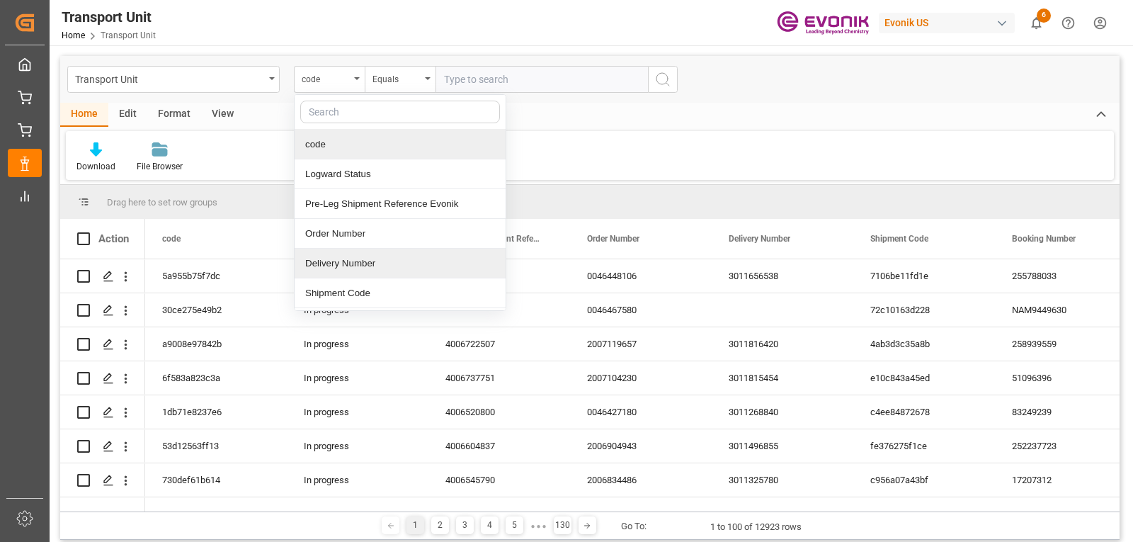
click at [356, 265] on div "Delivery Number" at bounding box center [400, 264] width 211 height 30
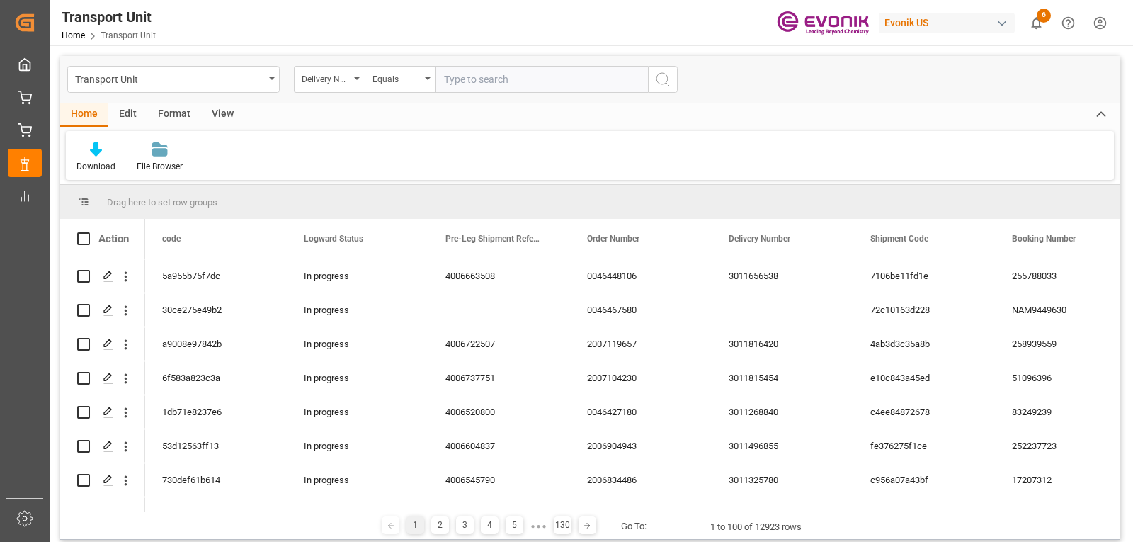
click at [497, 84] on input "text" at bounding box center [542, 79] width 212 height 27
click at [482, 76] on input "3011" at bounding box center [542, 79] width 212 height 27
type input "3011756169"
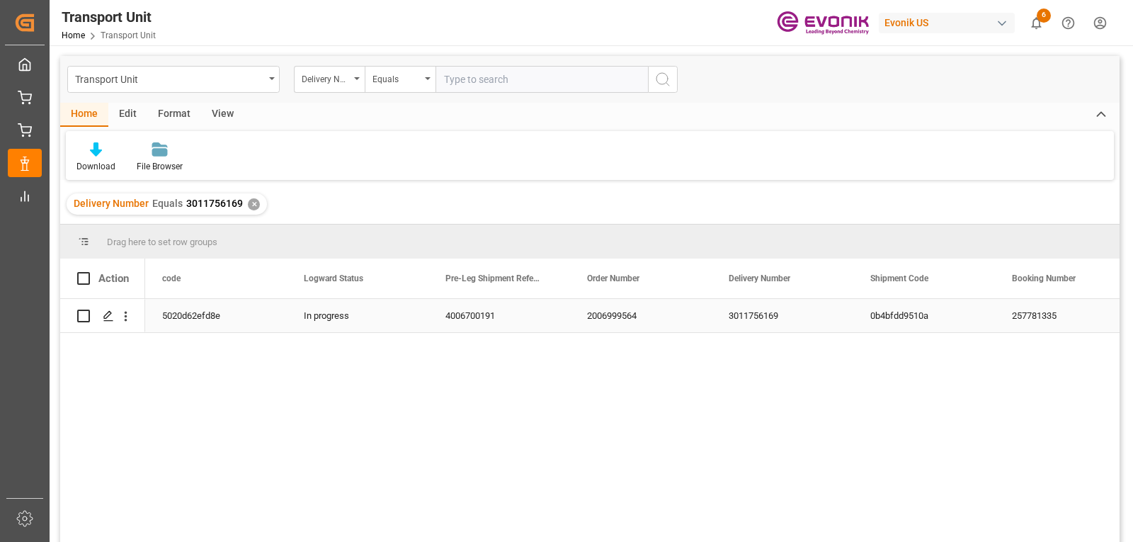
click at [351, 319] on div "In progress" at bounding box center [358, 315] width 142 height 33
click at [485, 77] on input "text" at bounding box center [542, 79] width 212 height 27
type input "3011756155"
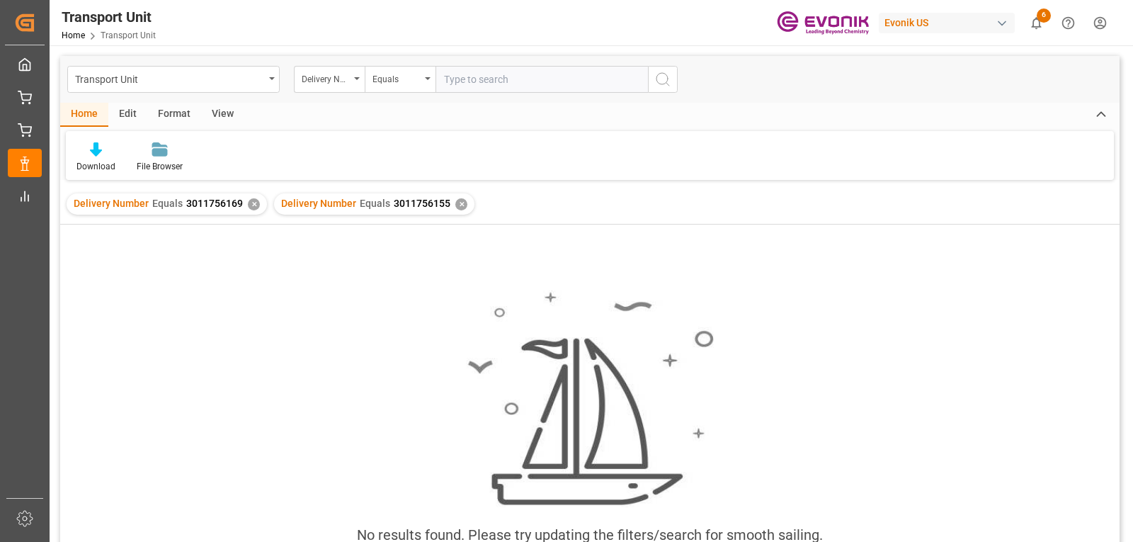
click at [464, 76] on input "text" at bounding box center [542, 79] width 212 height 27
type input "3011756161"
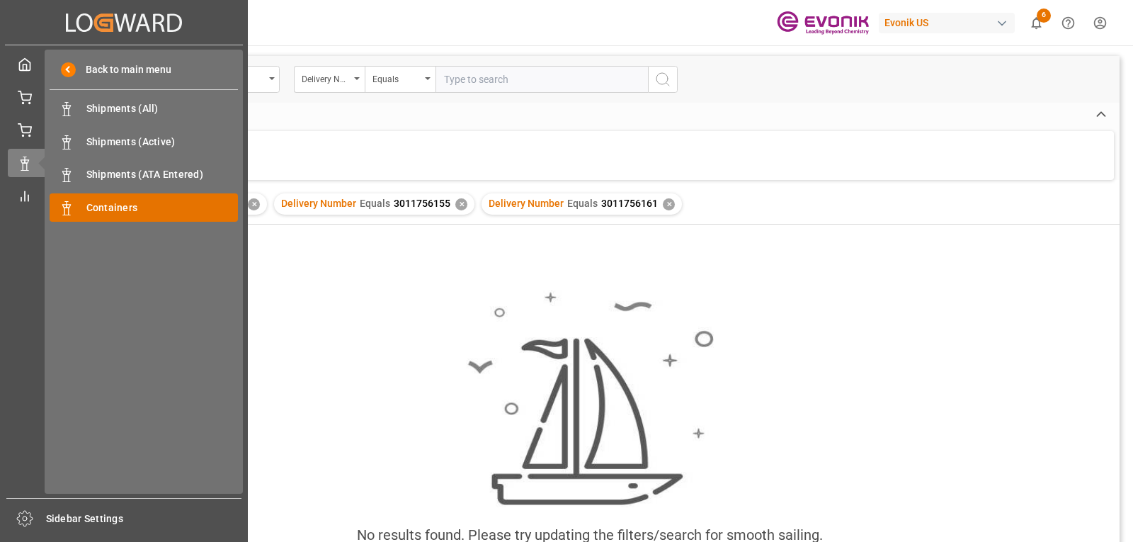
click at [72, 210] on icon at bounding box center [66, 208] width 14 height 14
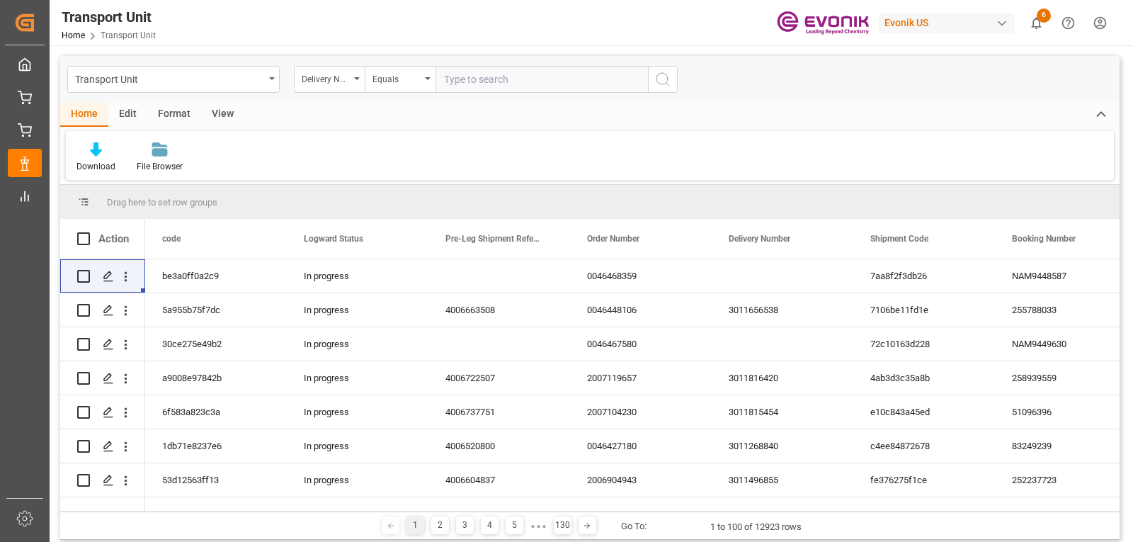
click at [482, 79] on input "text" at bounding box center [542, 79] width 212 height 27
type input "3011756161"
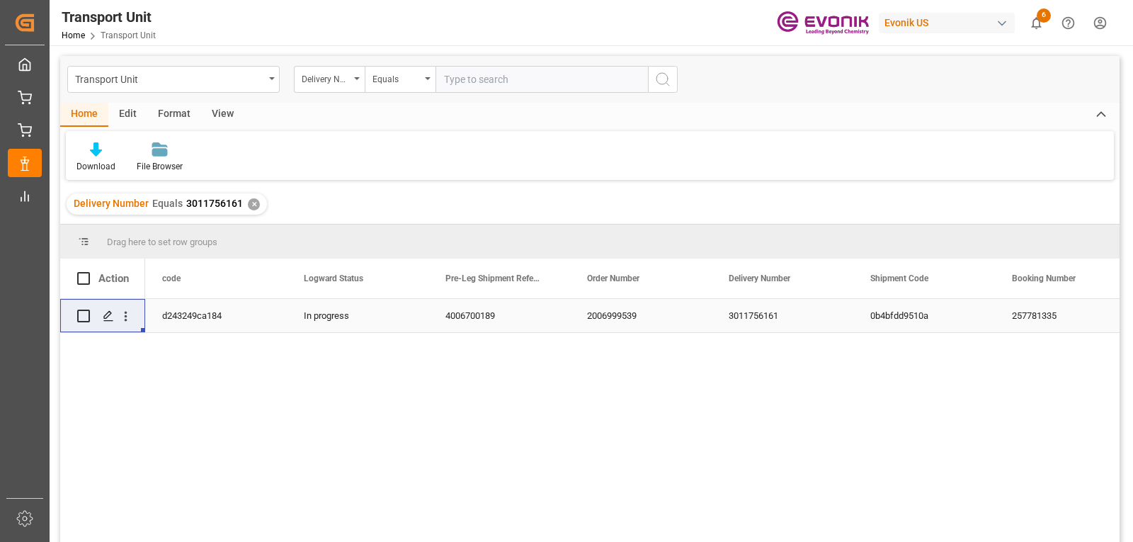
click at [452, 307] on div "4006700189" at bounding box center [499, 315] width 142 height 33
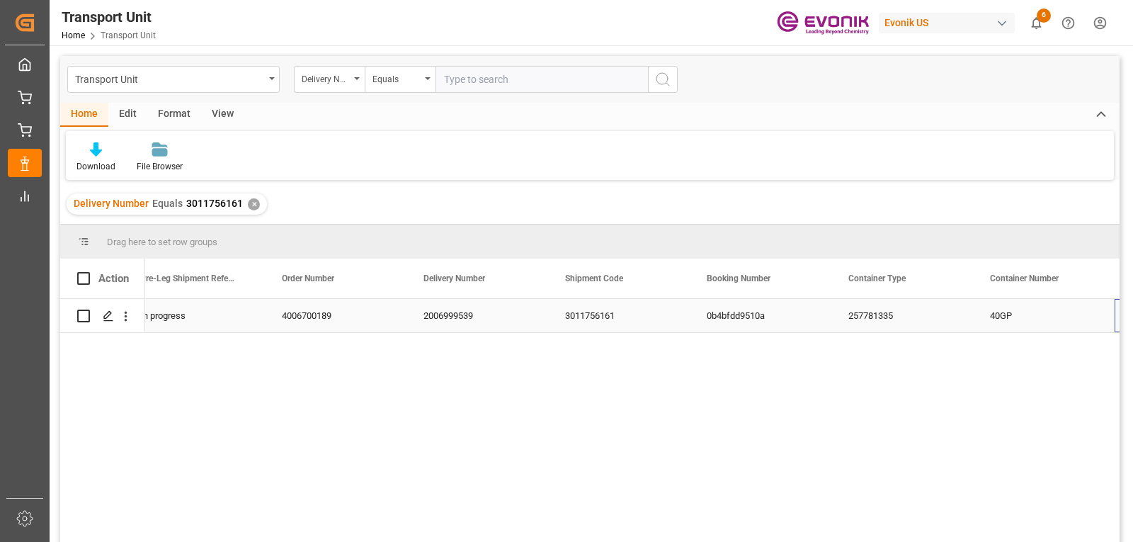
scroll to position [0, 305]
click at [469, 84] on input "text" at bounding box center [542, 79] width 212 height 27
type input "3011756155"
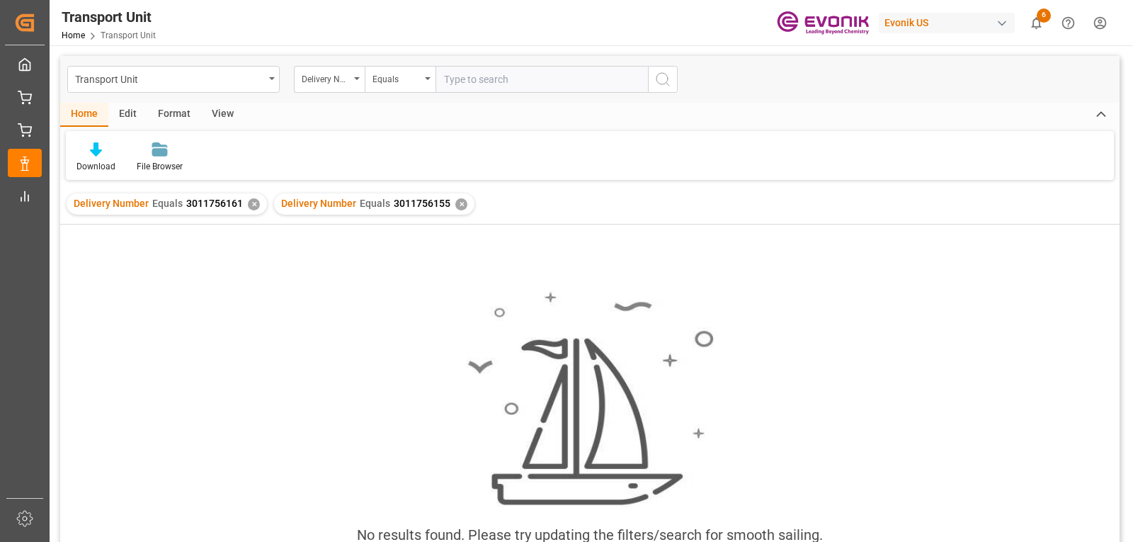
click at [472, 79] on input "text" at bounding box center [542, 79] width 212 height 27
type input "3011756169"
